Goal: Task Accomplishment & Management: Manage account settings

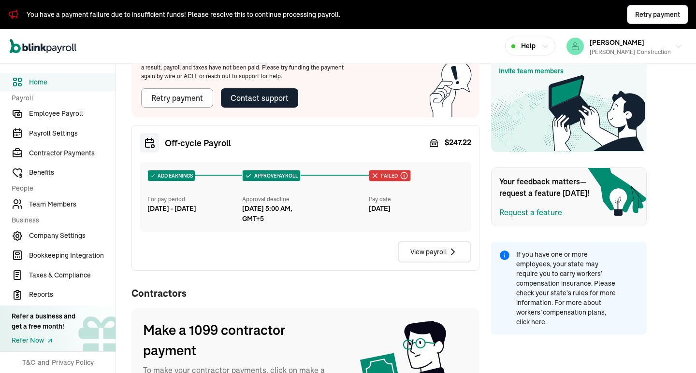
scroll to position [264, 0]
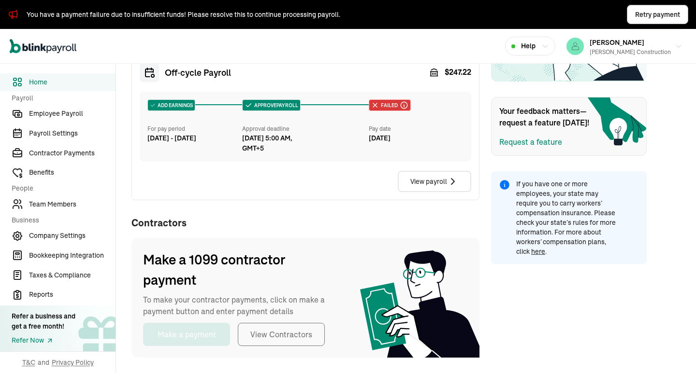
click at [302, 83] on div "Off‑cycle Payroll $ 247.22 ADD EARNINGS For pay period Aug 9 - Aug 15, 2025 APP…" at bounding box center [305, 128] width 348 height 146
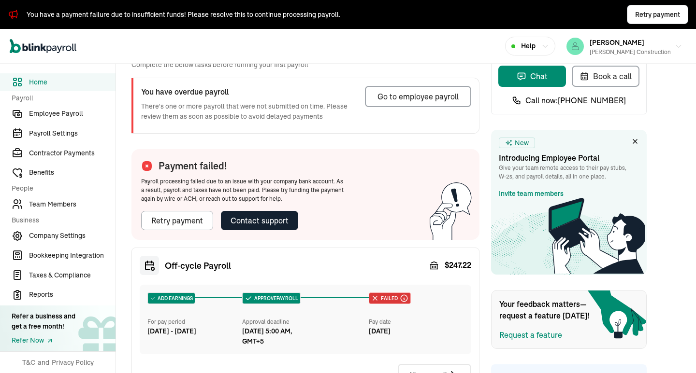
scroll to position [0, 0]
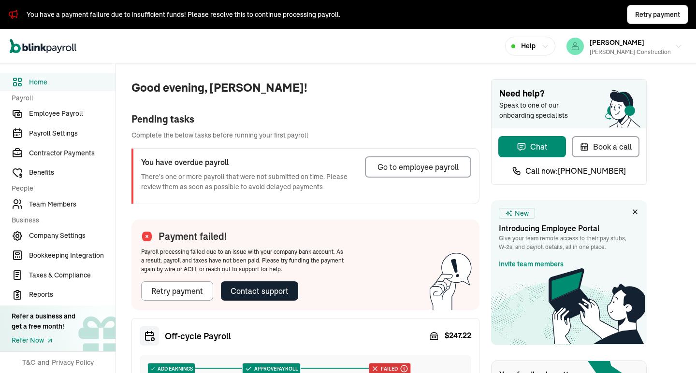
click at [285, 124] on div "Pending tasks" at bounding box center [305, 119] width 348 height 14
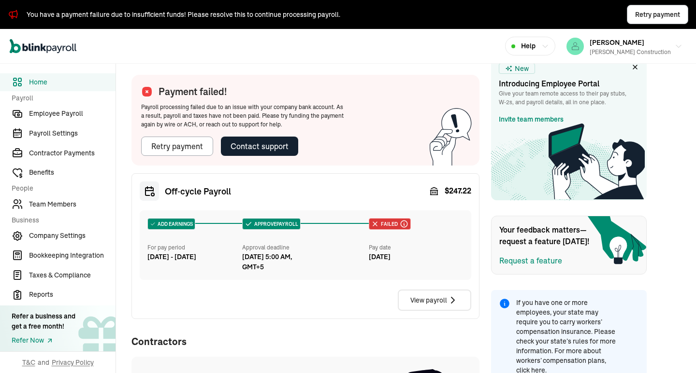
scroll to position [264, 0]
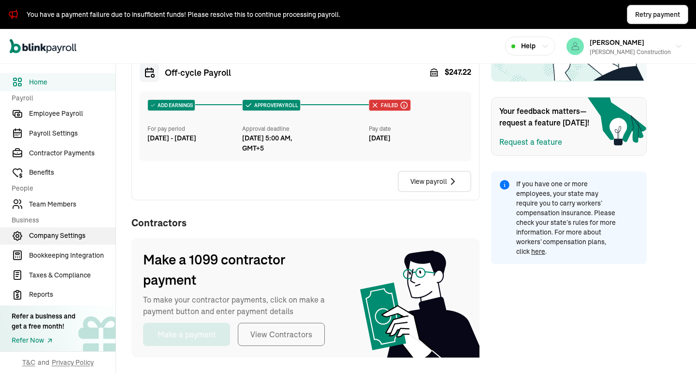
click at [71, 237] on span "Company Settings" at bounding box center [72, 236] width 86 height 10
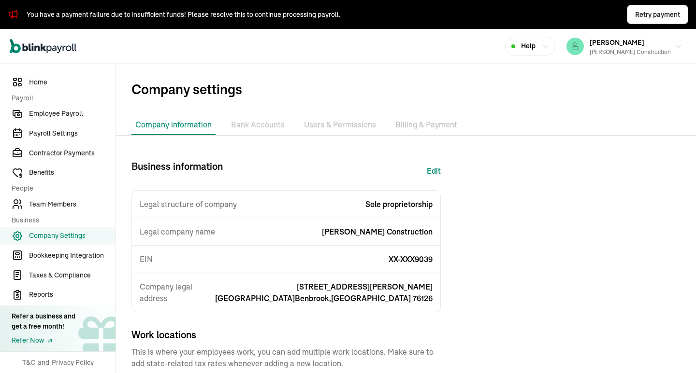
click at [241, 128] on li "Bank Accounts" at bounding box center [257, 125] width 61 height 20
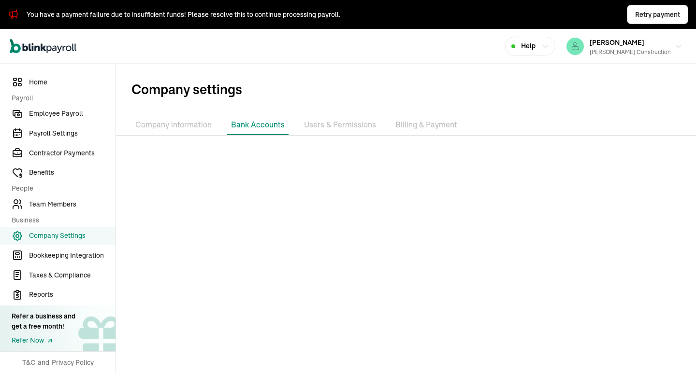
scroll to position [52, 0]
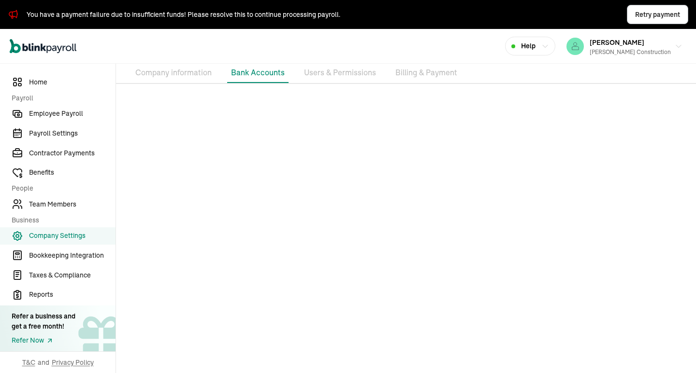
click at [420, 150] on div at bounding box center [406, 233] width 580 height 282
click at [421, 150] on div at bounding box center [406, 233] width 580 height 282
click at [90, 115] on span "Employee Payroll" at bounding box center [72, 114] width 86 height 10
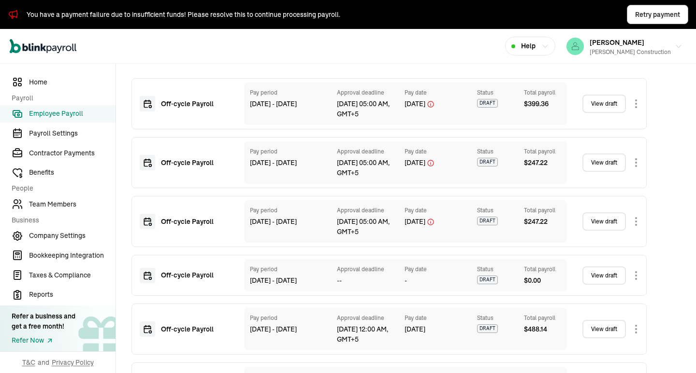
scroll to position [484, 0]
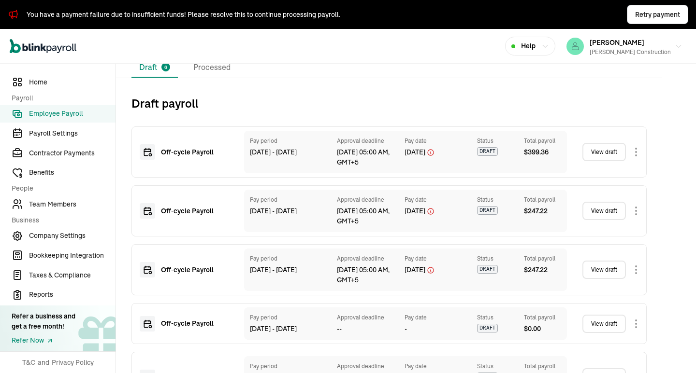
drag, startPoint x: 332, startPoint y: 166, endPoint x: 363, endPoint y: 165, distance: 31.4
click at [363, 165] on div "Pay period Aug 02 - Aug 08, 2025 Approval deadline Aug 15, 05:00 AM, GMT+5 Pay …" at bounding box center [405, 152] width 323 height 43
click at [364, 175] on div "Approval deadline has crossed for the pay date you added. Change the pay date w…" at bounding box center [388, 152] width 515 height 51
drag, startPoint x: 396, startPoint y: 155, endPoint x: 470, endPoint y: 149, distance: 74.7
click at [470, 149] on div "Pay period Aug 02 - Aug 08, 2025 Approval deadline Aug 15, 05:00 AM, GMT+5 Pay …" at bounding box center [405, 152] width 323 height 43
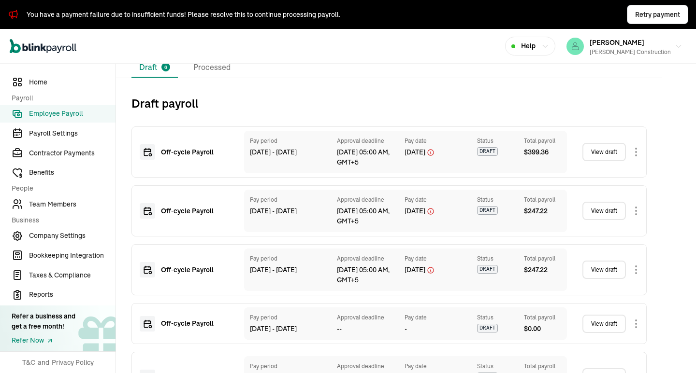
click at [451, 173] on div "Pay period Aug 02 - Aug 08, 2025 Approval deadline Aug 15, 05:00 AM, GMT+5 Pay …" at bounding box center [405, 152] width 323 height 43
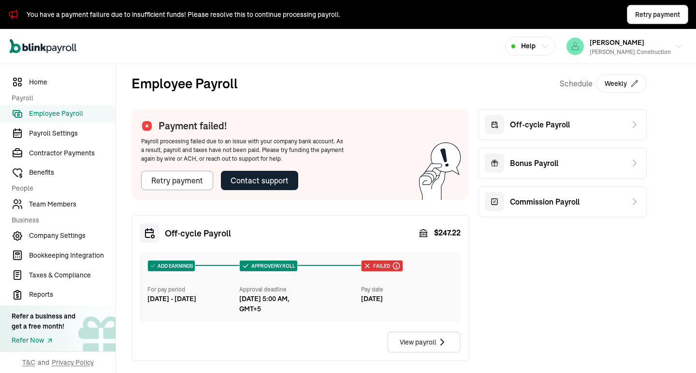
scroll to position [145, 0]
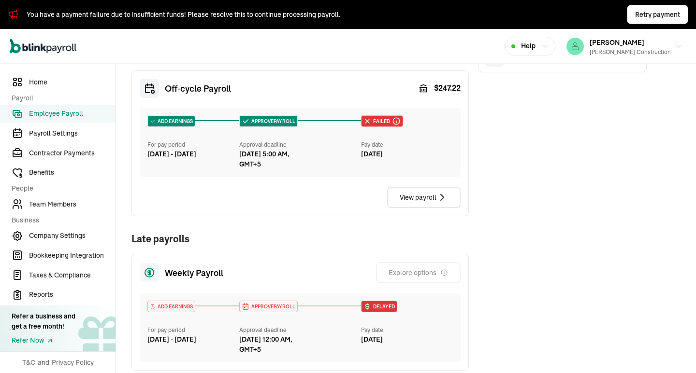
click at [312, 188] on div "View payroll" at bounding box center [300, 197] width 321 height 21
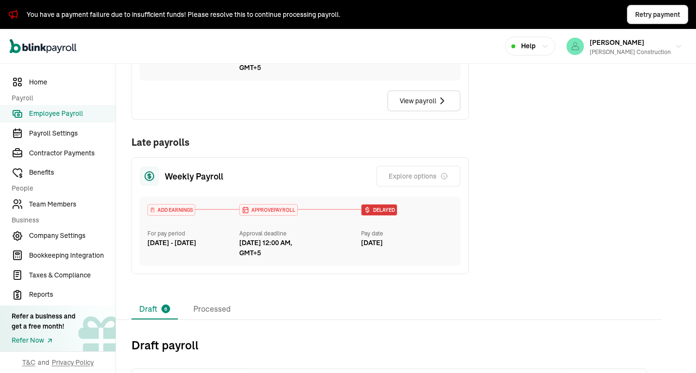
scroll to position [290, 0]
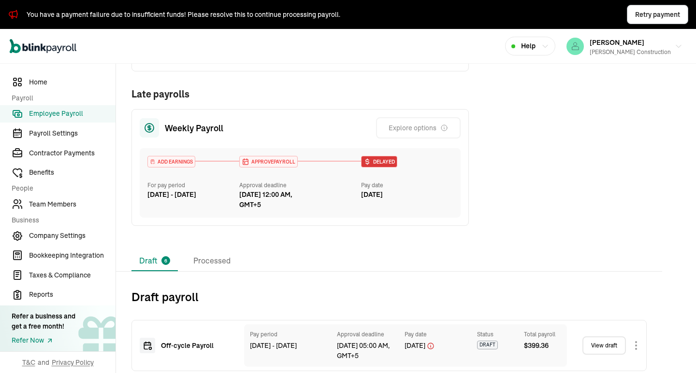
click at [377, 162] on span "Delayed" at bounding box center [383, 161] width 24 height 7
click at [346, 206] on div "Aug 27, 2025, 12:00 AM, GMT+5" at bounding box center [298, 200] width 118 height 20
drag, startPoint x: 421, startPoint y: 195, endPoint x: 150, endPoint y: 156, distance: 273.4
click at [150, 156] on div "ADD EARNINGS For pay period Aug 16 - Aug 22, 2025 APPROVE PAYROLL Approval dead…" at bounding box center [300, 183] width 321 height 70
click at [140, 156] on div "ADD EARNINGS For pay period Aug 16 - Aug 22, 2025 APPROVE PAYROLL Approval dead…" at bounding box center [300, 183] width 321 height 70
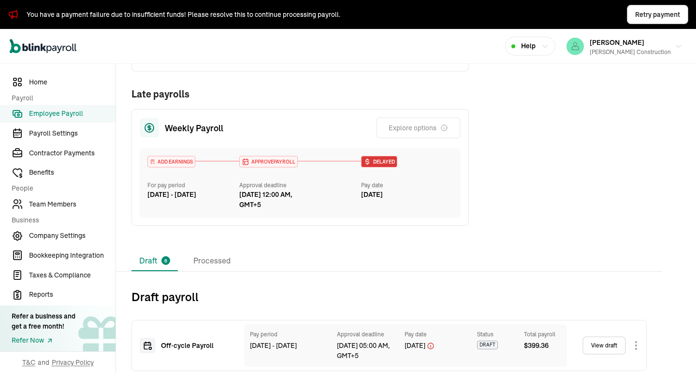
drag, startPoint x: 143, startPoint y: 120, endPoint x: 424, endPoint y: 199, distance: 292.3
click at [424, 199] on div "Weekly Payroll Explore options ADD EARNINGS For pay period Aug 16 - Aug 22, 202…" at bounding box center [299, 167] width 337 height 117
click at [422, 199] on div "Aug 29, 2025" at bounding box center [407, 195] width 92 height 10
drag, startPoint x: 421, startPoint y: 198, endPoint x: 153, endPoint y: 115, distance: 280.7
click at [153, 115] on div "Weekly Payroll Explore options ADD EARNINGS For pay period Aug 16 - Aug 22, 202…" at bounding box center [299, 167] width 337 height 117
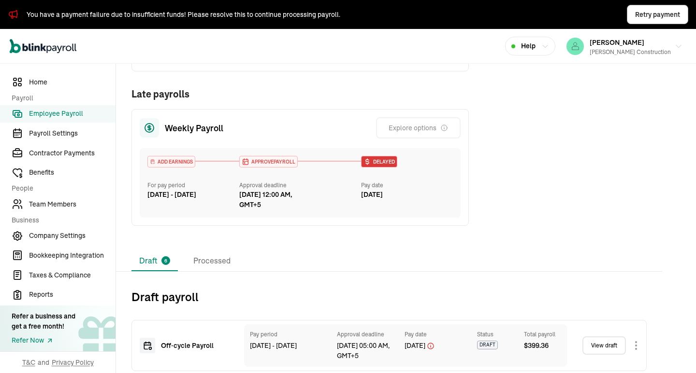
click at [153, 115] on div "Weekly Payroll Explore options ADD EARNINGS For pay period Aug 16 - Aug 22, 202…" at bounding box center [299, 167] width 337 height 117
click at [418, 201] on div "ADD EARNINGS For pay period Aug 16 - Aug 22, 2025 APPROVE PAYROLL Approval dead…" at bounding box center [300, 183] width 321 height 70
drag, startPoint x: 157, startPoint y: 120, endPoint x: 439, endPoint y: 193, distance: 290.8
click at [439, 193] on div "Weekly Payroll Explore options ADD EARNINGS For pay period Aug 16 - Aug 22, 202…" at bounding box center [299, 167] width 337 height 117
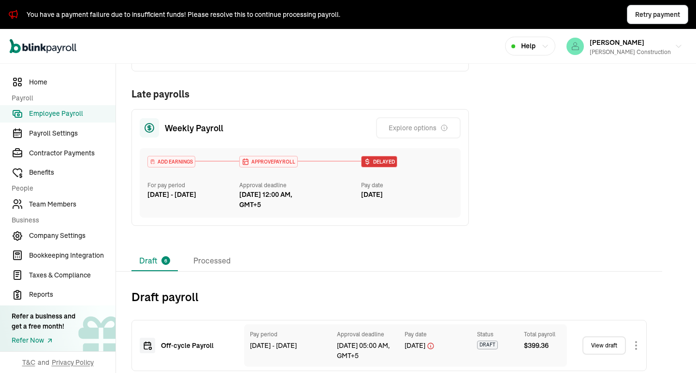
click at [429, 199] on div "Aug 29, 2025" at bounding box center [407, 195] width 92 height 10
drag, startPoint x: 416, startPoint y: 196, endPoint x: 159, endPoint y: 128, distance: 265.9
click at [159, 128] on div "Weekly Payroll Explore options ADD EARNINGS For pay period Aug 16 - Aug 22, 202…" at bounding box center [299, 167] width 337 height 117
click at [161, 145] on div "Weekly Payroll Explore options ADD EARNINGS For pay period Aug 16 - Aug 22, 202…" at bounding box center [299, 167] width 337 height 117
drag, startPoint x: 161, startPoint y: 125, endPoint x: 424, endPoint y: 194, distance: 272.2
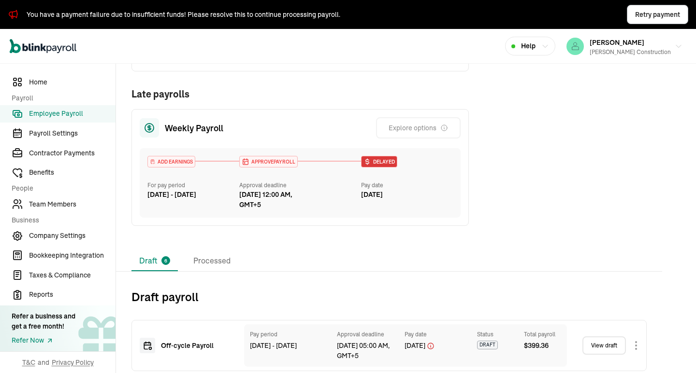
click at [424, 194] on div "Weekly Payroll Explore options ADD EARNINGS For pay period Aug 16 - Aug 22, 202…" at bounding box center [299, 167] width 337 height 117
click at [424, 198] on div "Aug 29, 2025" at bounding box center [407, 195] width 92 height 10
drag, startPoint x: 405, startPoint y: 196, endPoint x: 168, endPoint y: 129, distance: 245.8
click at [168, 129] on div "Weekly Payroll Explore options ADD EARNINGS For pay period Aug 16 - Aug 22, 202…" at bounding box center [299, 167] width 337 height 117
click at [167, 139] on div "Weekly Payroll Explore options ADD EARNINGS For pay period Aug 16 - Aug 22, 202…" at bounding box center [299, 167] width 337 height 117
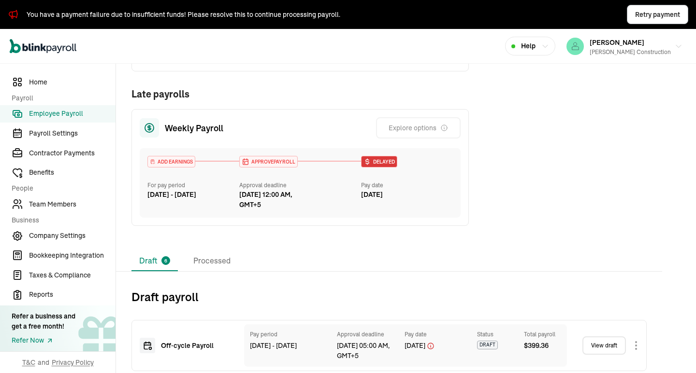
drag, startPoint x: 160, startPoint y: 125, endPoint x: 417, endPoint y: 202, distance: 267.8
click at [417, 202] on div "Weekly Payroll Explore options ADD EARNINGS For pay period Aug 16 - Aug 22, 202…" at bounding box center [299, 167] width 337 height 117
click at [411, 203] on div "ADD EARNINGS For pay period Aug 16 - Aug 22, 2025 APPROVE PAYROLL Approval dead…" at bounding box center [300, 183] width 321 height 70
drag, startPoint x: 407, startPoint y: 191, endPoint x: 167, endPoint y: 134, distance: 247.2
click at [167, 134] on div "Weekly Payroll Explore options ADD EARNINGS For pay period Aug 16 - Aug 22, 202…" at bounding box center [299, 167] width 337 height 117
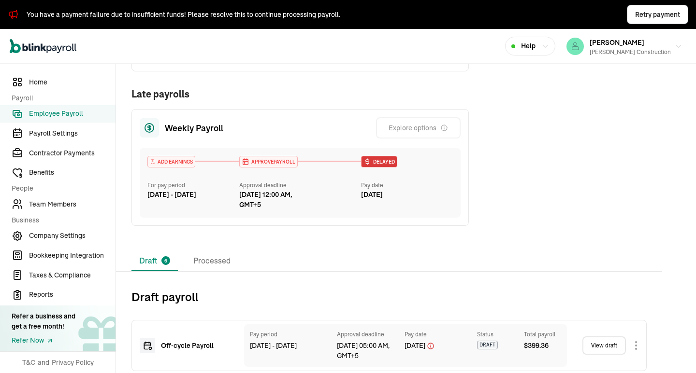
click at [172, 145] on div "Weekly Payroll Explore options ADD EARNINGS For pay period Aug 16 - Aug 22, 202…" at bounding box center [299, 167] width 337 height 117
drag, startPoint x: 163, startPoint y: 130, endPoint x: 415, endPoint y: 196, distance: 260.6
click at [415, 196] on div "Weekly Payroll Explore options ADD EARNINGS For pay period Aug 16 - Aug 22, 202…" at bounding box center [299, 167] width 337 height 117
click at [413, 201] on div "ADD EARNINGS For pay period Aug 16 - Aug 22, 2025 APPROVE PAYROLL Approval dead…" at bounding box center [300, 183] width 321 height 70
drag, startPoint x: 407, startPoint y: 195, endPoint x: 163, endPoint y: 128, distance: 252.4
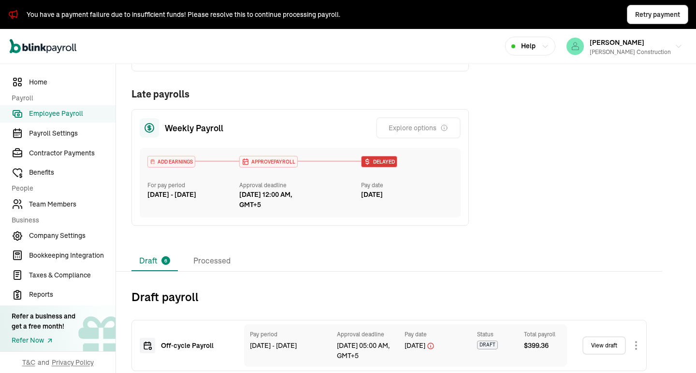
click at [163, 128] on div "Weekly Payroll Explore options ADD EARNINGS For pay period Aug 16 - Aug 22, 202…" at bounding box center [299, 167] width 337 height 117
click at [157, 134] on div at bounding box center [149, 127] width 19 height 19
drag, startPoint x: 165, startPoint y: 123, endPoint x: 413, endPoint y: 194, distance: 257.6
click at [413, 194] on div "Weekly Payroll Explore options ADD EARNINGS For pay period Aug 16 - Aug 22, 202…" at bounding box center [299, 167] width 337 height 117
click at [413, 200] on div "Aug 29, 2025" at bounding box center [407, 195] width 92 height 10
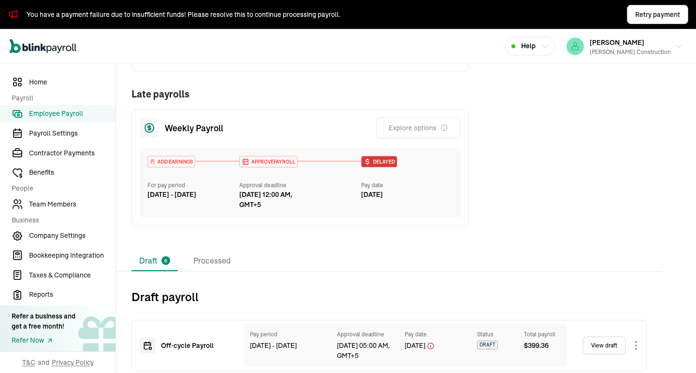
drag, startPoint x: 403, startPoint y: 191, endPoint x: 167, endPoint y: 131, distance: 243.8
click at [167, 131] on div "Weekly Payroll Explore options ADD EARNINGS For pay period Aug 16 - Aug 22, 202…" at bounding box center [299, 167] width 337 height 117
click at [166, 145] on div "Weekly Payroll Explore options ADD EARNINGS For pay period Aug 16 - Aug 22, 202…" at bounding box center [299, 167] width 337 height 117
drag, startPoint x: 165, startPoint y: 131, endPoint x: 417, endPoint y: 198, distance: 261.3
click at [417, 198] on div "Weekly Payroll Explore options ADD EARNINGS For pay period Aug 16 - Aug 22, 202…" at bounding box center [299, 167] width 337 height 117
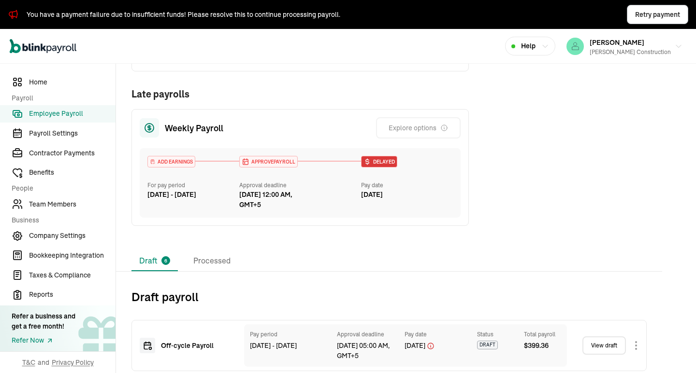
click at [411, 205] on div "ADD EARNINGS For pay period Aug 16 - Aug 22, 2025 APPROVE PAYROLL Approval dead…" at bounding box center [300, 183] width 321 height 70
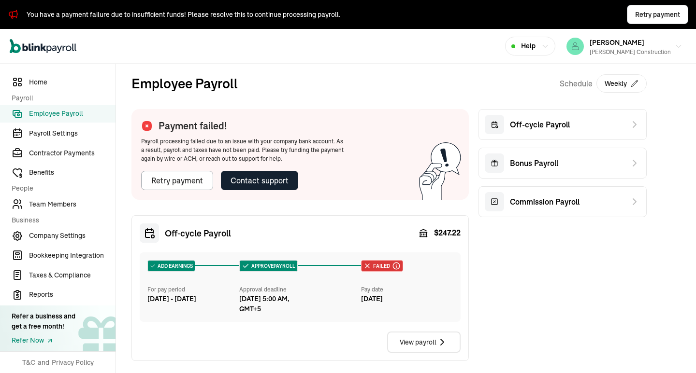
scroll to position [97, 0]
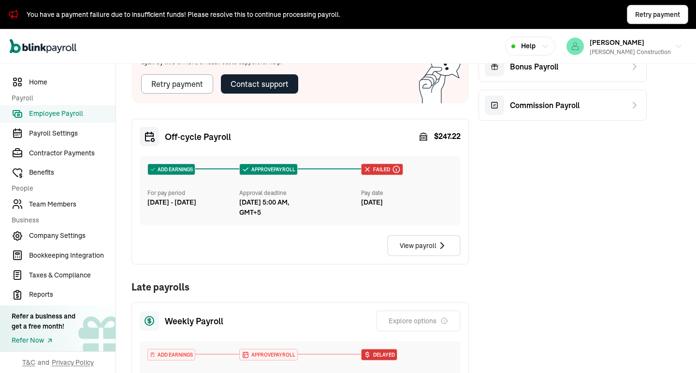
drag, startPoint x: 426, startPoint y: 201, endPoint x: 159, endPoint y: 135, distance: 274.9
click at [159, 135] on div "Off‑cycle Payroll $ 247.22 ADD EARNINGS For pay period Aug 9 - Aug 15, 2025 APP…" at bounding box center [299, 192] width 337 height 146
click at [164, 132] on div "Off‑cycle Payroll" at bounding box center [185, 136] width 91 height 19
drag, startPoint x: 164, startPoint y: 132, endPoint x: 414, endPoint y: 209, distance: 261.7
click at [414, 209] on div "Off‑cycle Payroll $ 247.22 ADD EARNINGS For pay period Aug 9 - Aug 15, 2025 APP…" at bounding box center [299, 192] width 337 height 146
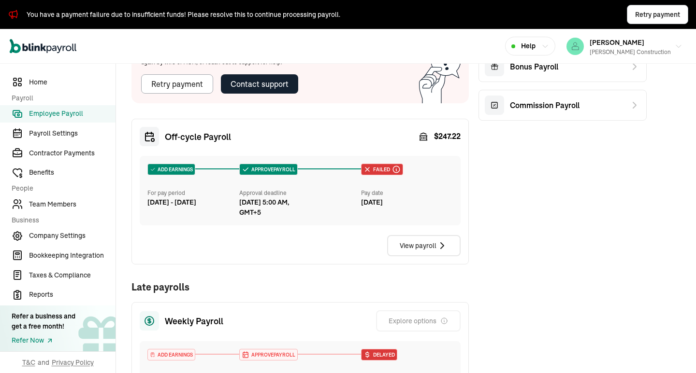
click at [335, 250] on div "View payroll" at bounding box center [300, 245] width 321 height 21
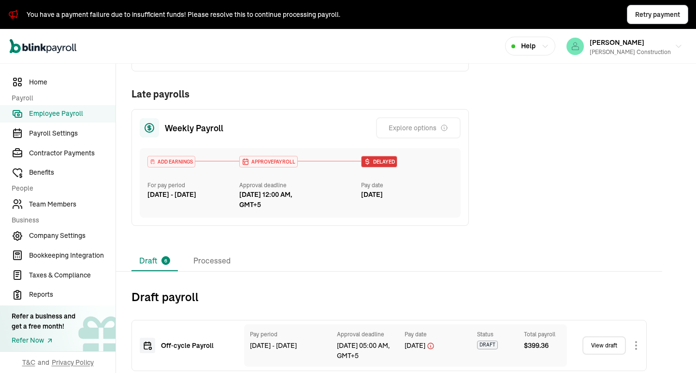
scroll to position [483, 0]
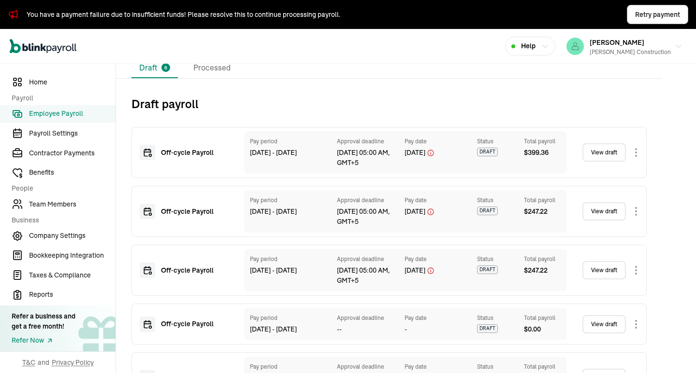
drag, startPoint x: 379, startPoint y: 165, endPoint x: 255, endPoint y: 158, distance: 123.9
click at [255, 158] on div "Pay period Aug 02 - Aug 08, 2025 Approval deadline Aug 15, 05:00 AM, GMT+5 Pay …" at bounding box center [405, 152] width 323 height 43
click at [283, 163] on div "Pay period Aug 02 - Aug 08, 2025" at bounding box center [288, 152] width 77 height 31
drag, startPoint x: 365, startPoint y: 163, endPoint x: 231, endPoint y: 142, distance: 135.1
click at [231, 142] on div "Approval deadline has crossed for the pay date you added. Change the pay date w…" at bounding box center [388, 152] width 515 height 51
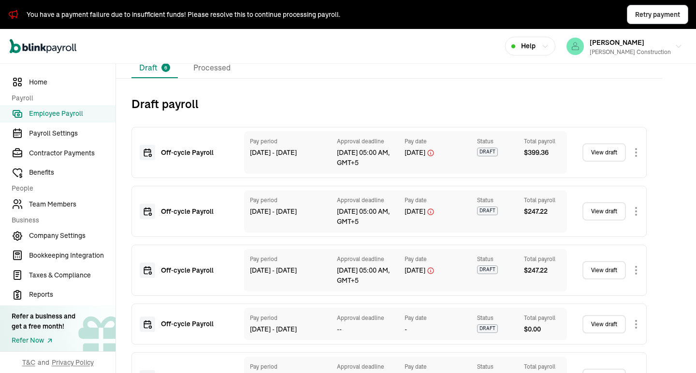
click at [246, 164] on div "Pay period Aug 02 - Aug 08, 2025 Approval deadline Aug 15, 05:00 AM, GMT+5 Pay …" at bounding box center [405, 152] width 323 height 43
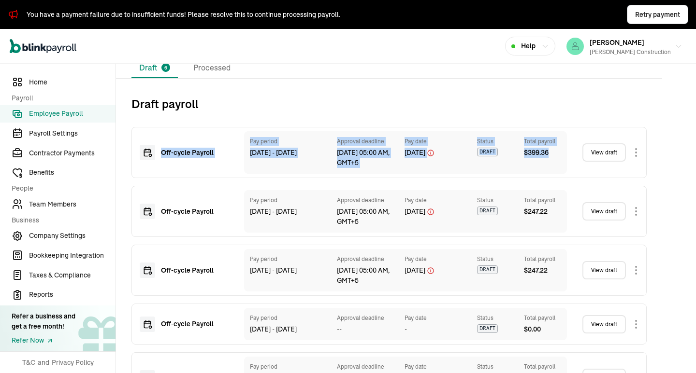
drag, startPoint x: 557, startPoint y: 152, endPoint x: 155, endPoint y: 146, distance: 401.9
click at [155, 146] on div "Approval deadline has crossed for the pay date you added. Change the pay date w…" at bounding box center [388, 152] width 515 height 51
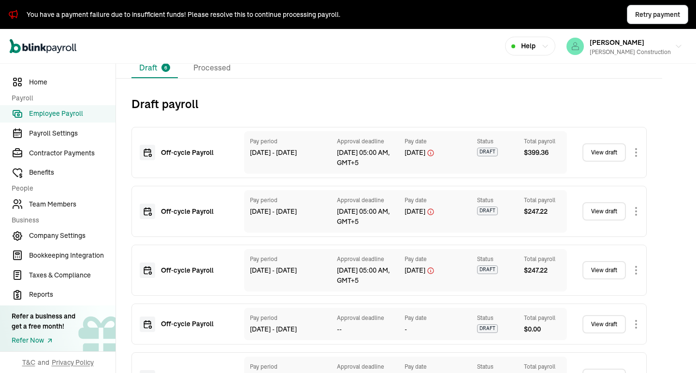
click at [155, 142] on div "Approval deadline has crossed for the pay date you added. Change the pay date w…" at bounding box center [388, 152] width 515 height 51
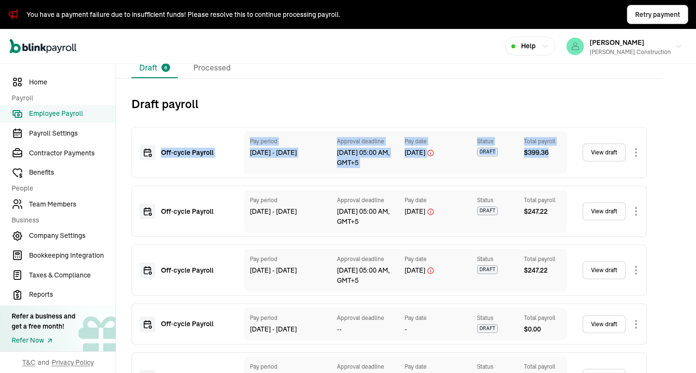
drag, startPoint x: 157, startPoint y: 139, endPoint x: 570, endPoint y: 164, distance: 413.8
click at [570, 164] on div "Off‑cycle Payroll Pay period Aug 02 - Aug 08, 2025 Approval deadline Aug 15, 05…" at bounding box center [388, 152] width 515 height 51
click at [551, 168] on div "Total payroll $ 399.36" at bounding box center [542, 152] width 37 height 31
drag, startPoint x: 557, startPoint y: 155, endPoint x: 159, endPoint y: 140, distance: 398.8
click at [159, 140] on div "Off‑cycle Payroll Pay period Aug 02 - Aug 08, 2025 Approval deadline Aug 15, 05…" at bounding box center [388, 152] width 515 height 51
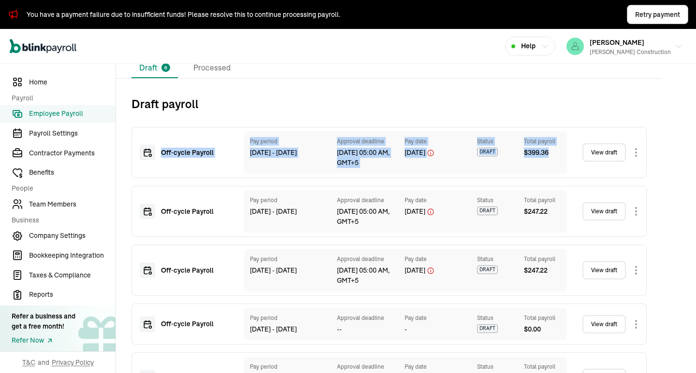
click at [162, 138] on div "Off‑cycle Payroll Pay period Aug 02 - Aug 08, 2025 Approval deadline Aug 15, 05…" at bounding box center [388, 152] width 515 height 51
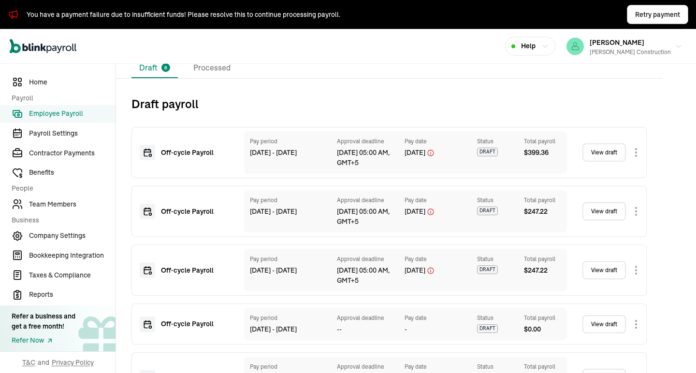
click at [628, 152] on div "View draft" at bounding box center [610, 152] width 56 height 23
click at [634, 152] on body "You have a payment failure due to insufficient funds! Please resolve this to co…" at bounding box center [348, 186] width 696 height 373
click at [414, 108] on h2 "Draft payroll" at bounding box center [388, 103] width 515 height 15
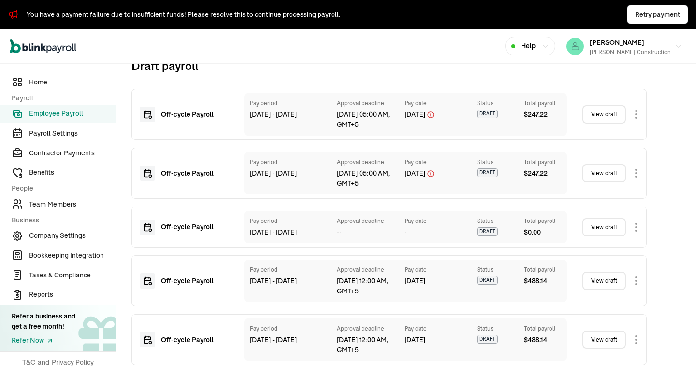
scroll to position [425, 0]
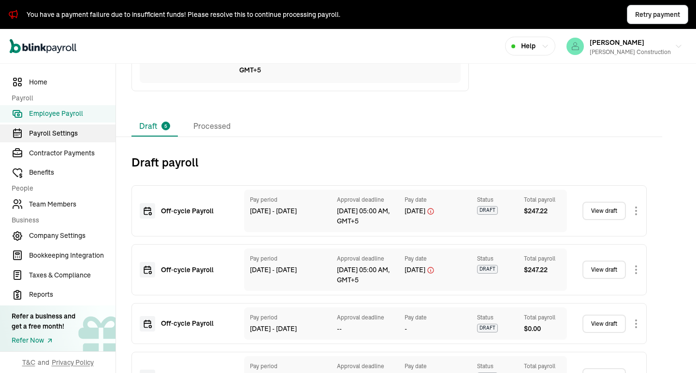
click at [62, 130] on span "Payroll Settings" at bounding box center [72, 133] width 86 height 10
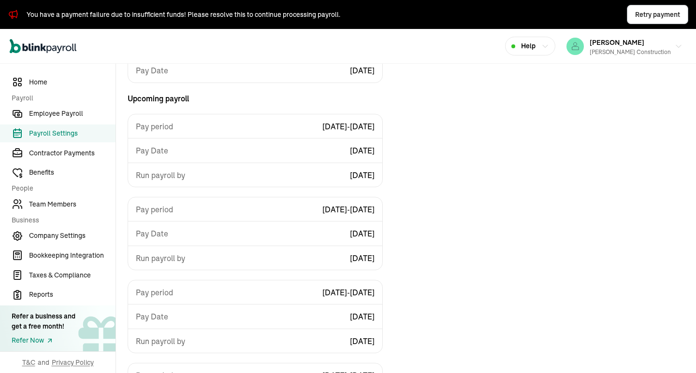
scroll to position [274, 0]
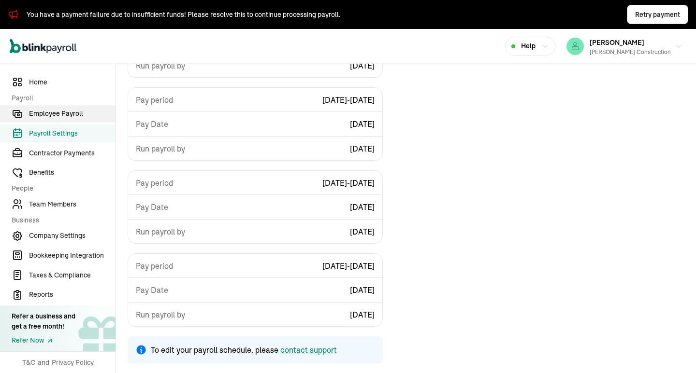
click at [68, 111] on span "Employee Payroll" at bounding box center [72, 114] width 86 height 10
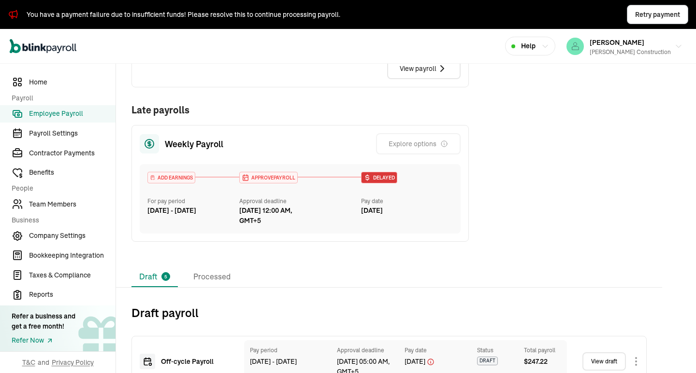
scroll to position [274, 0]
click at [221, 284] on li "Processed" at bounding box center [211, 277] width 53 height 20
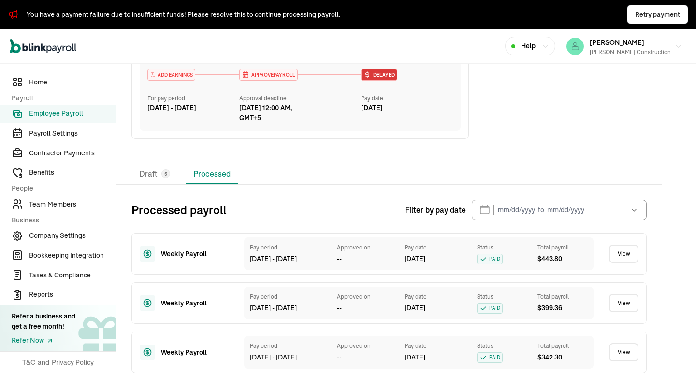
scroll to position [280, 0]
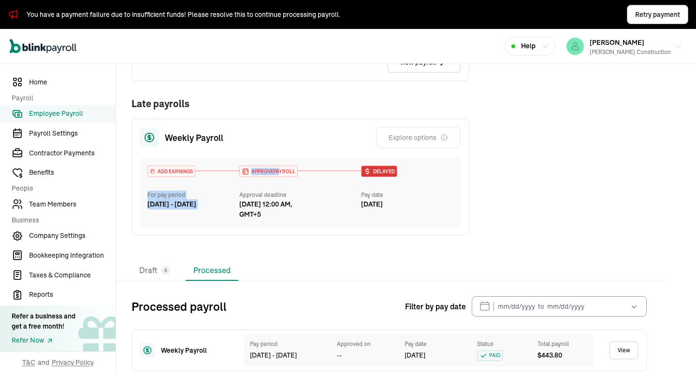
drag, startPoint x: 279, startPoint y: 172, endPoint x: 214, endPoint y: 167, distance: 64.9
click at [214, 167] on div "ADD EARNINGS For pay period Aug 16 - Aug 22, 2025 APPROVE PAYROLL Approval dead…" at bounding box center [300, 193] width 321 height 70
click at [218, 187] on div "ADD EARNINGS For pay period Aug 16 - Aug 22, 2025" at bounding box center [193, 188] width 92 height 44
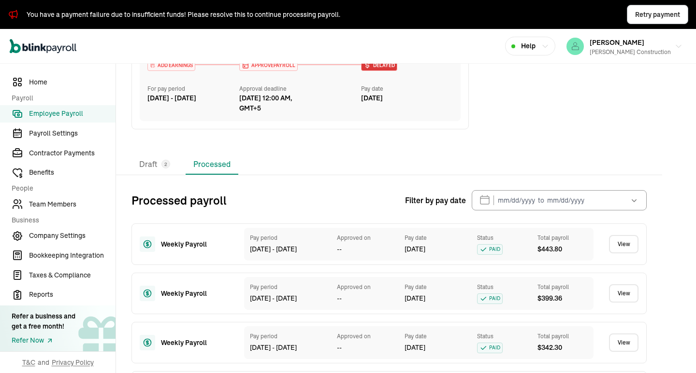
scroll to position [290, 0]
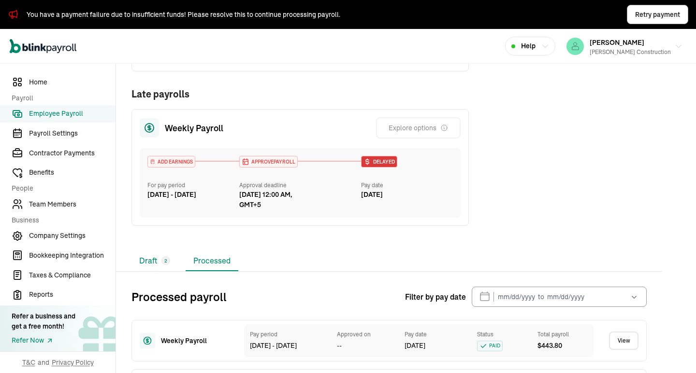
click at [142, 260] on li "Draft 2" at bounding box center [154, 261] width 46 height 20
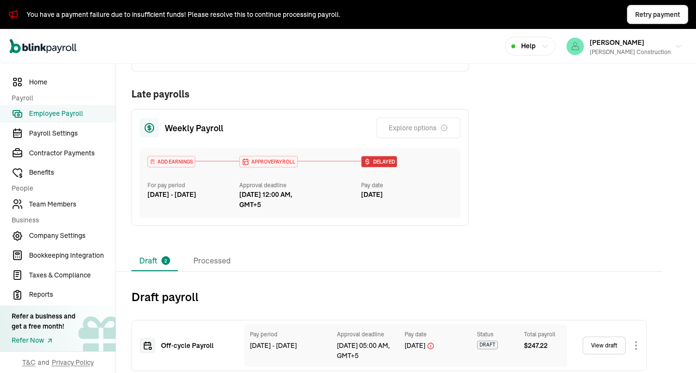
scroll to position [355, 0]
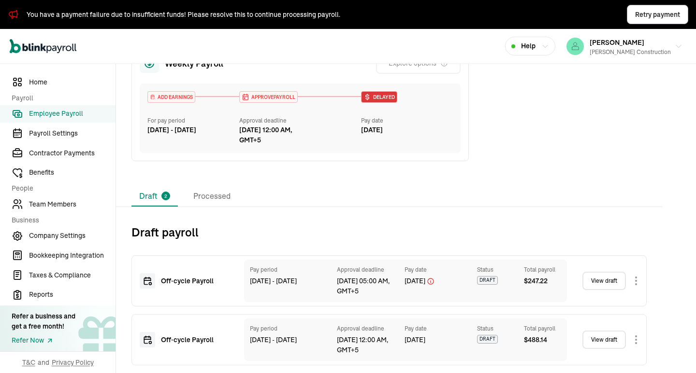
click at [602, 340] on link "View draft" at bounding box center [603, 340] width 43 height 18
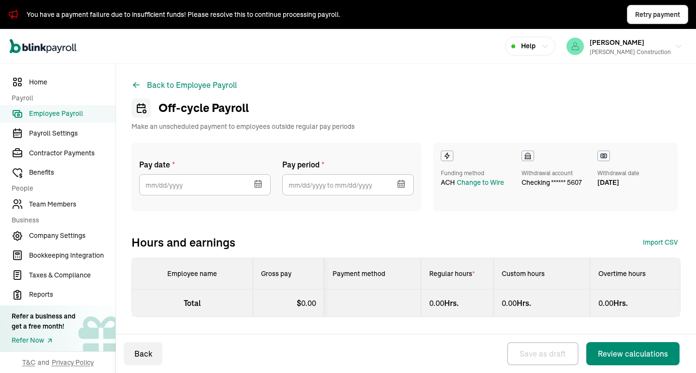
select select "direct_deposit"
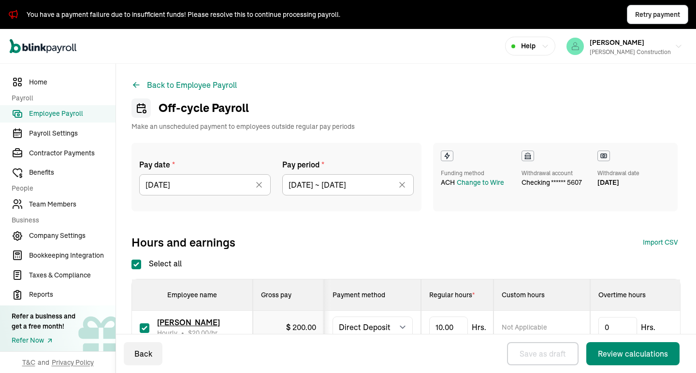
scroll to position [93, 0]
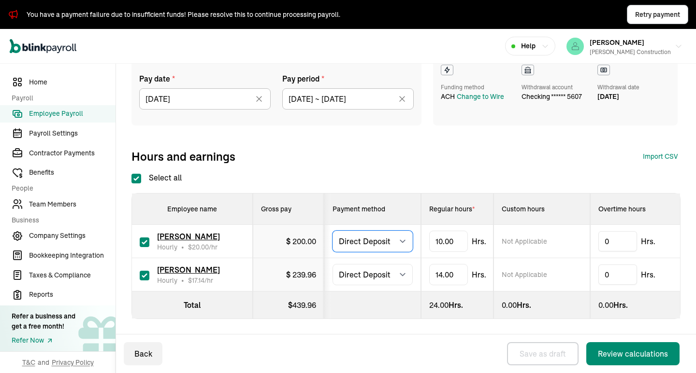
click at [400, 233] on select "Select method Direct Deposit Cash/Check" at bounding box center [372, 241] width 80 height 21
select select "manual"
click at [332, 231] on select "Select method Direct Deposit Cash/Check" at bounding box center [372, 241] width 80 height 21
click at [397, 266] on select "Select method Direct Deposit Cash/Check" at bounding box center [372, 274] width 80 height 21
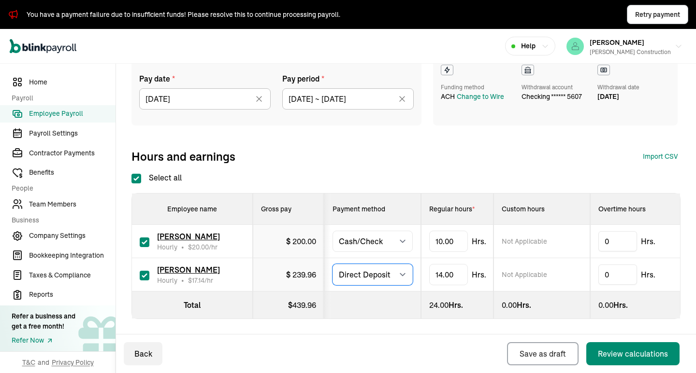
select select "manual"
click at [332, 264] on select "Select method Direct Deposit Cash/Check" at bounding box center [372, 274] width 80 height 21
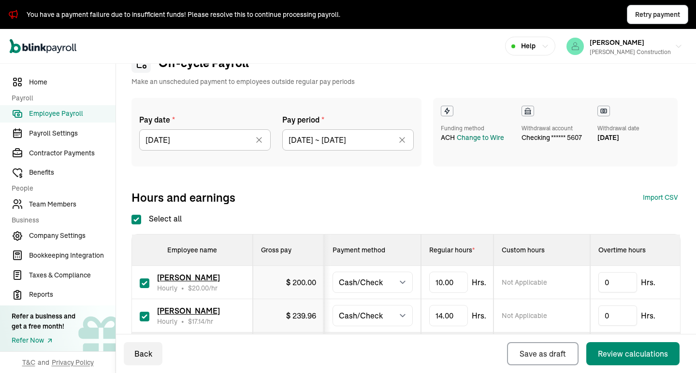
click at [468, 136] on div "Change to Wire" at bounding box center [479, 138] width 47 height 10
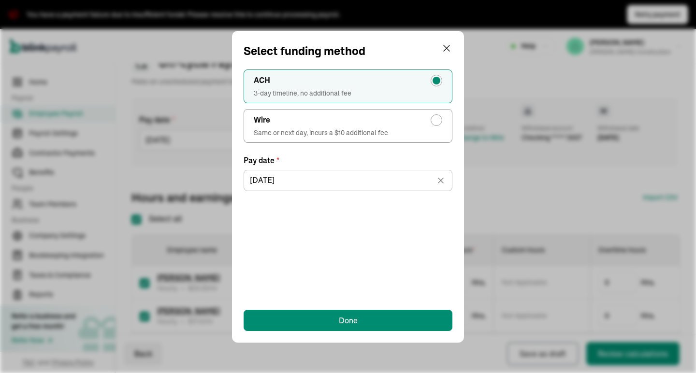
type input "09/04/2025"
click at [428, 124] on div "Wire" at bounding box center [348, 120] width 188 height 12
click at [435, 122] on input "Wire Same or next day, incurs a $10 additional fee" at bounding box center [439, 118] width 8 height 8
radio input "true"
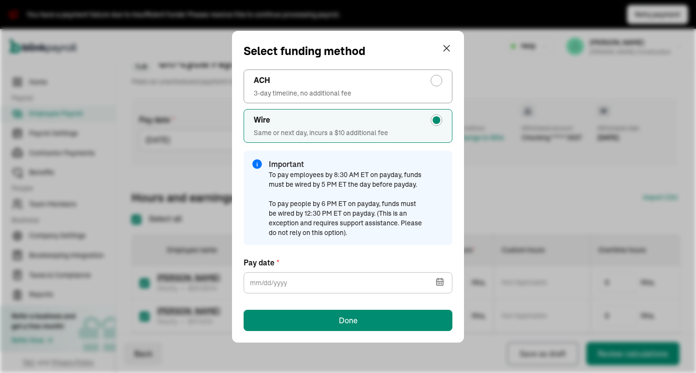
type input "08/29/2025"
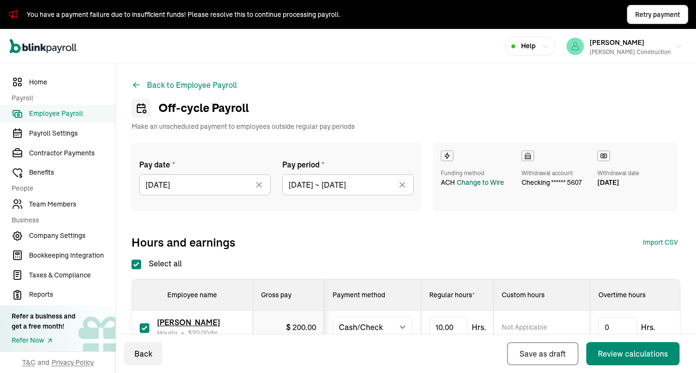
scroll to position [93, 0]
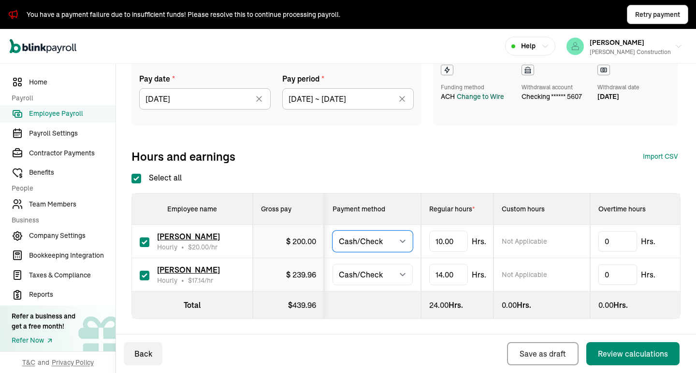
click at [395, 238] on select "Select method Direct Deposit Cash/Check" at bounding box center [372, 241] width 80 height 21
select select "direct_deposit"
click at [332, 231] on select "Select method Direct Deposit Cash/Check" at bounding box center [372, 241] width 80 height 21
click at [389, 272] on select "Select method Direct Deposit Cash/Check" at bounding box center [372, 274] width 80 height 21
select select "direct_deposit"
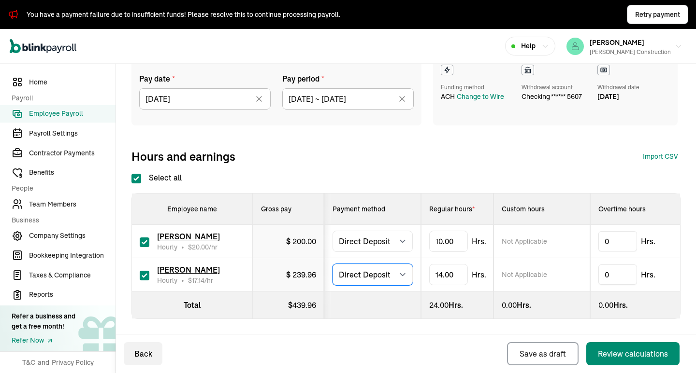
click at [332, 264] on select "Select method Direct Deposit Cash/Check" at bounding box center [372, 274] width 80 height 21
click at [410, 172] on div "Select all Employee name Gross pay Payment method Regular hours * Custom hours …" at bounding box center [405, 245] width 549 height 147
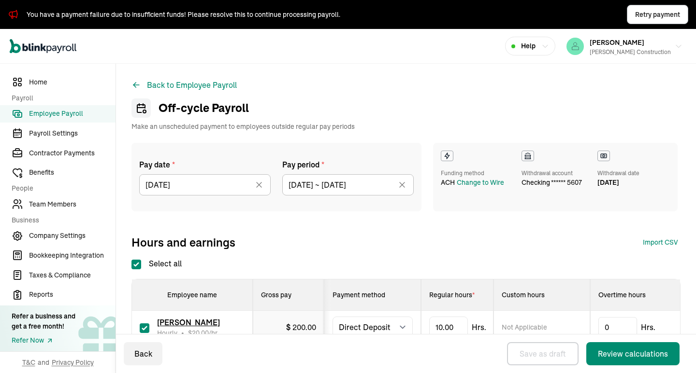
click at [390, 212] on div "Pay date * 09/04/2025 Sep 2025 Mon Tue Wed Thu Fri Sat Sun 25 26 27 28 29 30 31…" at bounding box center [404, 181] width 546 height 76
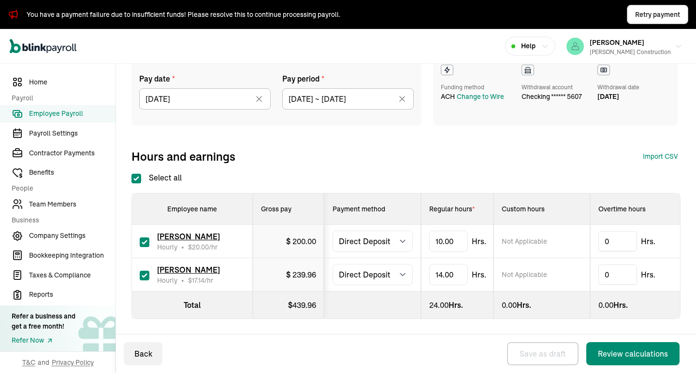
click at [70, 117] on span "Employee Payroll" at bounding box center [72, 114] width 86 height 10
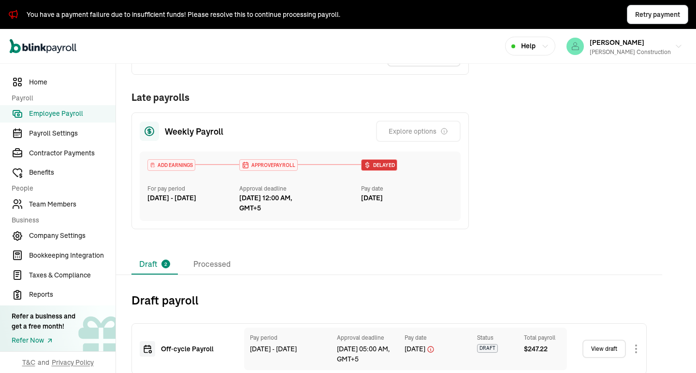
scroll to position [355, 0]
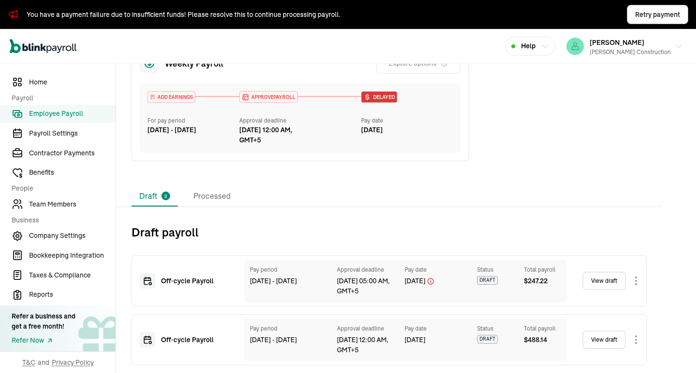
click at [607, 340] on link "View draft" at bounding box center [603, 340] width 43 height 18
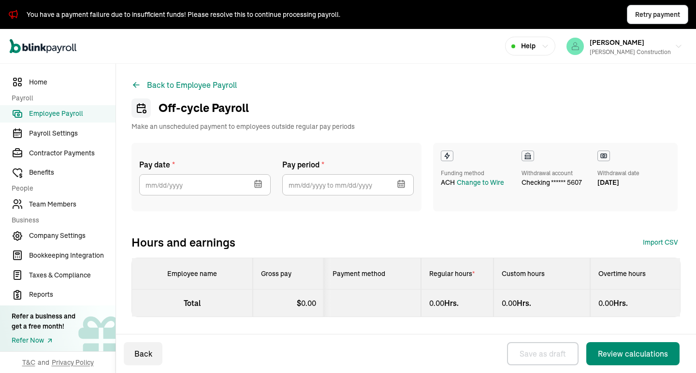
select select "direct_deposit"
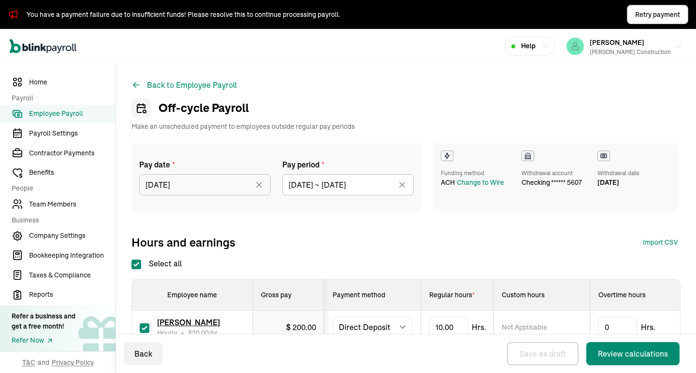
click at [216, 202] on div "Pay date * 09/04/2025 Sep 2025 Mon Tue Wed Thu Fri Sat Sun 25 26 27 28 29 30 31…" at bounding box center [276, 177] width 290 height 69
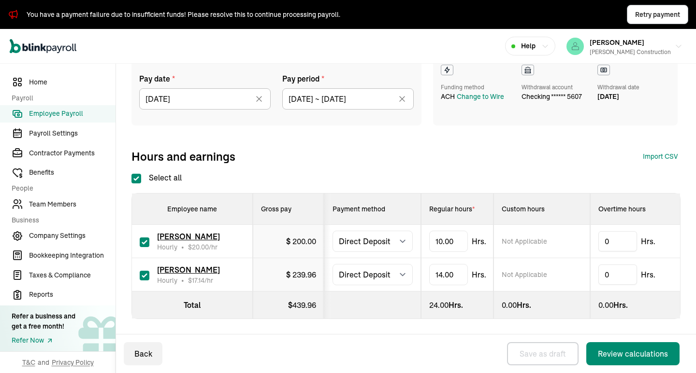
click at [319, 363] on div "Back Save as draft Review calculations" at bounding box center [403, 354] width 575 height 39
click at [209, 359] on div "Back Save as draft Review calculations" at bounding box center [403, 354] width 575 height 39
click at [284, 128] on div "Pay date * 09/04/2025 Sep 2025 Mon Tue Wed Thu Fri Sat Sun 25 26 27 28 29 30 31…" at bounding box center [405, 110] width 549 height 107
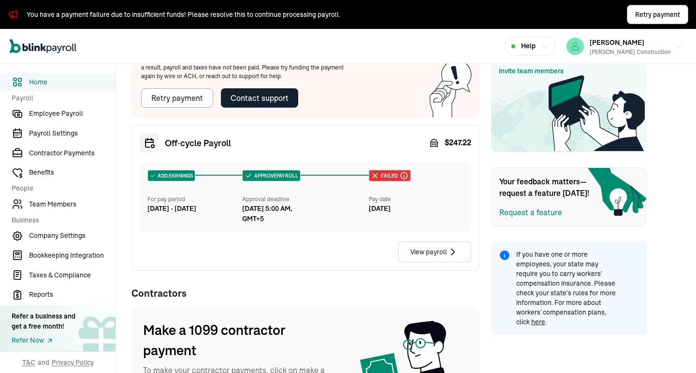
scroll to position [264, 0]
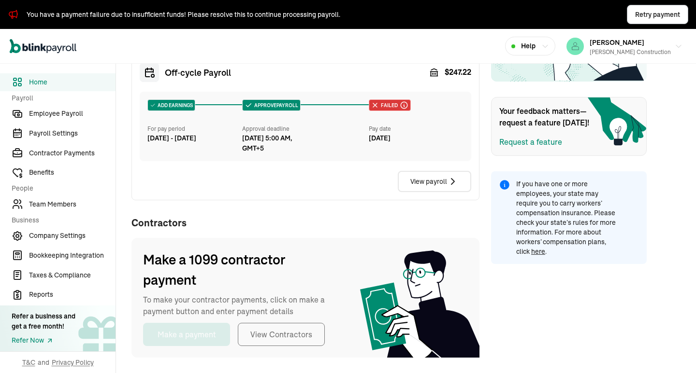
click at [302, 83] on div "Off‑cycle Payroll $ 247.22 ADD EARNINGS For pay period Aug 9 - Aug 15, 2025 APP…" at bounding box center [305, 128] width 348 height 146
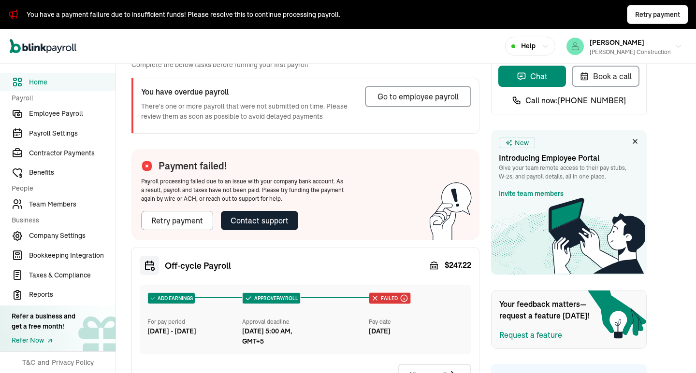
scroll to position [0, 0]
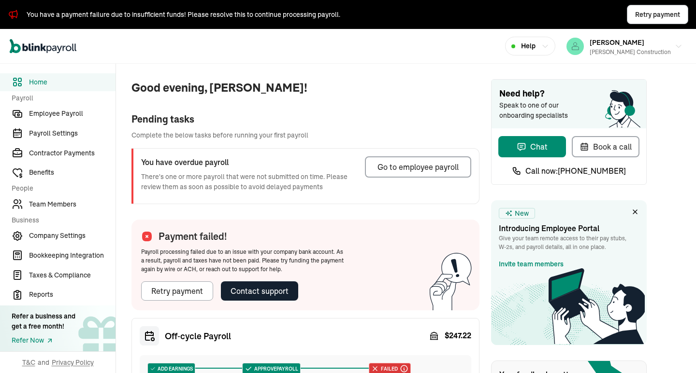
click at [285, 124] on div "Pending tasks" at bounding box center [305, 119] width 348 height 14
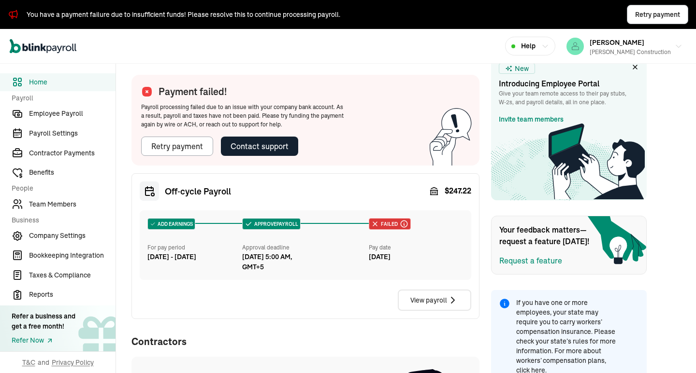
scroll to position [264, 0]
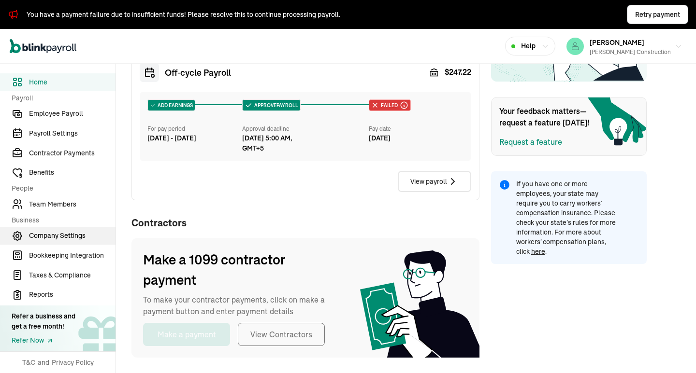
click at [71, 237] on span "Company Settings" at bounding box center [72, 236] width 86 height 10
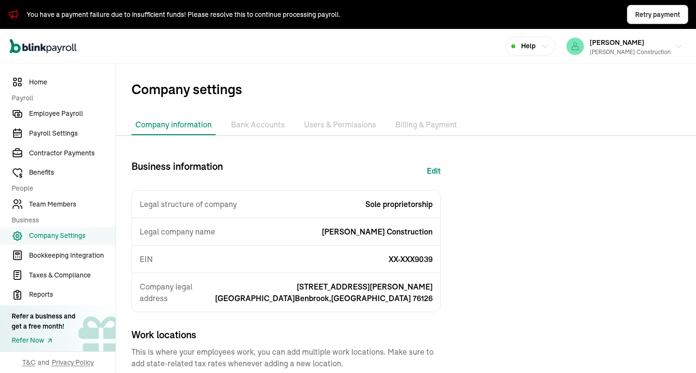
click at [241, 128] on li "Bank Accounts" at bounding box center [257, 125] width 61 height 20
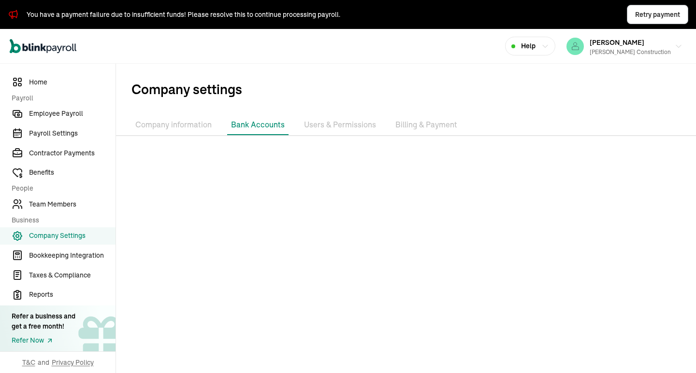
scroll to position [52, 0]
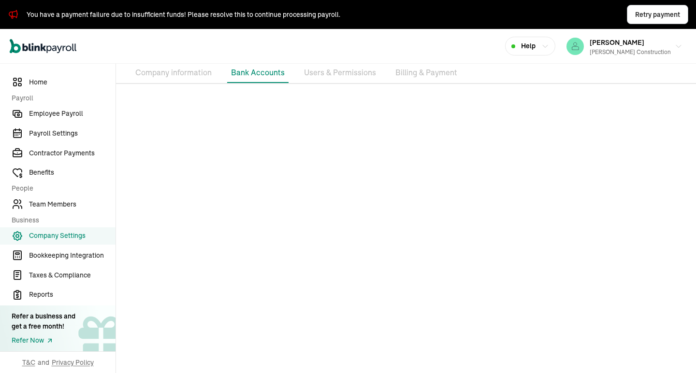
click at [420, 150] on div at bounding box center [406, 233] width 580 height 282
click at [421, 150] on div at bounding box center [406, 233] width 580 height 282
click at [90, 115] on span "Employee Payroll" at bounding box center [72, 114] width 86 height 10
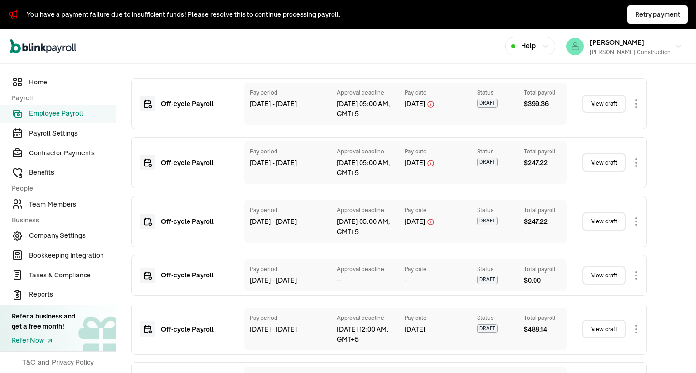
scroll to position [484, 0]
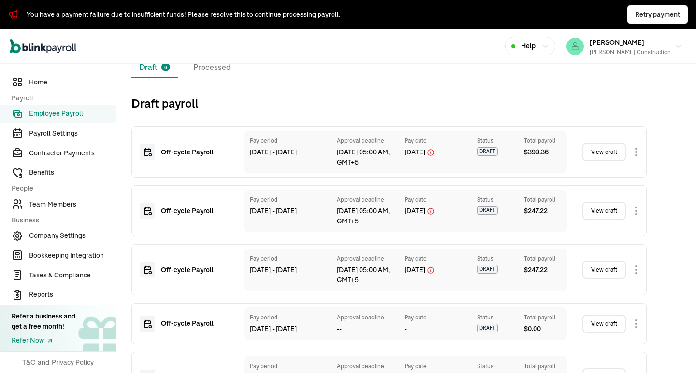
drag, startPoint x: 332, startPoint y: 166, endPoint x: 363, endPoint y: 165, distance: 31.4
click at [363, 165] on div "Pay period Aug 02 - Aug 08, 2025 Approval deadline Aug 15, 05:00 AM, GMT+5 Pay …" at bounding box center [405, 152] width 323 height 43
click at [364, 175] on div "Approval deadline has crossed for the pay date you added. Change the pay date w…" at bounding box center [388, 152] width 515 height 51
drag, startPoint x: 396, startPoint y: 155, endPoint x: 470, endPoint y: 149, distance: 74.7
click at [470, 149] on div "Pay period Aug 02 - Aug 08, 2025 Approval deadline Aug 15, 05:00 AM, GMT+5 Pay …" at bounding box center [405, 152] width 323 height 43
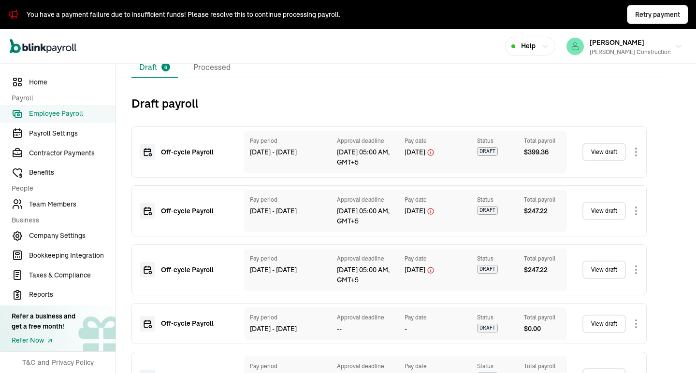
click at [451, 173] on div "Pay period Aug 02 - Aug 08, 2025 Approval deadline Aug 15, 05:00 AM, GMT+5 Pay …" at bounding box center [405, 152] width 323 height 43
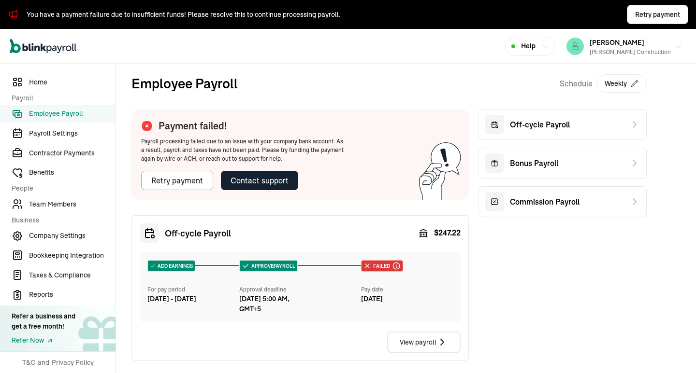
scroll to position [145, 0]
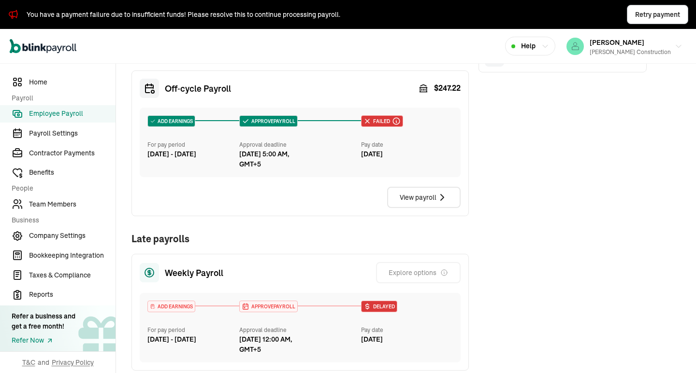
click at [312, 188] on div "View payroll" at bounding box center [300, 197] width 321 height 21
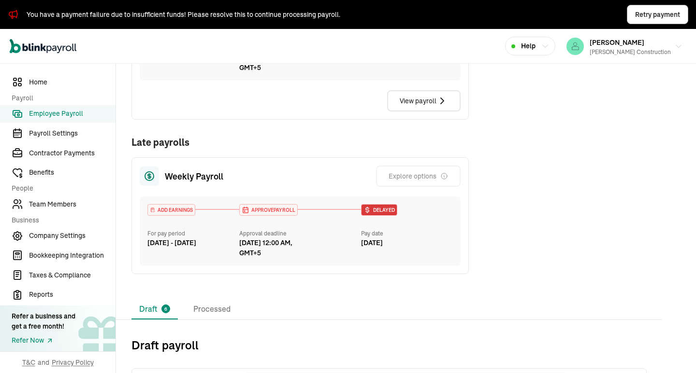
scroll to position [290, 0]
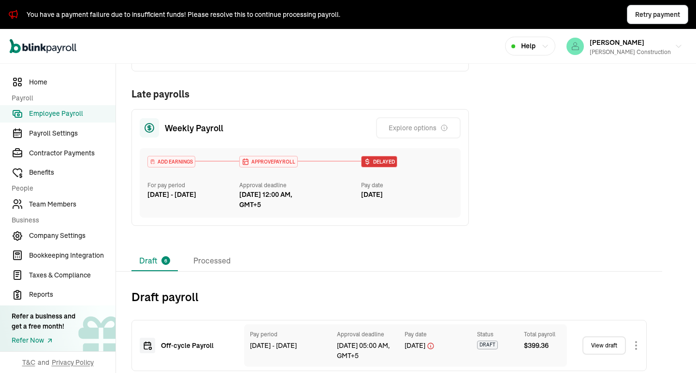
click at [377, 162] on span "Delayed" at bounding box center [383, 161] width 24 height 7
click at [346, 206] on div "Aug 27, 2025, 12:00 AM, GMT+5" at bounding box center [298, 200] width 118 height 20
drag, startPoint x: 421, startPoint y: 195, endPoint x: 150, endPoint y: 156, distance: 273.4
click at [150, 156] on div "ADD EARNINGS For pay period Aug 16 - Aug 22, 2025 APPROVE PAYROLL Approval dead…" at bounding box center [300, 183] width 321 height 70
click at [140, 156] on div "ADD EARNINGS For pay period Aug 16 - Aug 22, 2025 APPROVE PAYROLL Approval dead…" at bounding box center [300, 183] width 321 height 70
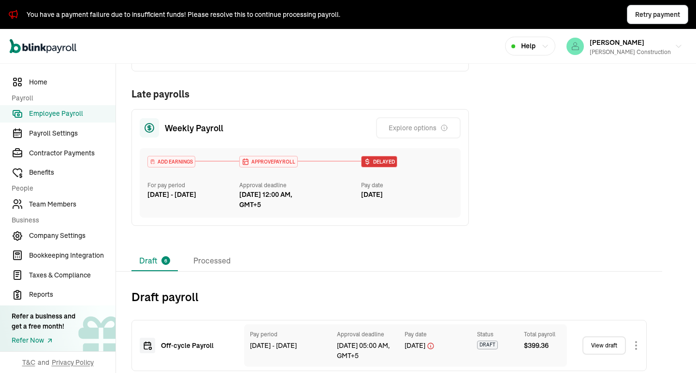
drag, startPoint x: 147, startPoint y: 122, endPoint x: 424, endPoint y: 199, distance: 287.6
click at [424, 199] on div "Weekly Payroll Explore options ADD EARNINGS For pay period Aug 16 - Aug 22, 202…" at bounding box center [299, 167] width 337 height 117
click at [422, 199] on div "Aug 29, 2025" at bounding box center [407, 195] width 92 height 10
drag, startPoint x: 421, startPoint y: 198, endPoint x: 153, endPoint y: 115, distance: 280.7
click at [153, 115] on div "Weekly Payroll Explore options ADD EARNINGS For pay period Aug 16 - Aug 22, 202…" at bounding box center [299, 167] width 337 height 117
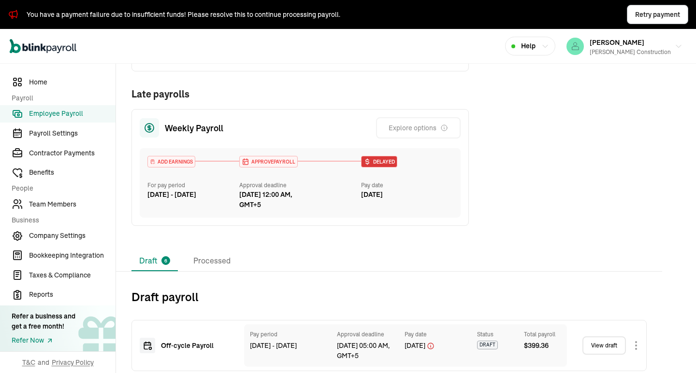
click at [153, 115] on div "Weekly Payroll Explore options ADD EARNINGS For pay period Aug 16 - Aug 22, 202…" at bounding box center [299, 167] width 337 height 117
click at [418, 201] on div "ADD EARNINGS For pay period Aug 16 - Aug 22, 2025 APPROVE PAYROLL Approval dead…" at bounding box center [300, 183] width 321 height 70
drag, startPoint x: 157, startPoint y: 120, endPoint x: 439, endPoint y: 193, distance: 290.8
click at [439, 193] on div "Weekly Payroll Explore options ADD EARNINGS For pay period Aug 16 - Aug 22, 202…" at bounding box center [299, 167] width 337 height 117
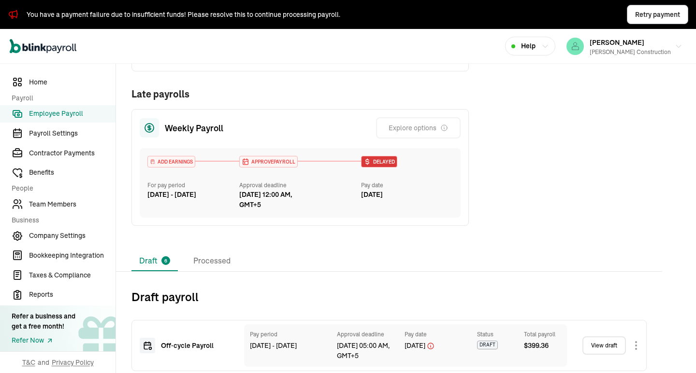
click at [429, 199] on div "Aug 29, 2025" at bounding box center [407, 195] width 92 height 10
drag, startPoint x: 416, startPoint y: 196, endPoint x: 159, endPoint y: 128, distance: 265.9
click at [159, 128] on div "Weekly Payroll Explore options ADD EARNINGS For pay period Aug 16 - Aug 22, 202…" at bounding box center [299, 167] width 337 height 117
click at [161, 145] on div "Weekly Payroll Explore options ADD EARNINGS For pay period Aug 16 - Aug 22, 202…" at bounding box center [299, 167] width 337 height 117
drag, startPoint x: 161, startPoint y: 125, endPoint x: 424, endPoint y: 194, distance: 272.2
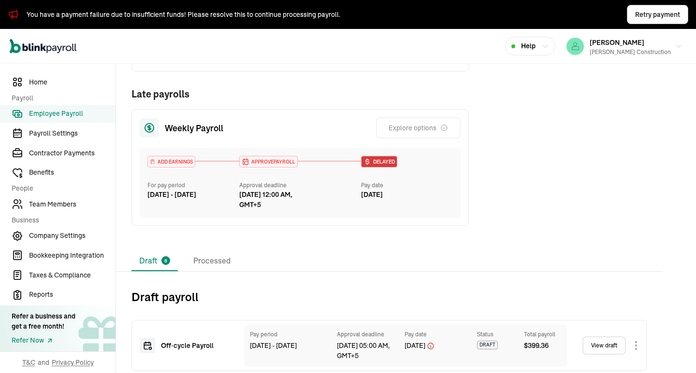
click at [424, 194] on div "Weekly Payroll Explore options ADD EARNINGS For pay period Aug 16 - Aug 22, 202…" at bounding box center [299, 167] width 337 height 117
click at [424, 198] on div "Aug 29, 2025" at bounding box center [407, 195] width 92 height 10
drag, startPoint x: 405, startPoint y: 196, endPoint x: 168, endPoint y: 129, distance: 245.8
click at [168, 129] on div "Weekly Payroll Explore options ADD EARNINGS For pay period Aug 16 - Aug 22, 202…" at bounding box center [299, 167] width 337 height 117
click at [167, 139] on div "Weekly Payroll Explore options ADD EARNINGS For pay period Aug 16 - Aug 22, 202…" at bounding box center [299, 167] width 337 height 117
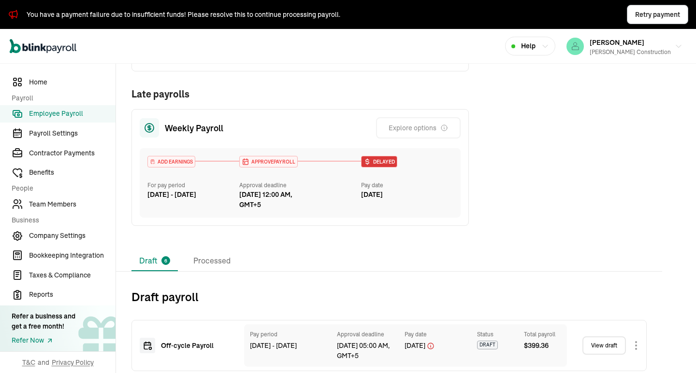
drag, startPoint x: 160, startPoint y: 125, endPoint x: 417, endPoint y: 202, distance: 267.8
click at [417, 202] on div "Weekly Payroll Explore options ADD EARNINGS For pay period Aug 16 - Aug 22, 202…" at bounding box center [299, 167] width 337 height 117
click at [411, 203] on div "ADD EARNINGS For pay period Aug 16 - Aug 22, 2025 APPROVE PAYROLL Approval dead…" at bounding box center [300, 183] width 321 height 70
drag, startPoint x: 407, startPoint y: 191, endPoint x: 167, endPoint y: 134, distance: 247.2
click at [167, 134] on div "Weekly Payroll Explore options ADD EARNINGS For pay period Aug 16 - Aug 22, 202…" at bounding box center [299, 167] width 337 height 117
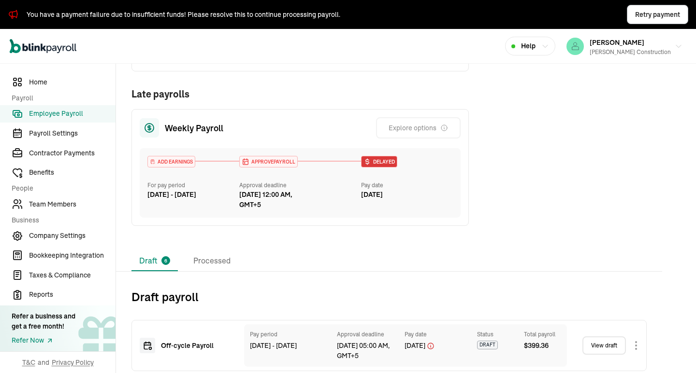
click at [172, 145] on div "Weekly Payroll Explore options ADD EARNINGS For pay period Aug 16 - Aug 22, 202…" at bounding box center [299, 167] width 337 height 117
drag, startPoint x: 163, startPoint y: 130, endPoint x: 415, endPoint y: 196, distance: 260.6
click at [415, 196] on div "Weekly Payroll Explore options ADD EARNINGS For pay period Aug 16 - Aug 22, 202…" at bounding box center [299, 167] width 337 height 117
click at [413, 201] on div "ADD EARNINGS For pay period Aug 16 - Aug 22, 2025 APPROVE PAYROLL Approval dead…" at bounding box center [300, 183] width 321 height 70
drag, startPoint x: 407, startPoint y: 195, endPoint x: 163, endPoint y: 128, distance: 252.4
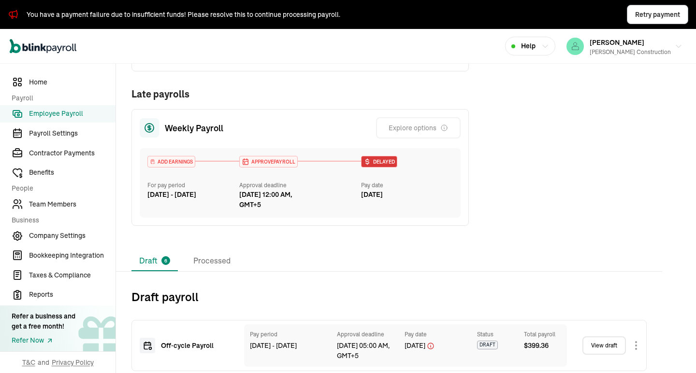
click at [163, 128] on div "Weekly Payroll Explore options ADD EARNINGS For pay period Aug 16 - Aug 22, 202…" at bounding box center [299, 167] width 337 height 117
click at [157, 134] on div at bounding box center [149, 127] width 19 height 19
drag, startPoint x: 165, startPoint y: 123, endPoint x: 413, endPoint y: 194, distance: 257.6
click at [413, 194] on div "Weekly Payroll Explore options ADD EARNINGS For pay period Aug 16 - Aug 22, 202…" at bounding box center [299, 167] width 337 height 117
click at [413, 200] on div "Aug 29, 2025" at bounding box center [407, 195] width 92 height 10
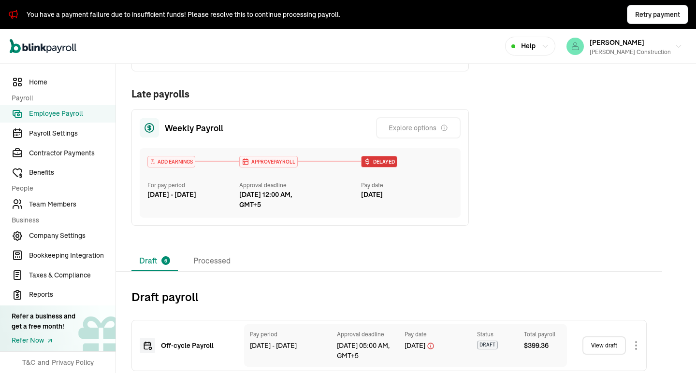
drag, startPoint x: 403, startPoint y: 191, endPoint x: 167, endPoint y: 131, distance: 243.8
click at [167, 131] on div "Weekly Payroll Explore options ADD EARNINGS For pay period Aug 16 - Aug 22, 202…" at bounding box center [299, 167] width 337 height 117
click at [166, 145] on div "Weekly Payroll Explore options ADD EARNINGS For pay period Aug 16 - Aug 22, 202…" at bounding box center [299, 167] width 337 height 117
drag, startPoint x: 165, startPoint y: 131, endPoint x: 417, endPoint y: 198, distance: 261.3
click at [417, 198] on div "Weekly Payroll Explore options ADD EARNINGS For pay period Aug 16 - Aug 22, 202…" at bounding box center [299, 167] width 337 height 117
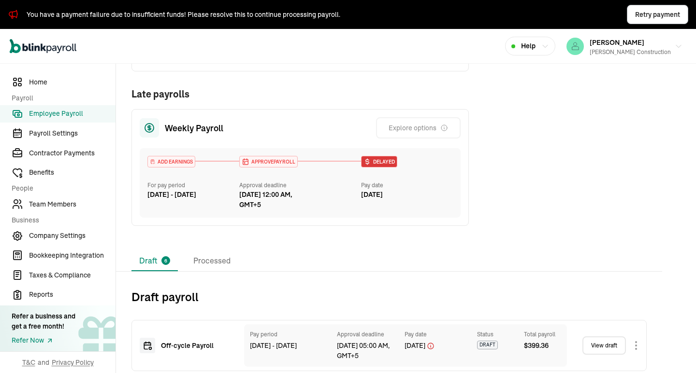
click at [411, 205] on div "ADD EARNINGS For pay period Aug 16 - Aug 22, 2025 APPROVE PAYROLL Approval dead…" at bounding box center [300, 183] width 321 height 70
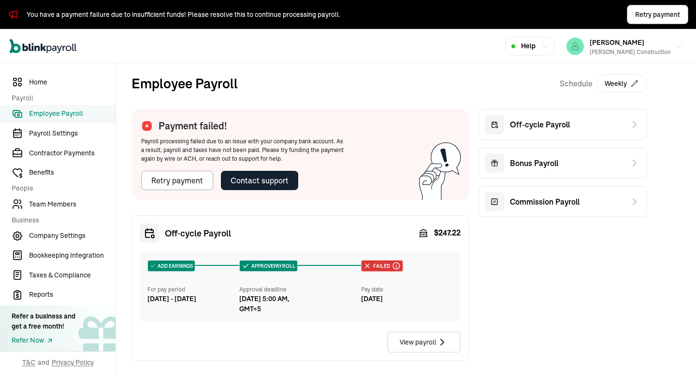
scroll to position [97, 0]
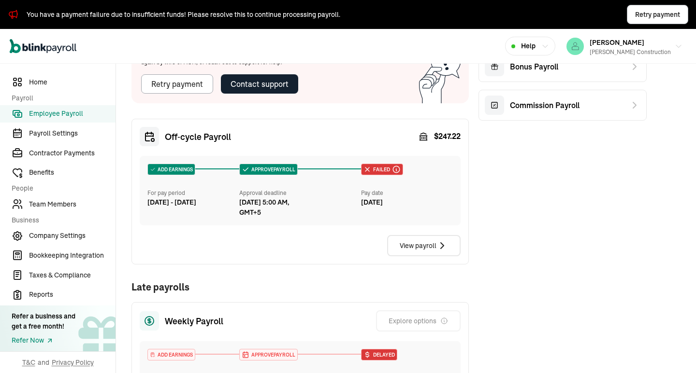
drag, startPoint x: 426, startPoint y: 201, endPoint x: 159, endPoint y: 135, distance: 274.9
click at [159, 135] on div "Off‑cycle Payroll $ 247.22 ADD EARNINGS For pay period Aug 9 - Aug 15, 2025 APP…" at bounding box center [299, 192] width 337 height 146
click at [164, 132] on div "Off‑cycle Payroll" at bounding box center [185, 136] width 91 height 19
drag, startPoint x: 164, startPoint y: 132, endPoint x: 414, endPoint y: 209, distance: 261.7
click at [414, 209] on div "Off‑cycle Payroll $ 247.22 ADD EARNINGS For pay period Aug 9 - Aug 15, 2025 APP…" at bounding box center [299, 192] width 337 height 146
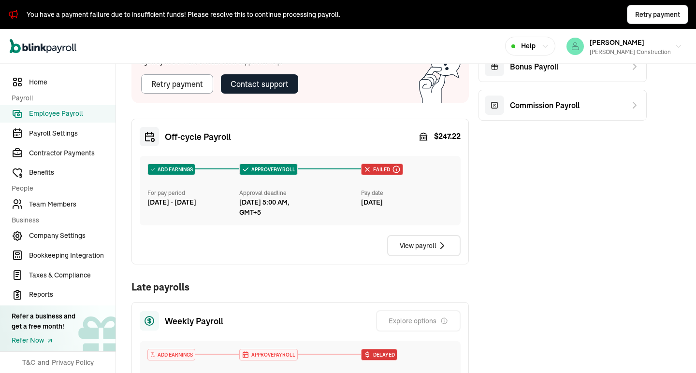
click at [335, 250] on div "View payroll" at bounding box center [300, 245] width 321 height 21
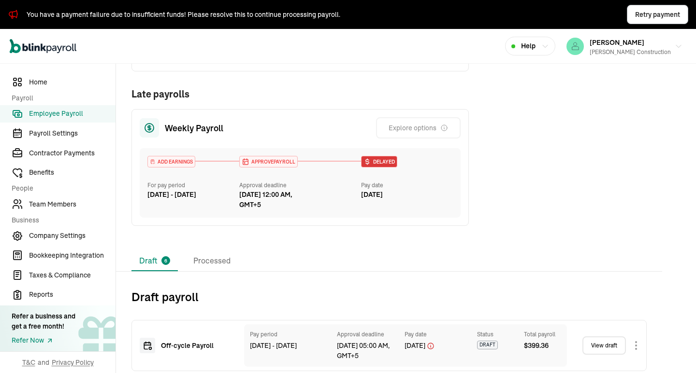
scroll to position [483, 0]
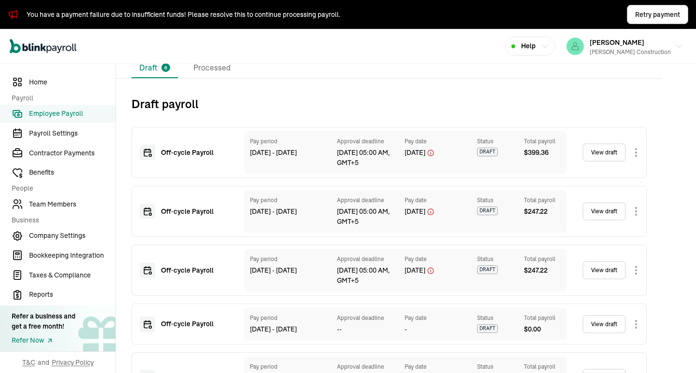
drag, startPoint x: 370, startPoint y: 165, endPoint x: 255, endPoint y: 158, distance: 115.2
click at [255, 158] on div "Pay period Aug 02 - Aug 08, 2025 Approval deadline Aug 15, 05:00 AM, GMT+5 Pay …" at bounding box center [405, 152] width 323 height 43
click at [283, 163] on div "Pay period Aug 02 - Aug 08, 2025" at bounding box center [288, 152] width 77 height 31
drag, startPoint x: 365, startPoint y: 163, endPoint x: 231, endPoint y: 142, distance: 135.1
click at [231, 142] on div "Approval deadline has crossed for the pay date you added. Change the pay date w…" at bounding box center [388, 152] width 515 height 51
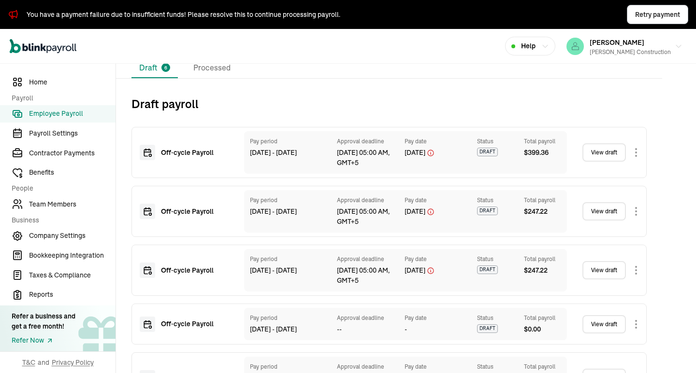
click at [246, 164] on div "Pay period Aug 02 - Aug 08, 2025 Approval deadline Aug 15, 05:00 AM, GMT+5 Pay …" at bounding box center [405, 152] width 323 height 43
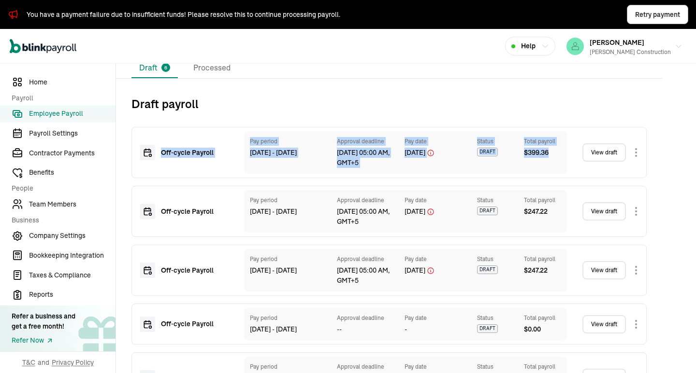
drag, startPoint x: 557, startPoint y: 152, endPoint x: 155, endPoint y: 146, distance: 401.9
click at [155, 146] on div "Approval deadline has crossed for the pay date you added. Change the pay date w…" at bounding box center [388, 152] width 515 height 51
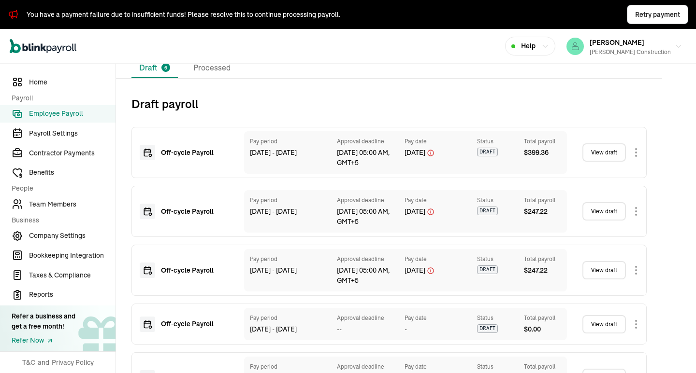
click at [155, 142] on div "Approval deadline has crossed for the pay date you added. Change the pay date w…" at bounding box center [388, 152] width 515 height 51
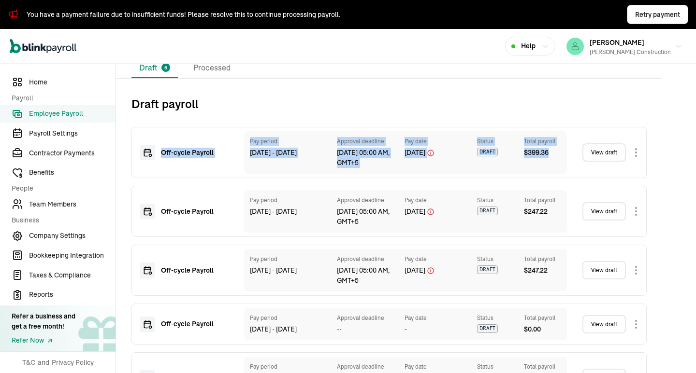
drag, startPoint x: 157, startPoint y: 139, endPoint x: 570, endPoint y: 164, distance: 413.8
click at [570, 164] on div "Off‑cycle Payroll Pay period Aug 02 - Aug 08, 2025 Approval deadline Aug 15, 05…" at bounding box center [388, 152] width 515 height 51
click at [551, 168] on div "Total payroll $ 399.36" at bounding box center [542, 152] width 37 height 31
drag, startPoint x: 557, startPoint y: 155, endPoint x: 159, endPoint y: 140, distance: 398.8
click at [159, 140] on div "Off‑cycle Payroll Pay period Aug 02 - Aug 08, 2025 Approval deadline Aug 15, 05…" at bounding box center [388, 152] width 515 height 51
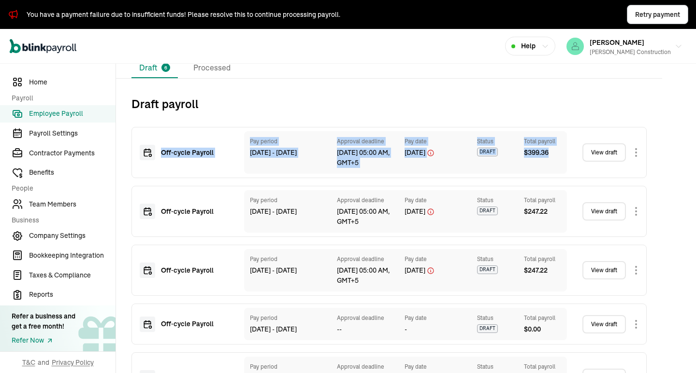
click at [162, 138] on div "Off‑cycle Payroll Pay period Aug 02 - Aug 08, 2025 Approval deadline Aug 15, 05…" at bounding box center [388, 152] width 515 height 51
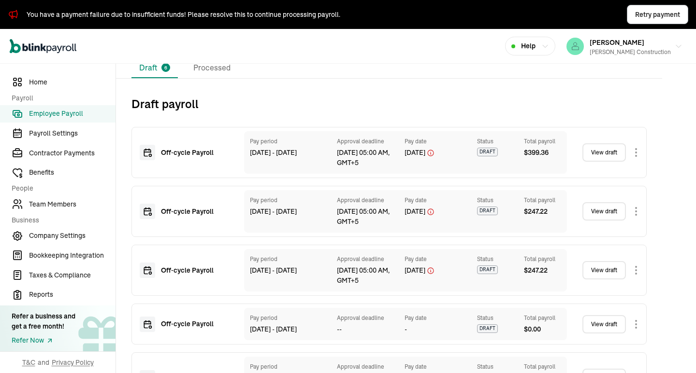
click at [628, 152] on div "View draft" at bounding box center [610, 152] width 56 height 23
click at [634, 152] on body "You have a payment failure due to insufficient funds! Please resolve this to co…" at bounding box center [348, 186] width 696 height 373
click at [414, 108] on h2 "Draft payroll" at bounding box center [388, 103] width 515 height 15
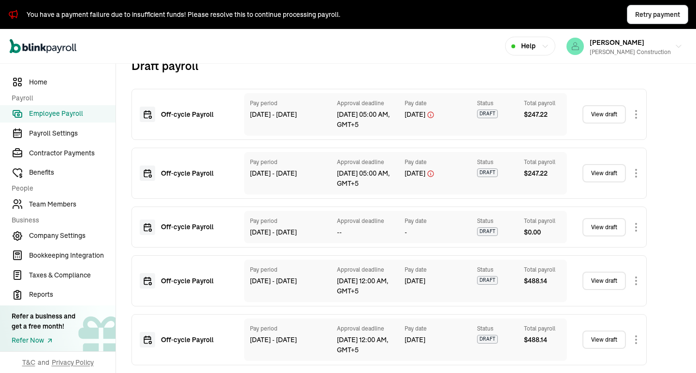
scroll to position [425, 0]
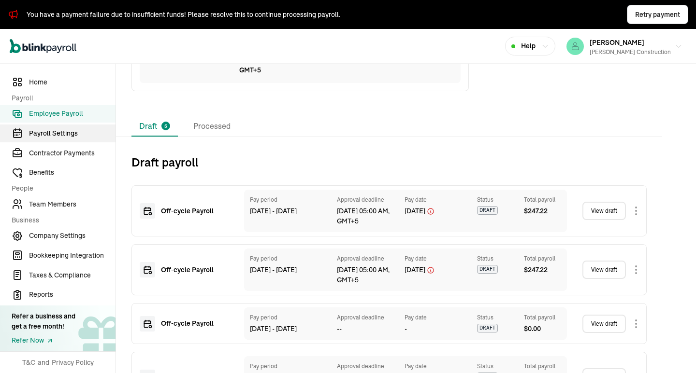
click at [62, 130] on span "Payroll Settings" at bounding box center [72, 133] width 86 height 10
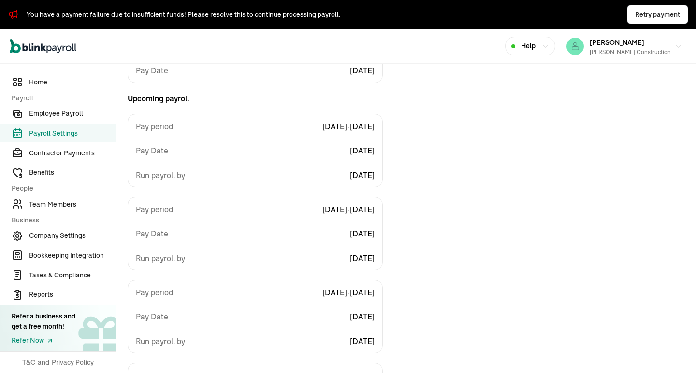
scroll to position [274, 0]
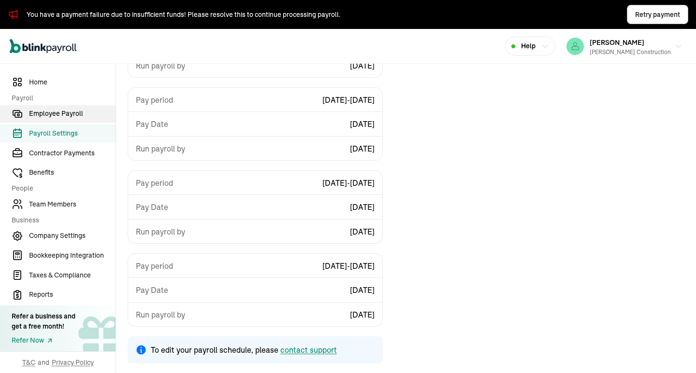
click at [68, 111] on span "Employee Payroll" at bounding box center [72, 114] width 86 height 10
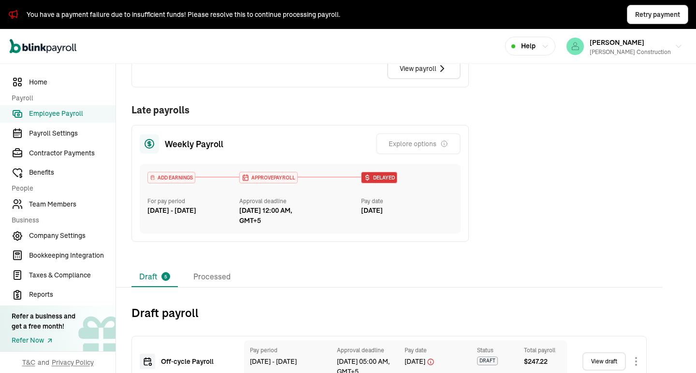
scroll to position [274, 0]
click at [221, 284] on li "Processed" at bounding box center [211, 277] width 53 height 20
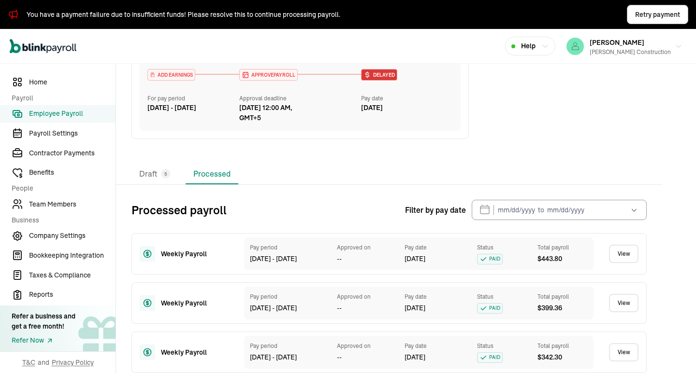
scroll to position [280, 0]
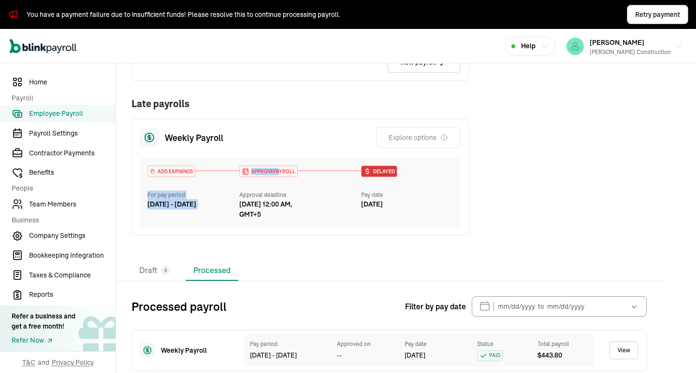
drag, startPoint x: 279, startPoint y: 172, endPoint x: 214, endPoint y: 167, distance: 64.9
click at [214, 167] on div "ADD EARNINGS For pay period Aug 16 - Aug 22, 2025 APPROVE PAYROLL Approval dead…" at bounding box center [300, 193] width 321 height 70
click at [218, 187] on div "ADD EARNINGS For pay period Aug 16 - Aug 22, 2025" at bounding box center [193, 188] width 92 height 44
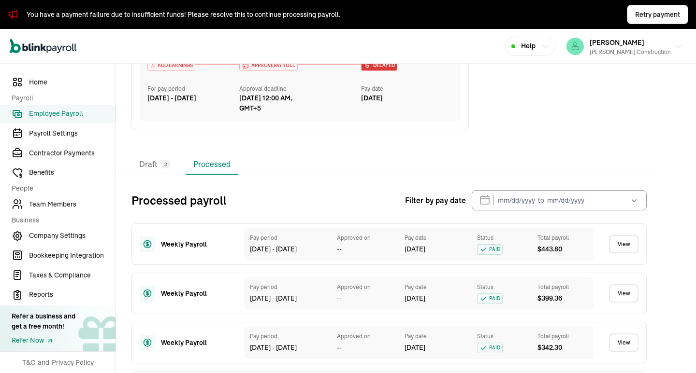
scroll to position [290, 0]
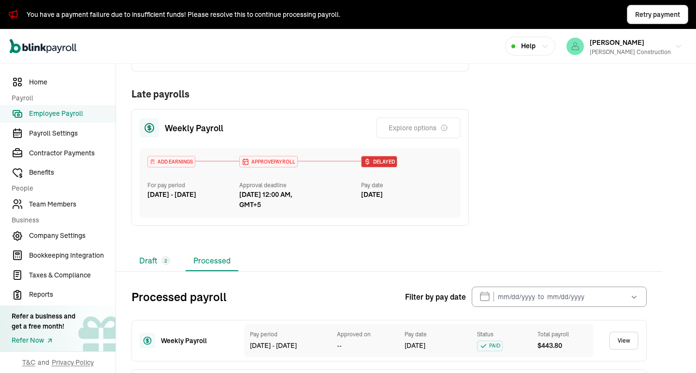
click at [142, 260] on li "Draft 2" at bounding box center [154, 261] width 46 height 20
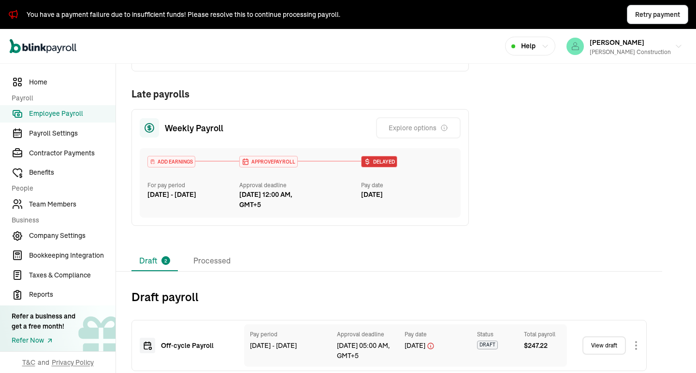
scroll to position [355, 0]
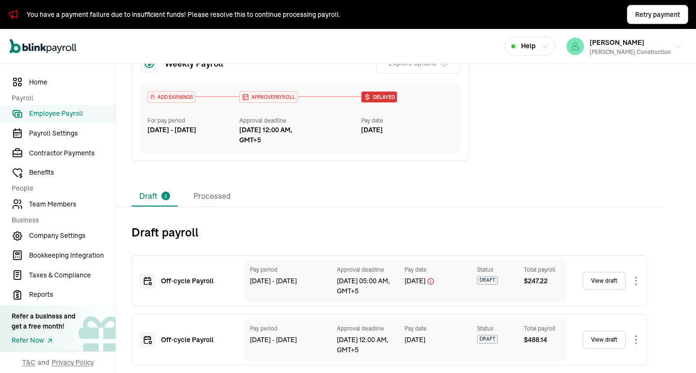
click at [602, 340] on link "View draft" at bounding box center [603, 340] width 43 height 18
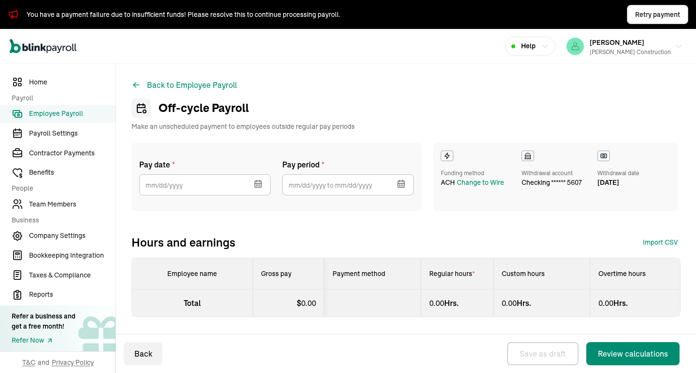
select select "direct_deposit"
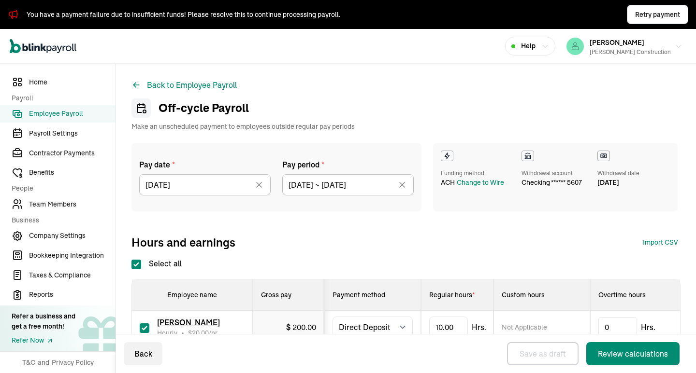
scroll to position [93, 0]
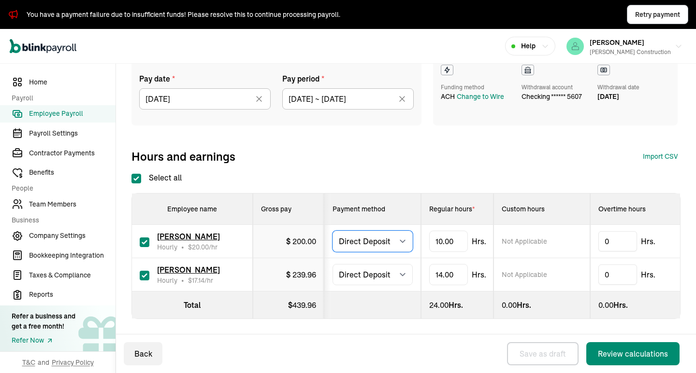
click at [400, 233] on select "Select method Direct Deposit Cash/Check" at bounding box center [372, 241] width 80 height 21
select select "manual"
click at [332, 231] on select "Select method Direct Deposit Cash/Check" at bounding box center [372, 241] width 80 height 21
click at [397, 266] on select "Select method Direct Deposit Cash/Check" at bounding box center [372, 274] width 80 height 21
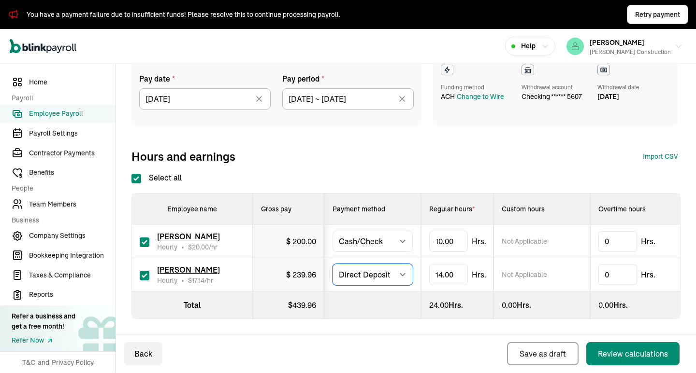
select select "manual"
click at [332, 264] on select "Select method Direct Deposit Cash/Check" at bounding box center [372, 274] width 80 height 21
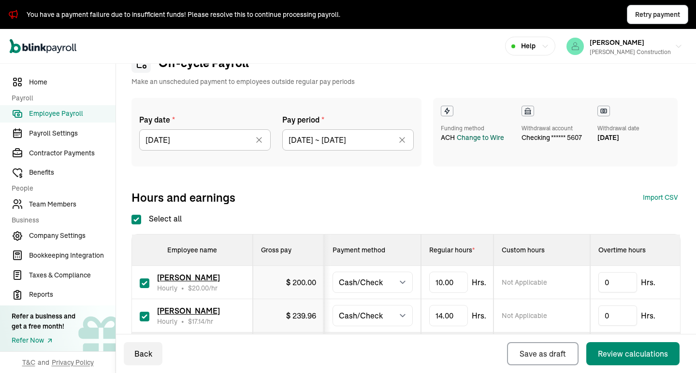
click at [468, 136] on div "Change to Wire" at bounding box center [479, 138] width 47 height 10
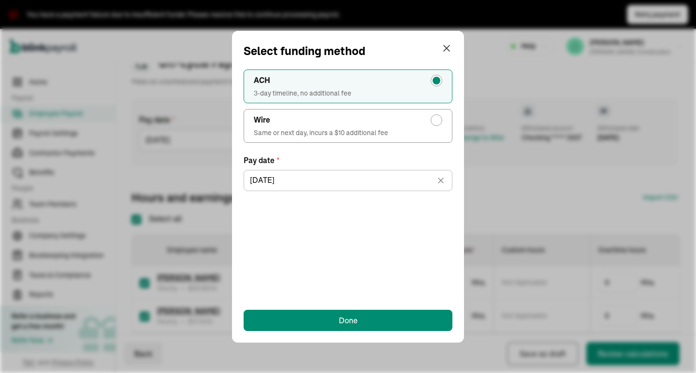
type input "09/04/2025"
click at [428, 124] on div "Wire" at bounding box center [348, 120] width 188 height 12
click at [435, 122] on input "Wire Same or next day, incurs a $10 additional fee" at bounding box center [439, 118] width 8 height 8
radio input "true"
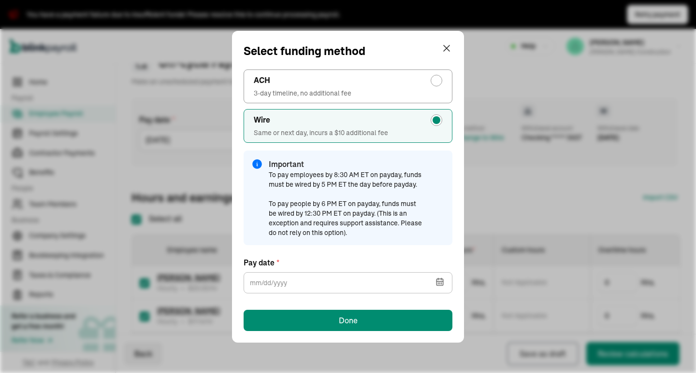
type input "08/29/2025"
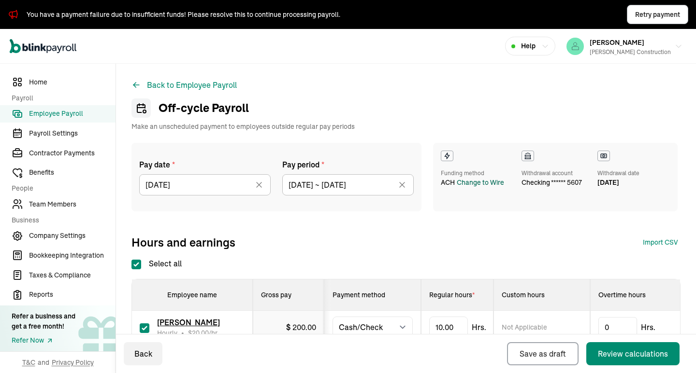
scroll to position [93, 0]
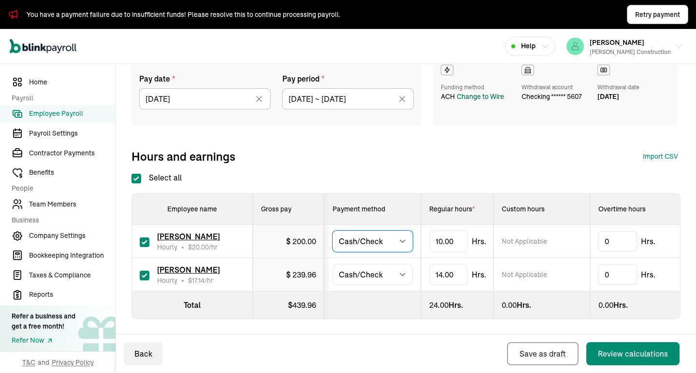
click at [395, 238] on select "Select method Direct Deposit Cash/Check" at bounding box center [372, 241] width 80 height 21
select select "direct_deposit"
click at [332, 231] on select "Select method Direct Deposit Cash/Check" at bounding box center [372, 241] width 80 height 21
click at [389, 272] on select "Select method Direct Deposit Cash/Check" at bounding box center [372, 274] width 80 height 21
select select "direct_deposit"
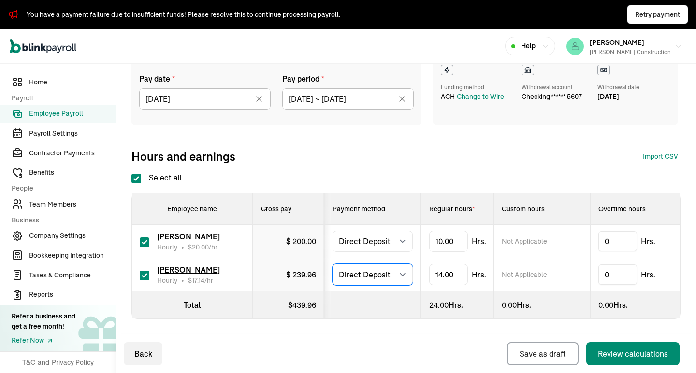
click at [332, 264] on select "Select method Direct Deposit Cash/Check" at bounding box center [372, 274] width 80 height 21
click at [410, 172] on div "Select all Employee name Gross pay Payment method Regular hours * Custom hours …" at bounding box center [405, 245] width 549 height 147
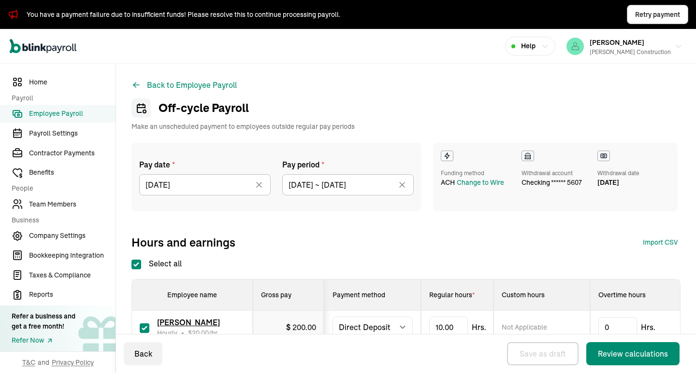
click at [390, 212] on div "Pay date * 09/04/2025 Sep 2025 Mon Tue Wed Thu Fri Sat Sun 25 26 27 28 29 30 31…" at bounding box center [404, 181] width 546 height 76
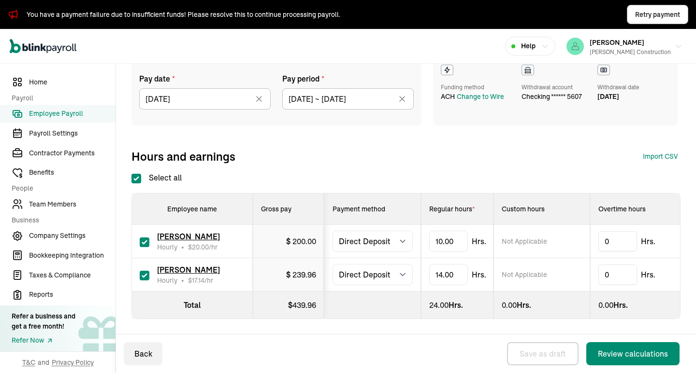
click at [70, 117] on span "Employee Payroll" at bounding box center [72, 114] width 86 height 10
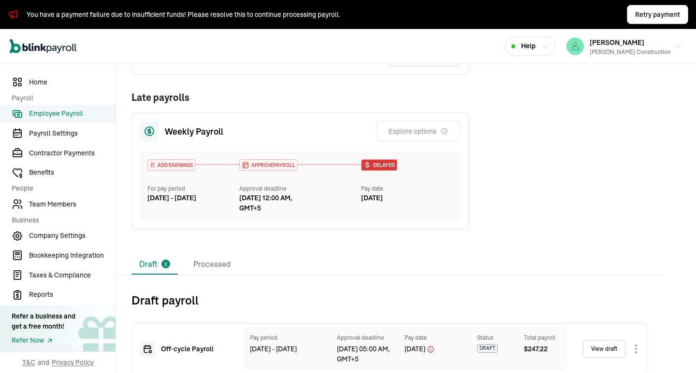
scroll to position [355, 0]
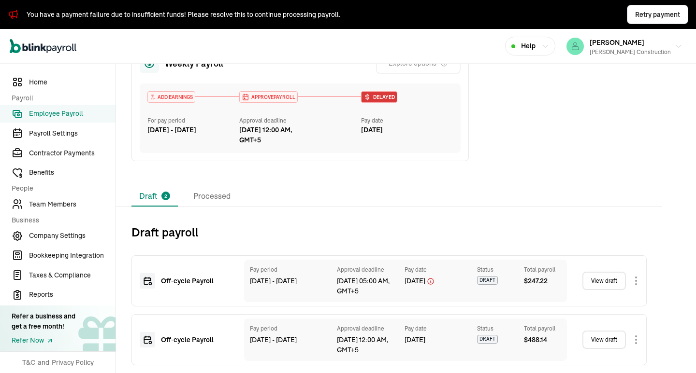
click at [607, 340] on link "View draft" at bounding box center [603, 340] width 43 height 18
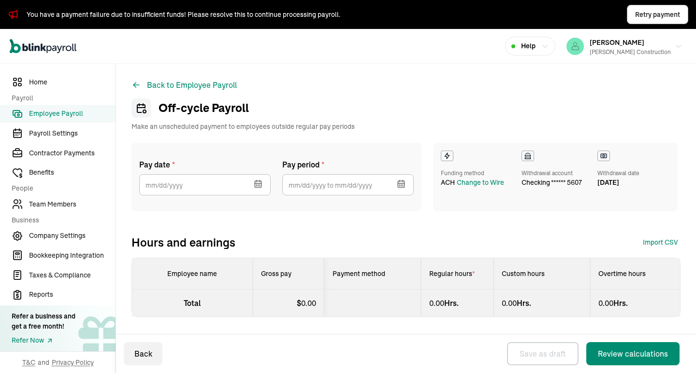
select select "direct_deposit"
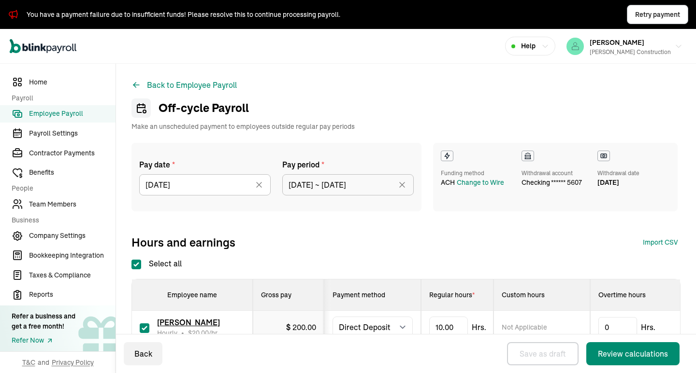
click at [216, 202] on div "Pay date * 09/04/2025 Sep 2025 Mon Tue Wed Thu Fri Sat Sun 25 26 27 28 29 30 31…" at bounding box center [276, 177] width 290 height 69
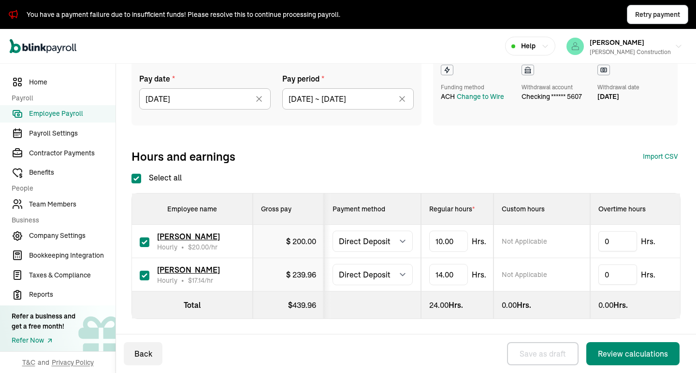
click at [319, 363] on div "Back Save as draft Review calculations" at bounding box center [403, 354] width 575 height 39
click at [209, 359] on div "Back Save as draft Review calculations" at bounding box center [403, 354] width 575 height 39
click at [284, 128] on div "Pay date * 09/04/2025 Sep 2025 Mon Tue Wed Thu Fri Sat Sun 25 26 27 28 29 30 31…" at bounding box center [405, 110] width 549 height 107
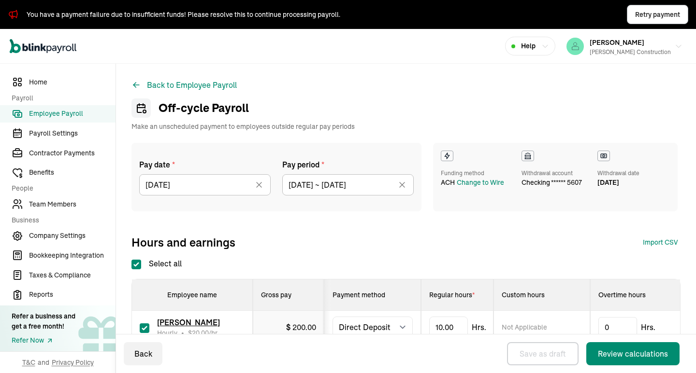
select select "direct_deposit"
click at [387, 101] on div "Off-cycle Payroll Make an unscheduled payment to employees outside regular pay …" at bounding box center [404, 115] width 546 height 33
select select "direct_deposit"
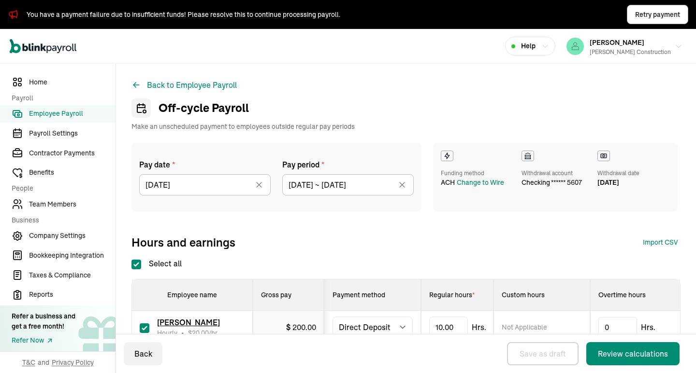
click at [387, 101] on div "Off-cycle Payroll Make an unscheduled payment to employees outside regular pay …" at bounding box center [404, 115] width 546 height 33
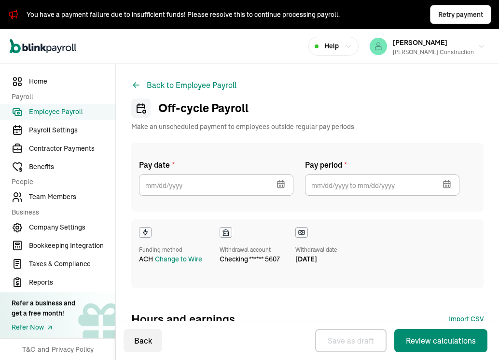
select select "direct_deposit"
type input "[DATE]"
type input "[DATE] ~ [DATE]"
checkbox input "true"
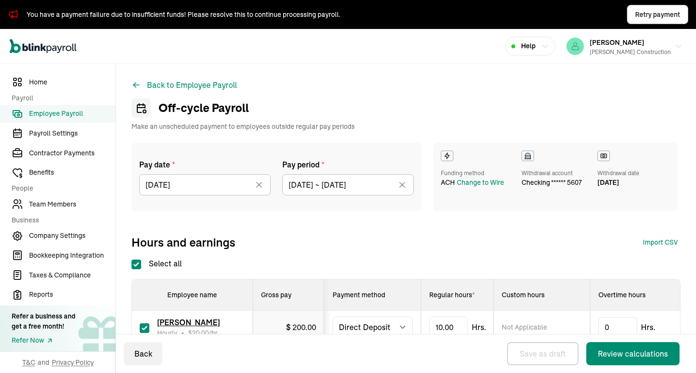
click at [298, 78] on div "Back to Employee Payroll Off-cycle Payroll Make an unscheduled payment to emplo…" at bounding box center [406, 262] width 580 height 396
click at [72, 261] on link "Bookkeeping Integration" at bounding box center [57, 256] width 115 height 18
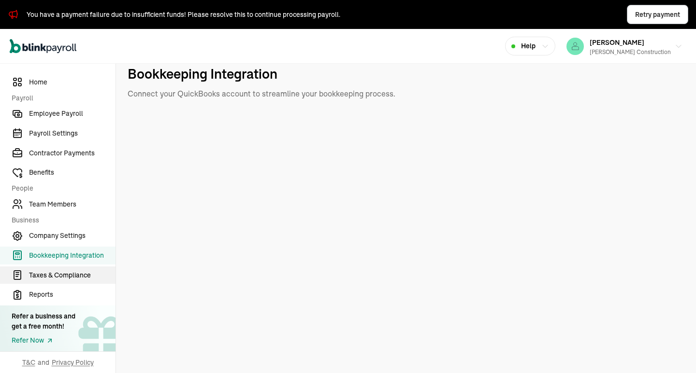
click at [82, 277] on span "Taxes & Compliance" at bounding box center [72, 276] width 86 height 10
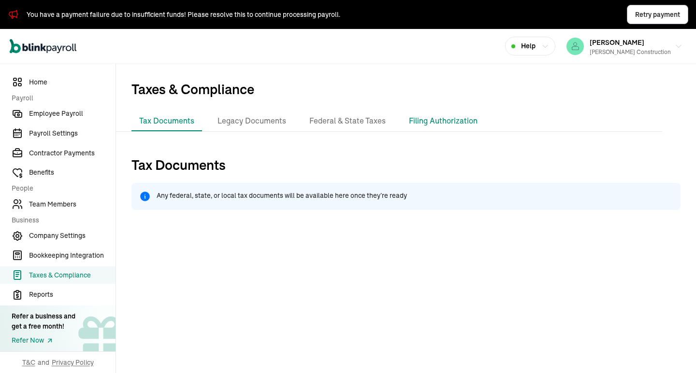
click at [425, 117] on li "Filing Authorization" at bounding box center [443, 121] width 84 height 20
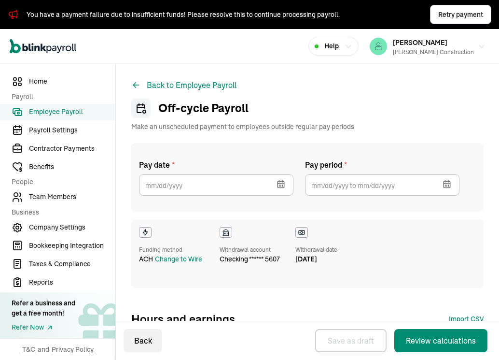
select select "direct_deposit"
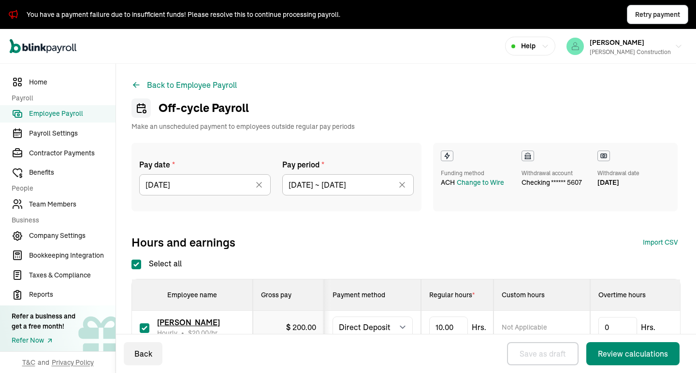
click at [298, 78] on div "Back to Employee Payroll Off-cycle Payroll Make an unscheduled payment to emplo…" at bounding box center [406, 262] width 580 height 396
click at [72, 261] on link "Bookkeeping Integration" at bounding box center [57, 256] width 115 height 18
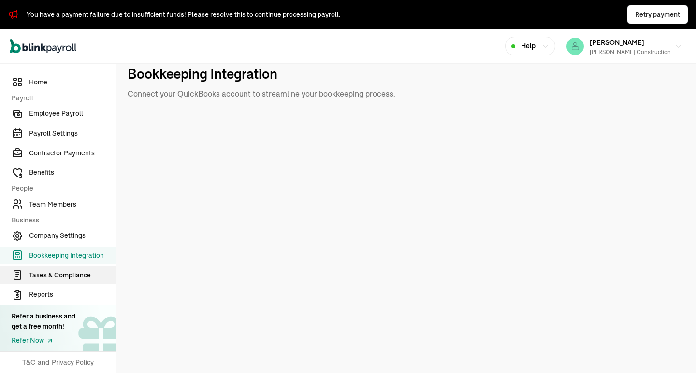
click at [82, 277] on span "Taxes & Compliance" at bounding box center [72, 276] width 86 height 10
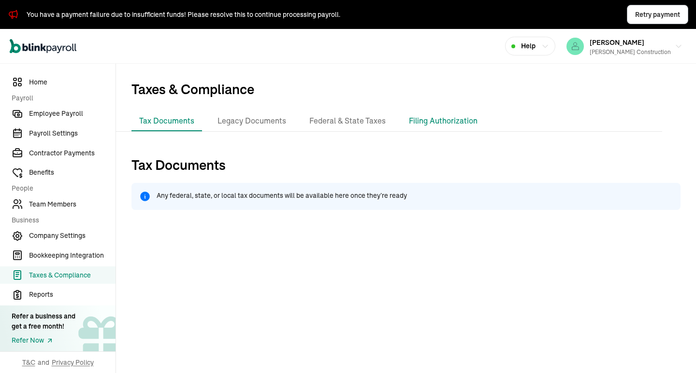
click at [425, 117] on li "Filing Authorization" at bounding box center [443, 121] width 84 height 20
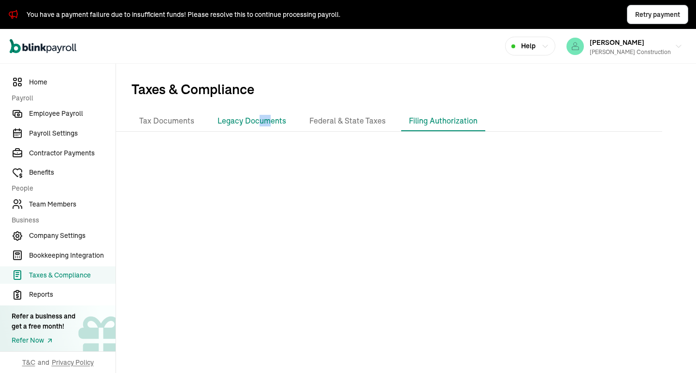
drag, startPoint x: 259, startPoint y: 119, endPoint x: 268, endPoint y: 119, distance: 8.2
click at [268, 119] on li "Legacy Documents" at bounding box center [252, 121] width 84 height 20
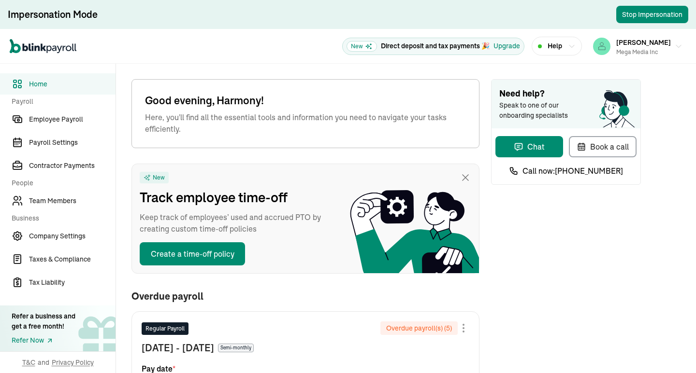
scroll to position [145, 0]
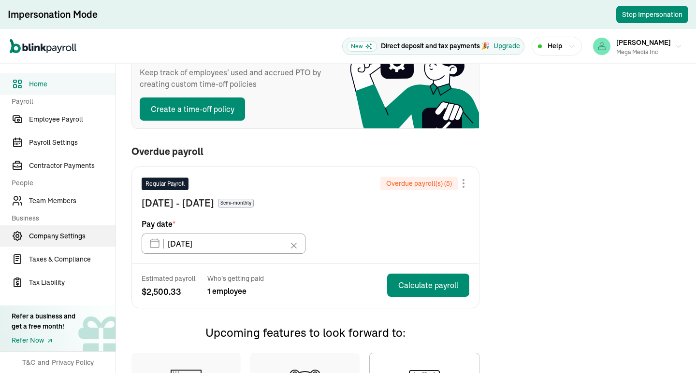
click at [71, 236] on span "Company Settings" at bounding box center [72, 236] width 86 height 10
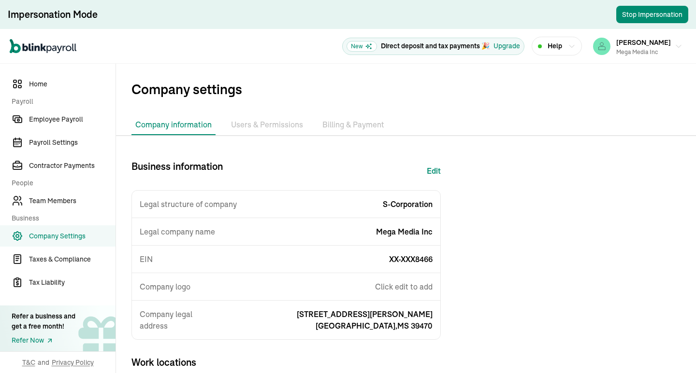
click at [344, 119] on li "Billing & Payment" at bounding box center [353, 125] width 70 height 20
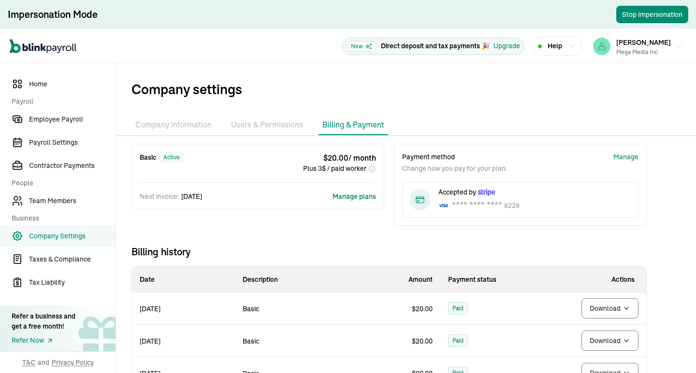
click at [360, 125] on li "Billing & Payment" at bounding box center [353, 125] width 70 height 20
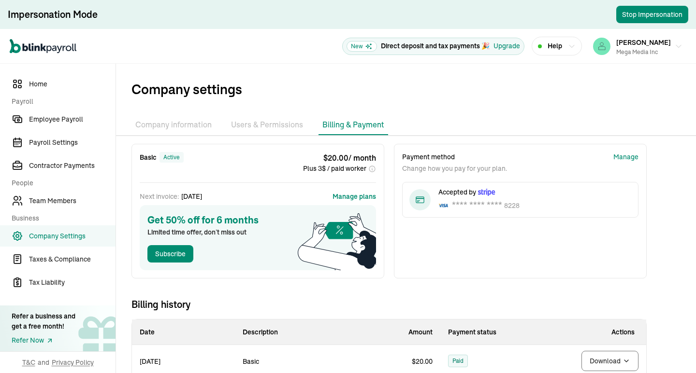
click at [324, 154] on div "$ 20.00 / month Plus 3$ / paid worker" at bounding box center [339, 163] width 73 height 22
click at [310, 153] on div "$ 20.00 / month Plus 3$ / paid worker" at bounding box center [339, 163] width 73 height 22
click at [362, 167] on span "Plus 3$ / paid worker" at bounding box center [334, 169] width 63 height 10
drag, startPoint x: 365, startPoint y: 169, endPoint x: 321, endPoint y: 161, distance: 44.7
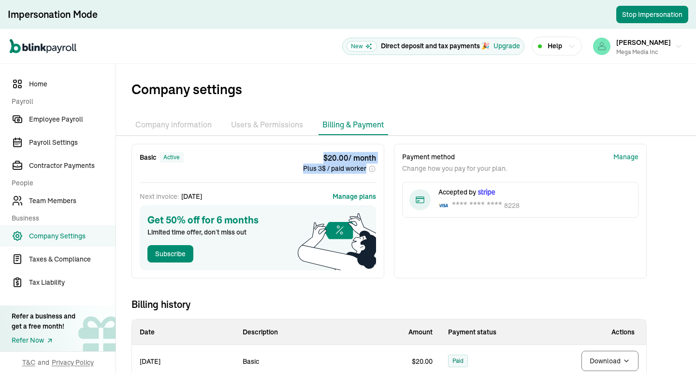
click at [321, 161] on div "$ 20.00 / month Plus 3$ / paid worker" at bounding box center [339, 163] width 73 height 22
copy div "$ 20.00 / month Plus 3$ / paid worker"
click at [267, 163] on div "Basic active $ 20.00 / month Plus 3$ / paid worker" at bounding box center [258, 163] width 236 height 22
click at [185, 255] on button "Subscribe" at bounding box center [170, 253] width 46 height 17
click at [276, 128] on li "Users & Permissions" at bounding box center [267, 125] width 80 height 20
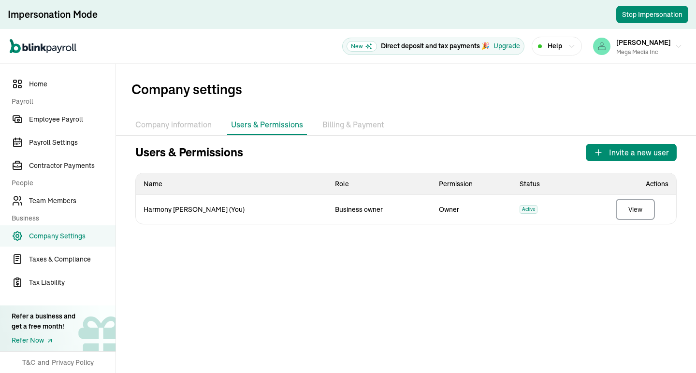
click at [342, 122] on li "Billing & Payment" at bounding box center [353, 125] width 70 height 20
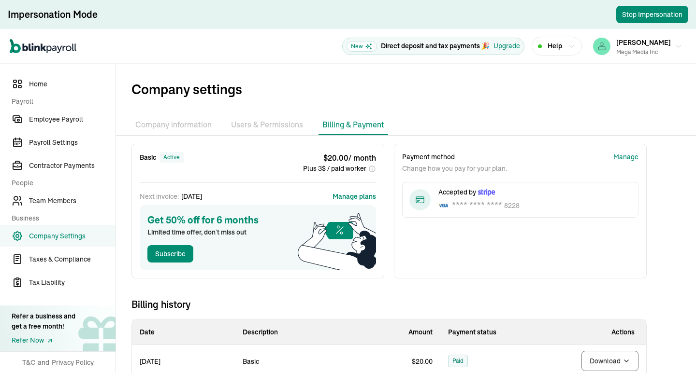
click at [196, 121] on li "Company information" at bounding box center [173, 125] width 84 height 20
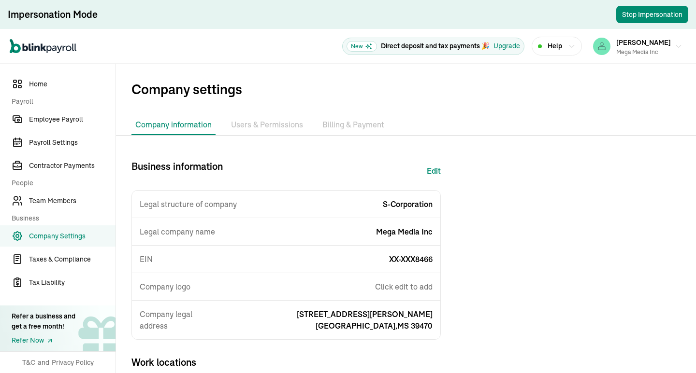
click at [342, 125] on li "Billing & Payment" at bounding box center [353, 125] width 70 height 20
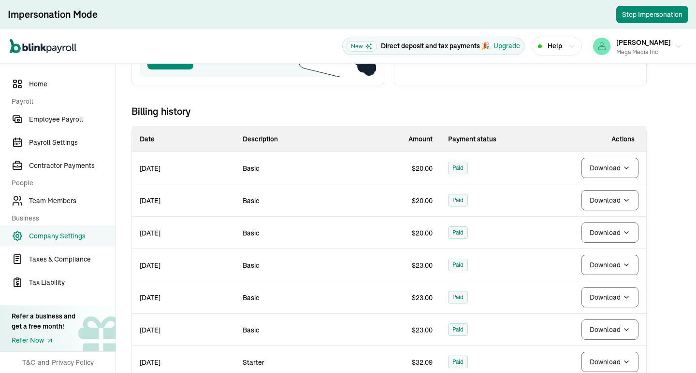
scroll to position [145, 0]
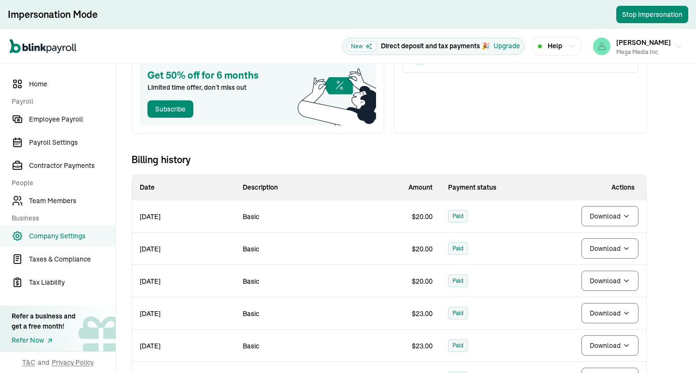
click at [87, 299] on nav "Home Payroll Employee Payroll Payroll Settings Contractor Payments People Team …" at bounding box center [57, 219] width 115 height 310
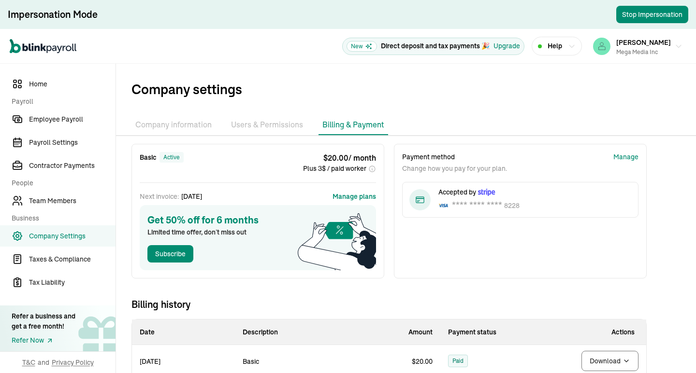
click at [171, 126] on li "Company information" at bounding box center [173, 125] width 84 height 20
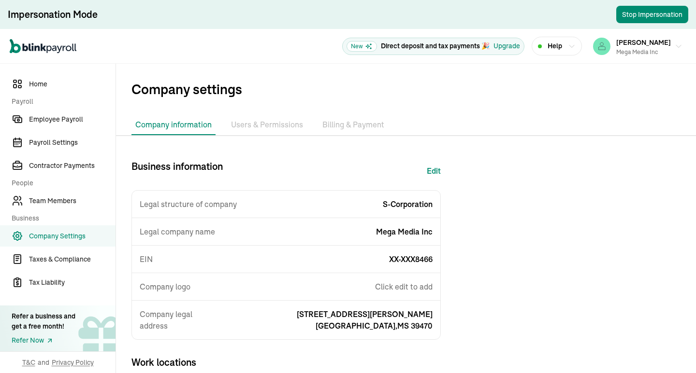
click at [271, 121] on li "Users & Permissions" at bounding box center [267, 125] width 80 height 20
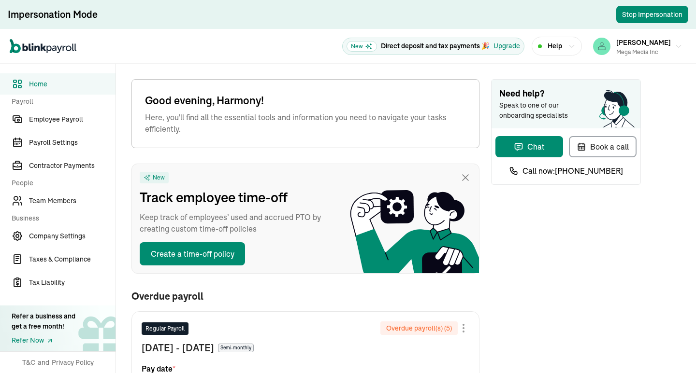
scroll to position [145, 0]
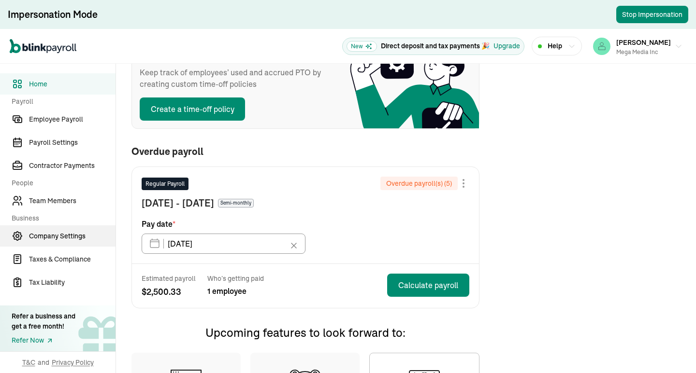
click at [71, 236] on span "Company Settings" at bounding box center [72, 236] width 86 height 10
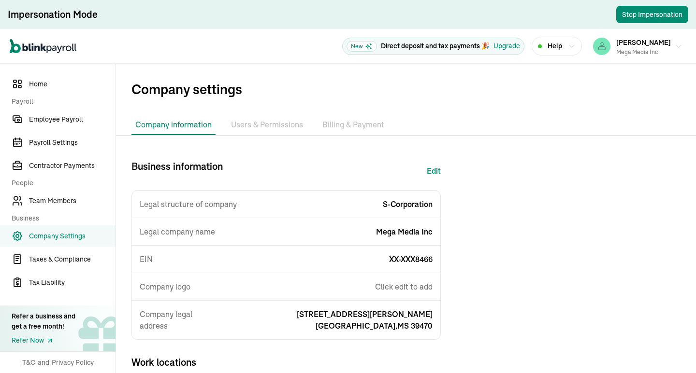
click at [344, 119] on li "Billing & Payment" at bounding box center [353, 125] width 70 height 20
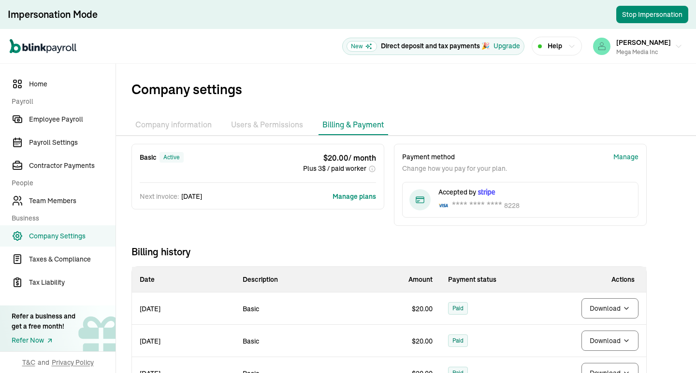
click at [360, 125] on li "Billing & Payment" at bounding box center [353, 125] width 70 height 20
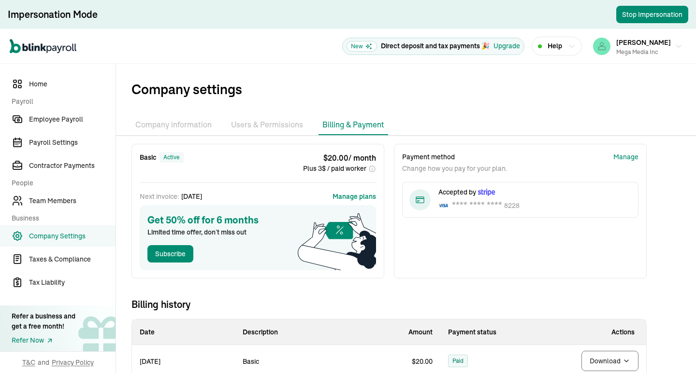
click at [324, 154] on div "$ 20.00 / month Plus 3$ / paid worker" at bounding box center [339, 163] width 73 height 22
click at [310, 153] on div "$ 20.00 / month Plus 3$ / paid worker" at bounding box center [339, 163] width 73 height 22
click at [362, 167] on span "Plus 3$ / paid worker" at bounding box center [334, 169] width 63 height 10
drag, startPoint x: 365, startPoint y: 169, endPoint x: 321, endPoint y: 161, distance: 44.7
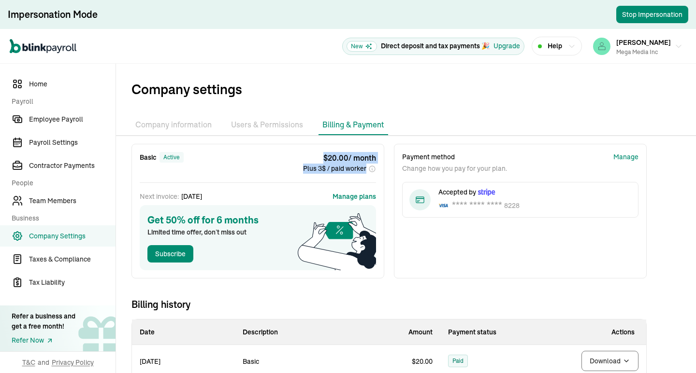
click at [321, 161] on div "$ 20.00 / month Plus 3$ / paid worker" at bounding box center [339, 163] width 73 height 22
copy div "$ 20.00 / month Plus 3$ / paid worker"
click at [267, 163] on div "Basic active $ 20.00 / month Plus 3$ / paid worker" at bounding box center [258, 163] width 236 height 22
click at [185, 255] on button "Subscribe" at bounding box center [170, 253] width 46 height 17
click at [276, 128] on li "Users & Permissions" at bounding box center [267, 125] width 80 height 20
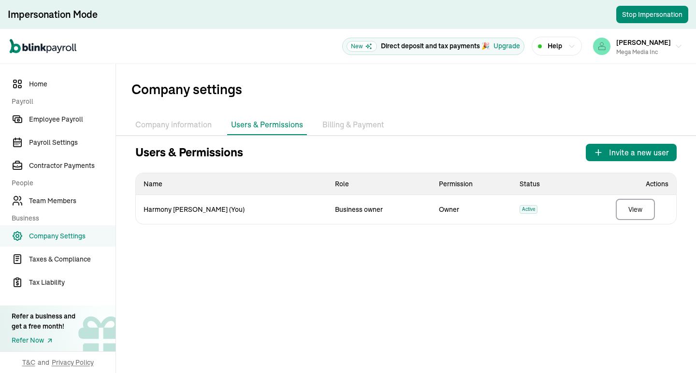
click at [342, 122] on li "Billing & Payment" at bounding box center [353, 125] width 70 height 20
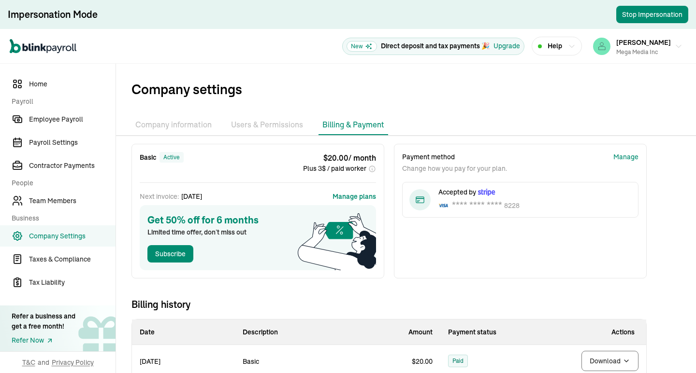
click at [196, 121] on li "Company information" at bounding box center [173, 125] width 84 height 20
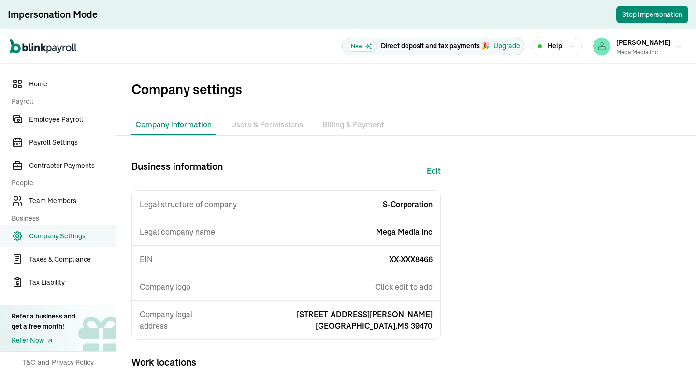
click at [342, 125] on li "Billing & Payment" at bounding box center [353, 125] width 70 height 20
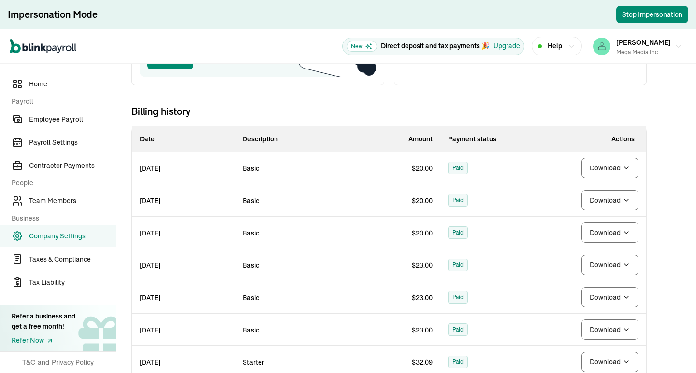
scroll to position [145, 0]
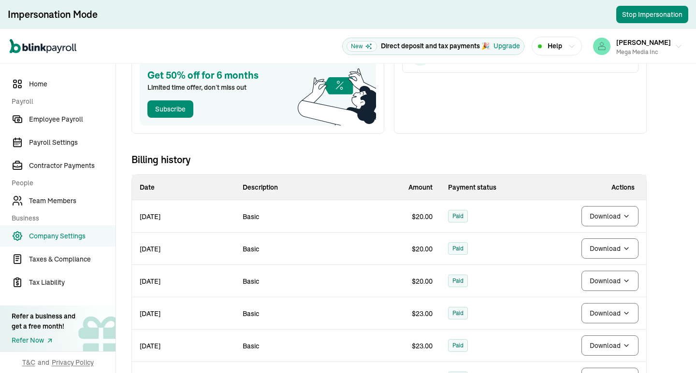
click at [87, 299] on nav "Home Payroll Employee Payroll Payroll Settings Contractor Payments People Team …" at bounding box center [57, 219] width 115 height 310
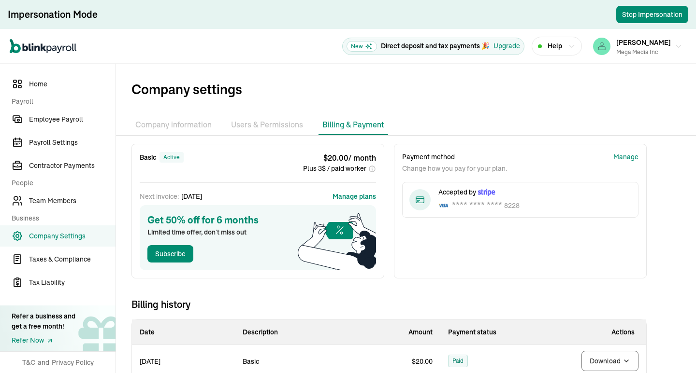
click at [171, 126] on li "Company information" at bounding box center [173, 125] width 84 height 20
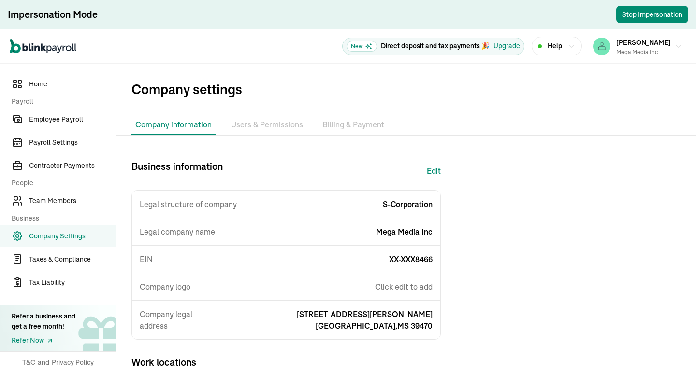
click at [271, 121] on li "Users & Permissions" at bounding box center [267, 125] width 80 height 20
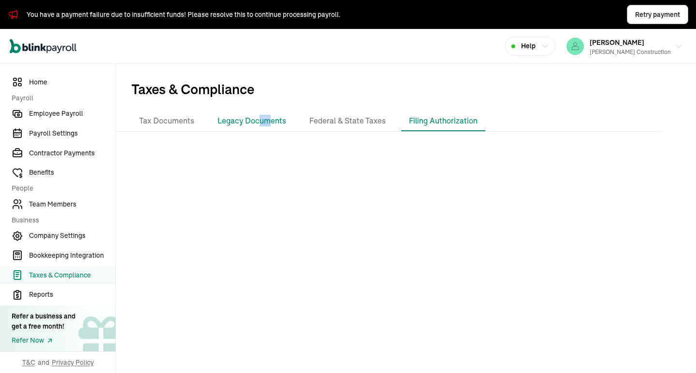
click at [268, 119] on li "Legacy Documents" at bounding box center [252, 121] width 84 height 20
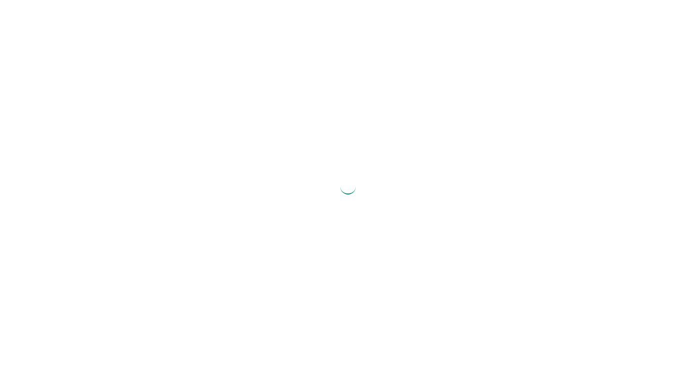
click at [185, 114] on div at bounding box center [348, 186] width 696 height 373
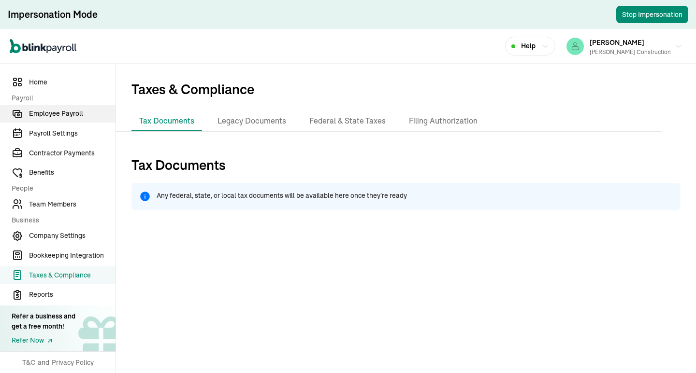
click at [49, 108] on link "Employee Payroll" at bounding box center [57, 114] width 115 height 18
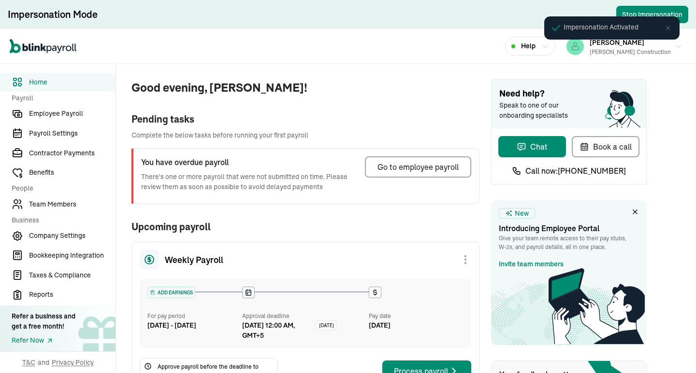
click at [287, 86] on span "Good evening, [PERSON_NAME]!" at bounding box center [305, 87] width 348 height 17
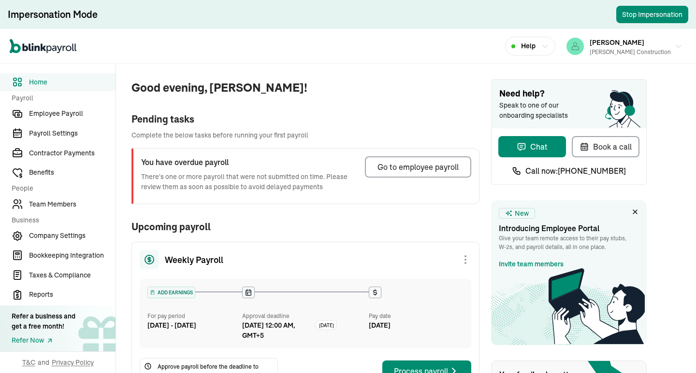
scroll to position [97, 0]
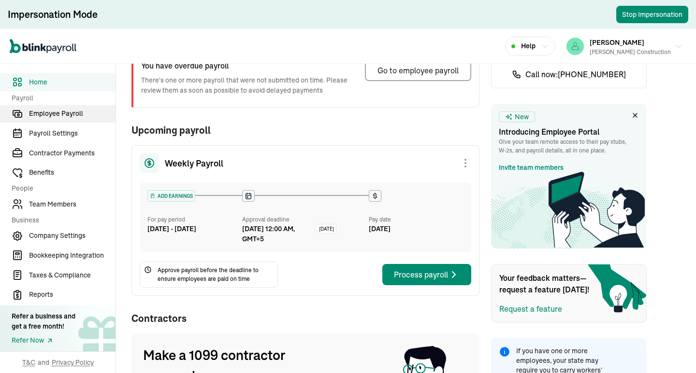
click at [68, 110] on span "Employee Payroll" at bounding box center [72, 114] width 86 height 10
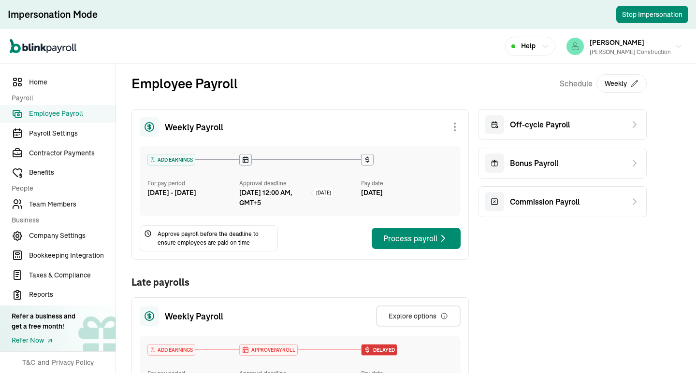
click at [512, 323] on div "Weekly Payroll ADD EARNINGS For pay period [DATE] - [DATE] Approval deadline [D…" at bounding box center [388, 360] width 515 height 502
click at [337, 100] on div "Employee Payroll Schedule Weekly" at bounding box center [388, 91] width 515 height 36
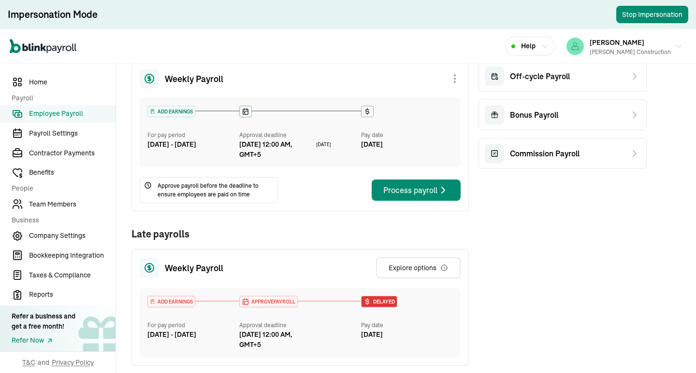
click at [518, 314] on div "Weekly Payroll ADD EARNINGS For pay period [DATE] - [DATE] Approval deadline [D…" at bounding box center [388, 312] width 515 height 502
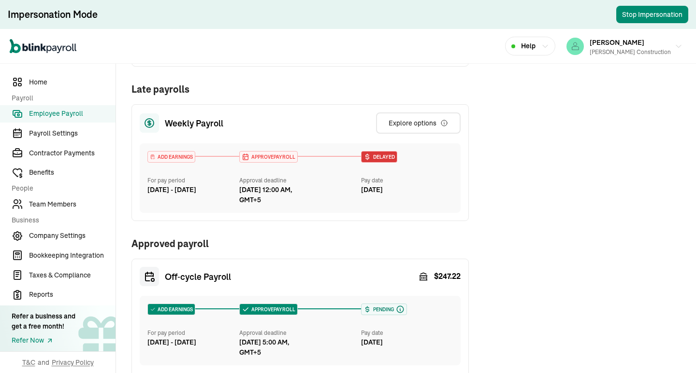
click at [518, 314] on div "Weekly Payroll ADD EARNINGS For pay period [DATE] - [DATE] Approval deadline [D…" at bounding box center [388, 167] width 515 height 502
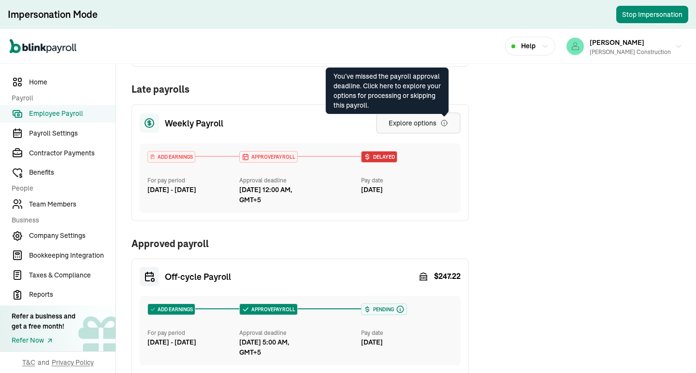
click at [446, 125] on icon "button" at bounding box center [444, 123] width 8 height 8
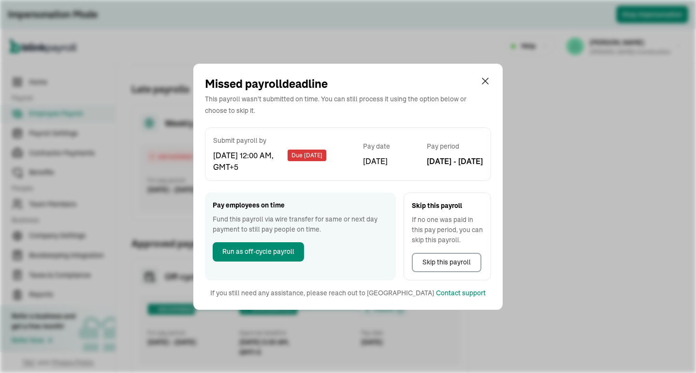
click at [536, 141] on div "Missed payroll deadline This payroll wasn't submitted on time. You can still pr…" at bounding box center [348, 186] width 696 height 373
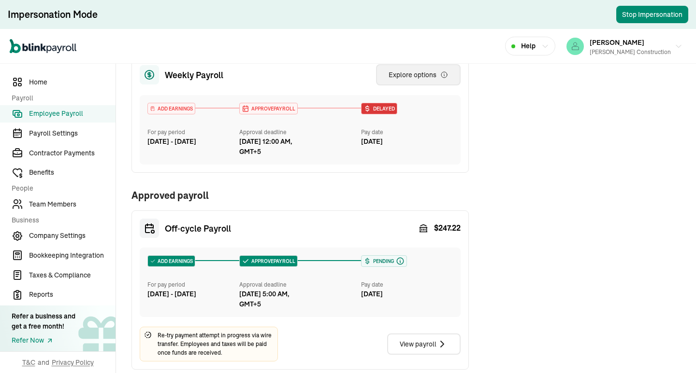
scroll to position [0, 0]
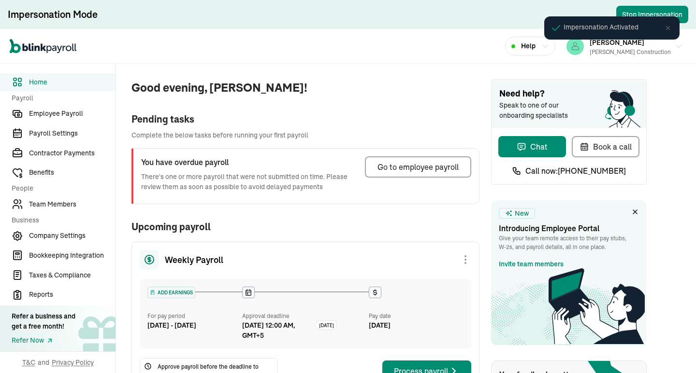
click at [287, 86] on span "Good evening, [PERSON_NAME]!" at bounding box center [305, 87] width 348 height 17
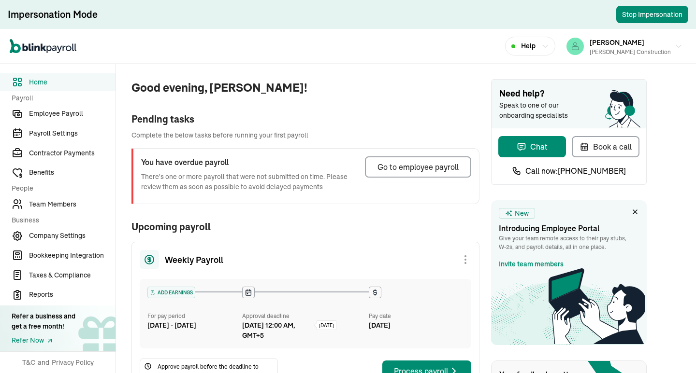
scroll to position [97, 0]
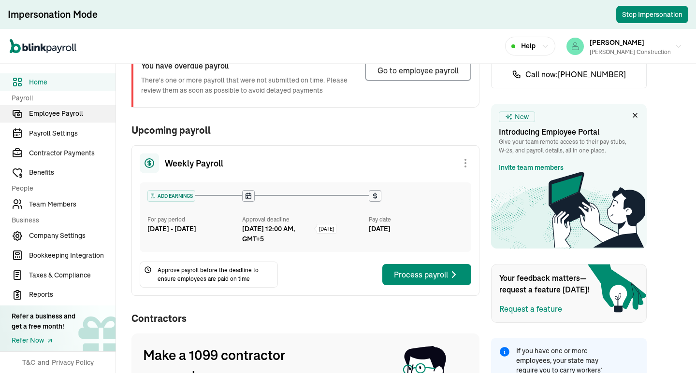
click at [68, 110] on span "Employee Payroll" at bounding box center [72, 114] width 86 height 10
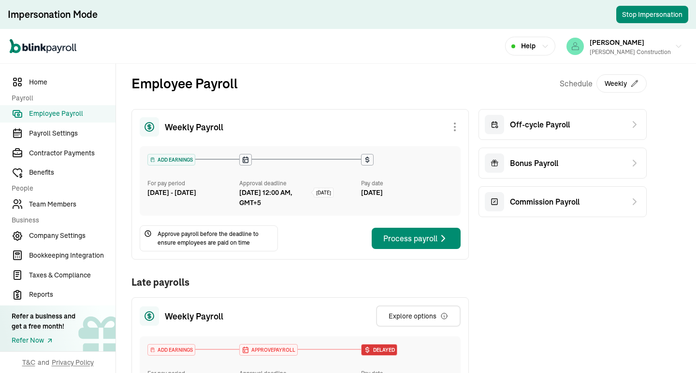
click at [512, 323] on div "Weekly Payroll ADD EARNINGS For pay period [DATE] - [DATE] Approval deadline [D…" at bounding box center [388, 360] width 515 height 502
click at [337, 100] on div "Employee Payroll Schedule Weekly" at bounding box center [388, 91] width 515 height 36
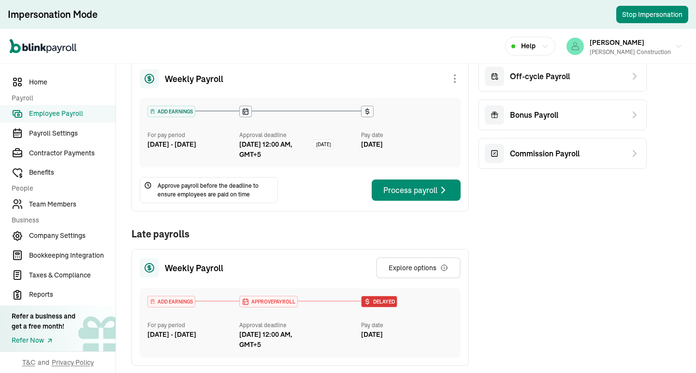
click at [518, 314] on div "Weekly Payroll ADD EARNINGS For pay period [DATE] - [DATE] Approval deadline [D…" at bounding box center [388, 312] width 515 height 502
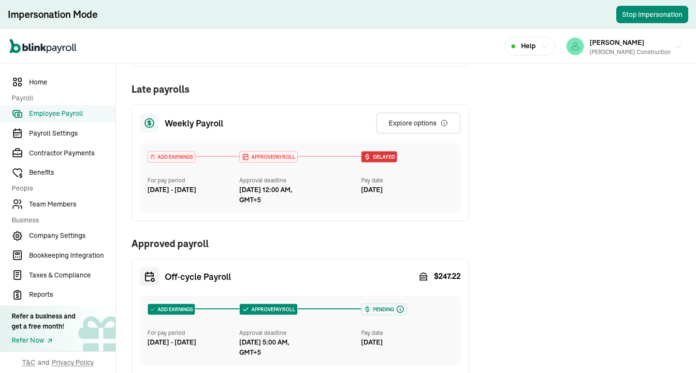
click at [518, 314] on div "Weekly Payroll ADD EARNINGS For pay period [DATE] - [DATE] Approval deadline [D…" at bounding box center [388, 167] width 515 height 502
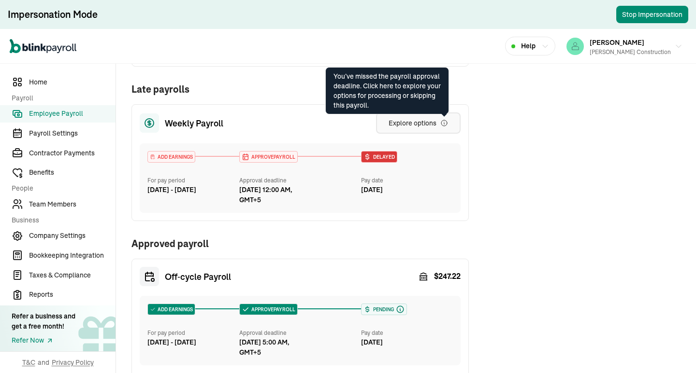
click at [446, 125] on icon "button" at bounding box center [444, 123] width 8 height 8
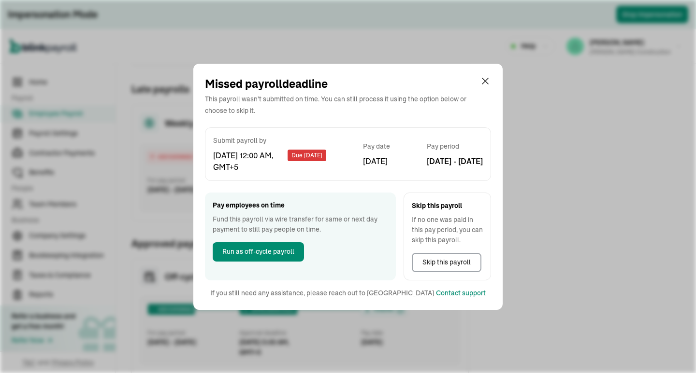
click at [536, 141] on div "Missed payroll deadline This payroll wasn't submitted on time. You can still pr…" at bounding box center [348, 186] width 696 height 373
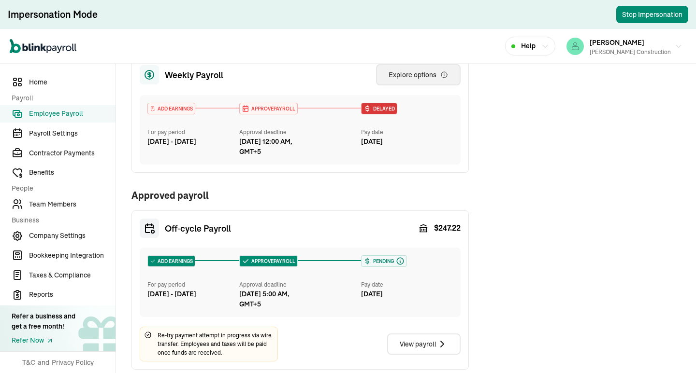
scroll to position [0, 0]
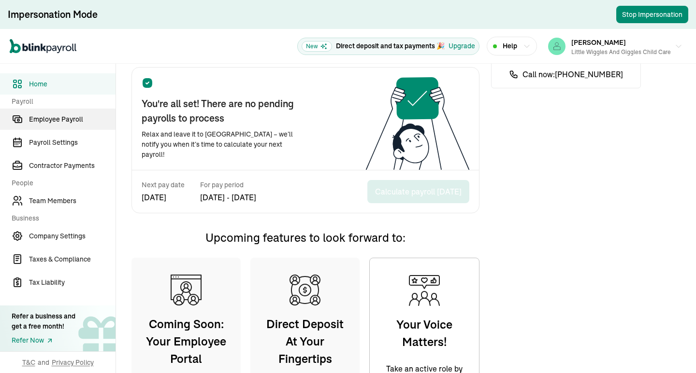
click at [62, 119] on span "Employee Payroll" at bounding box center [72, 119] width 86 height 10
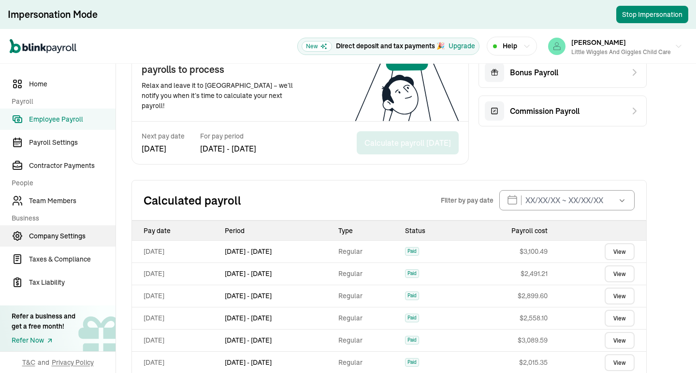
click at [62, 240] on span "Company Settings" at bounding box center [72, 236] width 86 height 10
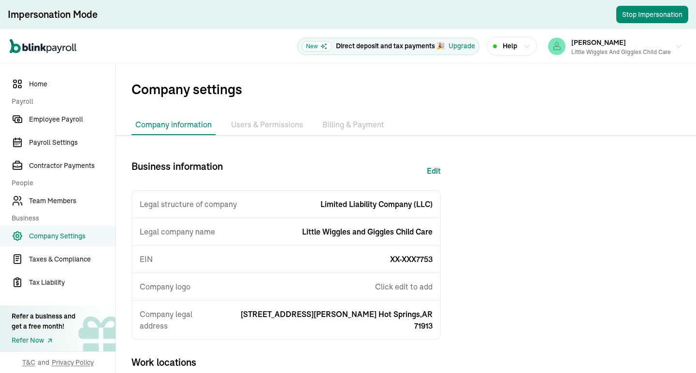
click at [331, 124] on li "Billing & Payment" at bounding box center [353, 125] width 70 height 20
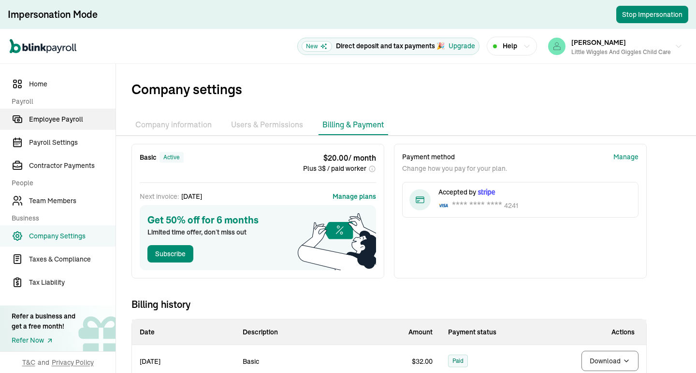
click at [54, 113] on link "Employee Payroll" at bounding box center [57, 119] width 115 height 21
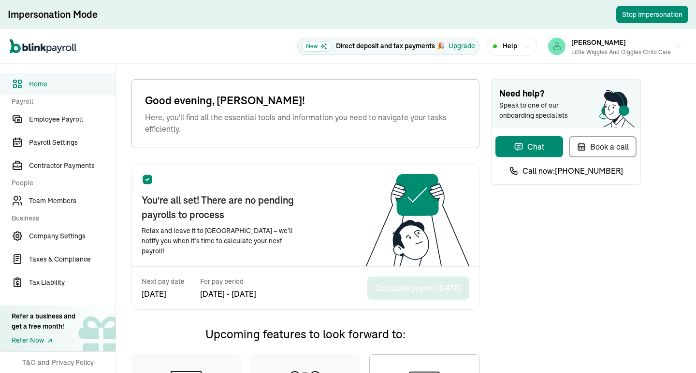
scroll to position [97, 0]
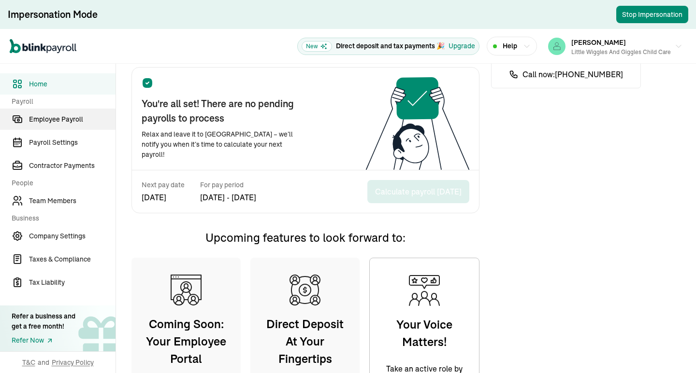
click at [62, 119] on span "Employee Payroll" at bounding box center [72, 119] width 86 height 10
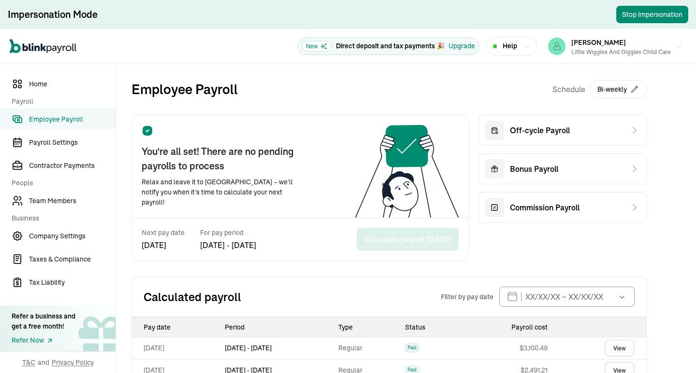
scroll to position [97, 0]
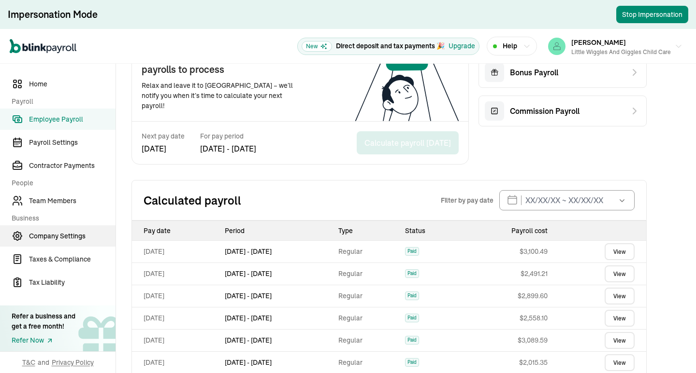
click at [62, 240] on span "Company Settings" at bounding box center [72, 236] width 86 height 10
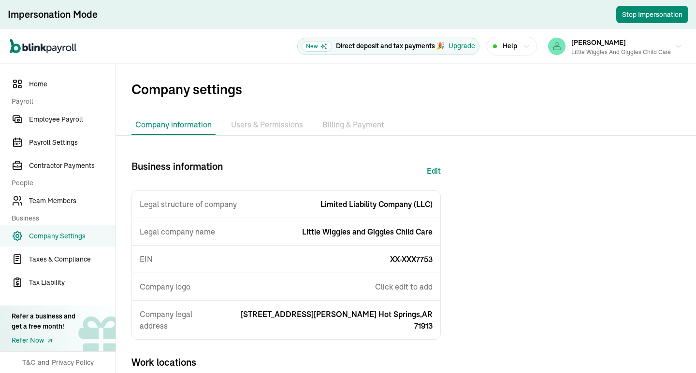
click at [331, 124] on li "Billing & Payment" at bounding box center [353, 125] width 70 height 20
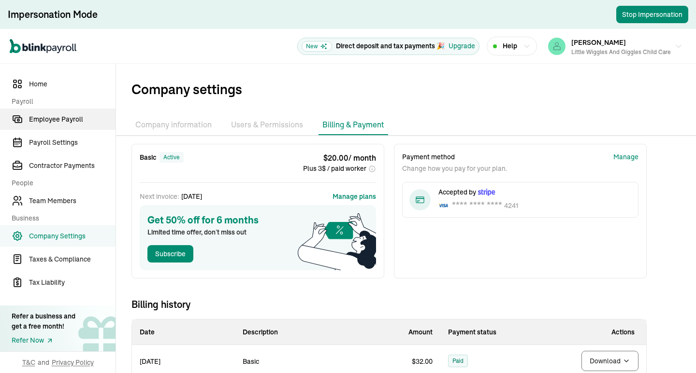
click at [54, 113] on link "Employee Payroll" at bounding box center [57, 119] width 115 height 21
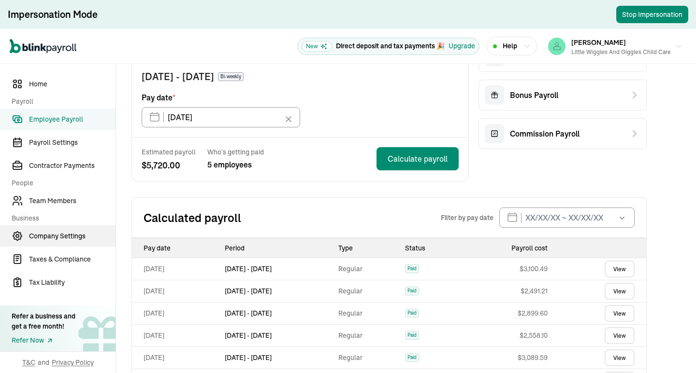
click at [54, 236] on span "Company Settings" at bounding box center [72, 236] width 86 height 10
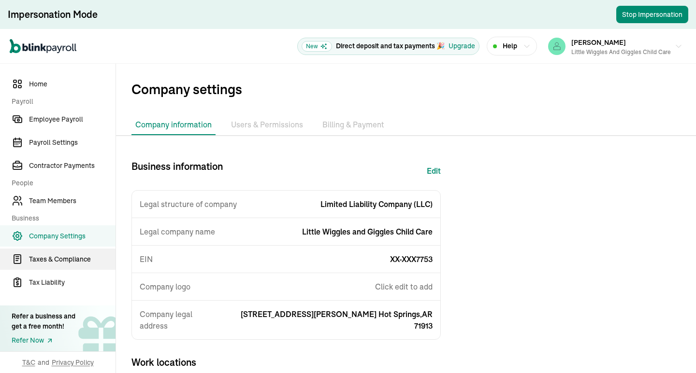
click at [56, 259] on span "Taxes & Compliance" at bounding box center [72, 260] width 86 height 10
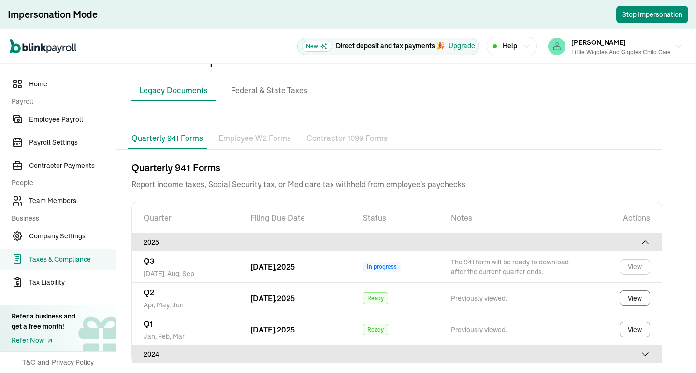
click at [355, 136] on p "Contractor 1099 Forms" at bounding box center [346, 138] width 81 height 13
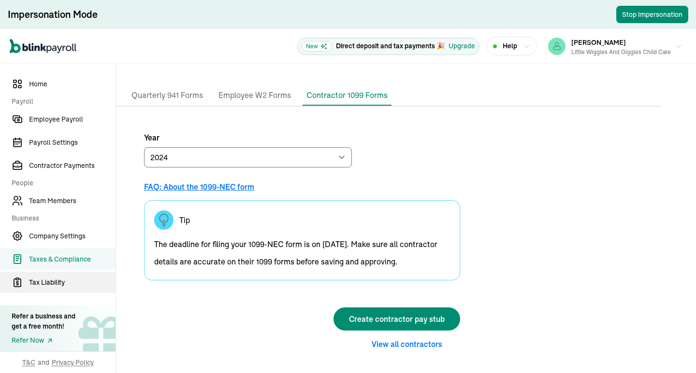
click at [57, 283] on span "Tax Liability" at bounding box center [72, 283] width 86 height 10
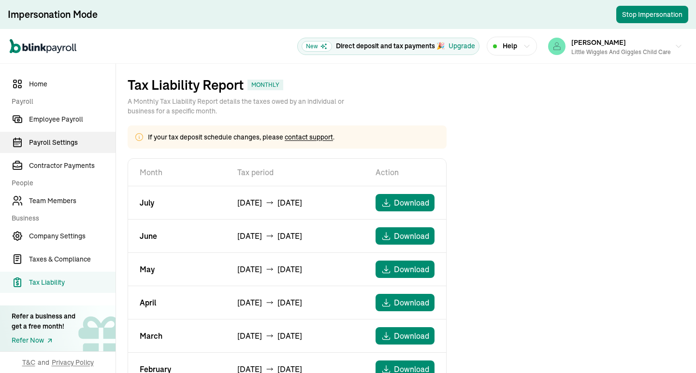
click at [65, 147] on span "Payroll Settings" at bounding box center [72, 143] width 86 height 10
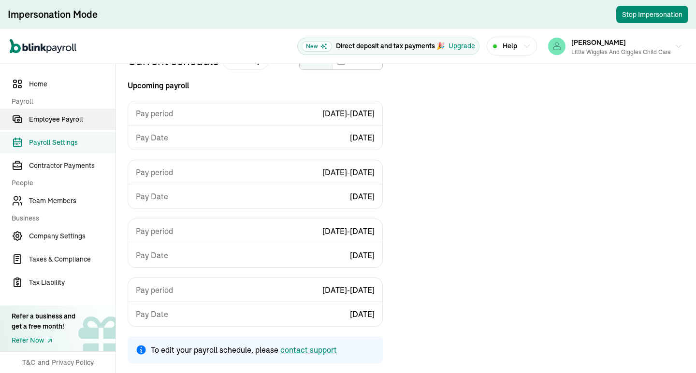
click at [74, 117] on span "Employee Payroll" at bounding box center [72, 119] width 86 height 10
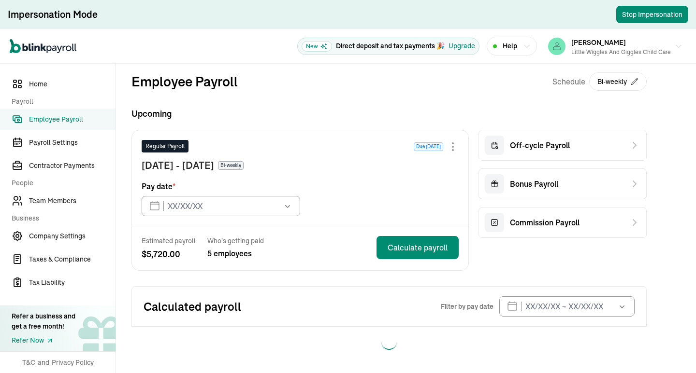
type input "[DATE]"
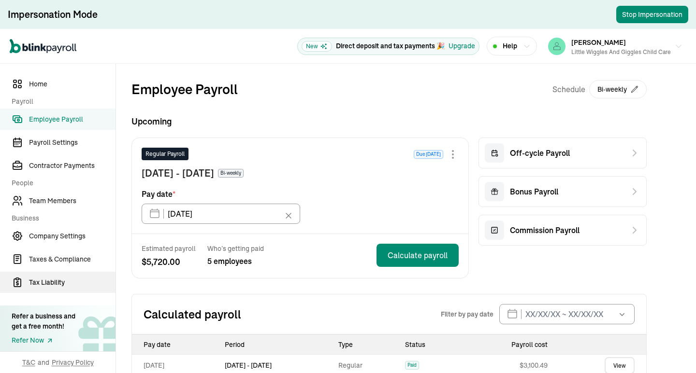
click at [53, 285] on span "Tax Liability" at bounding box center [72, 283] width 86 height 10
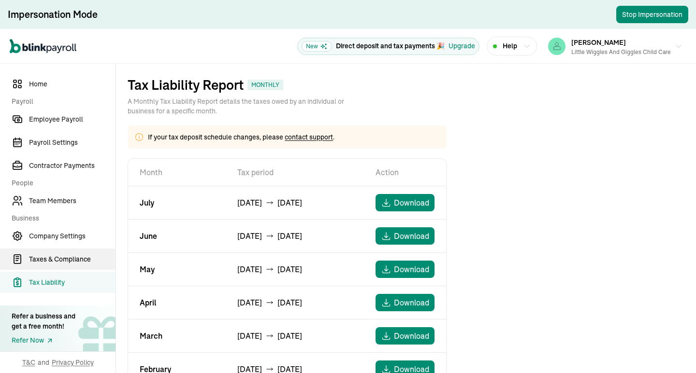
click at [66, 259] on span "Taxes & Compliance" at bounding box center [72, 260] width 86 height 10
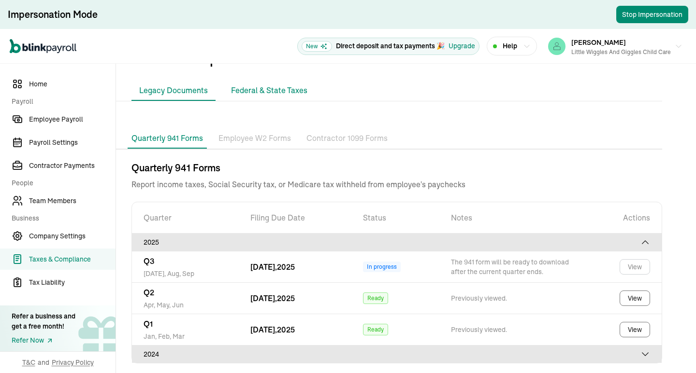
click at [259, 98] on li "Federal & State Taxes" at bounding box center [269, 91] width 92 height 20
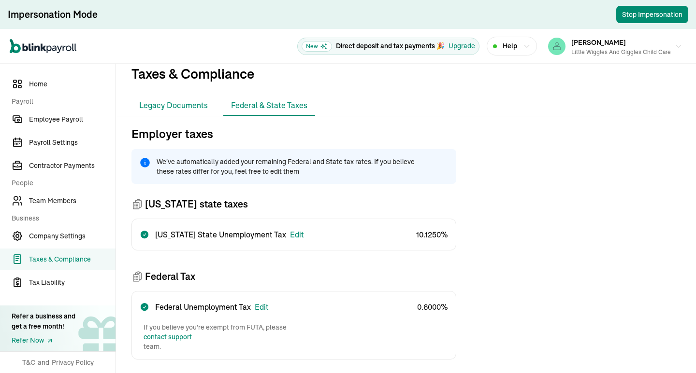
click at [187, 100] on li "Legacy Documents" at bounding box center [173, 106] width 84 height 20
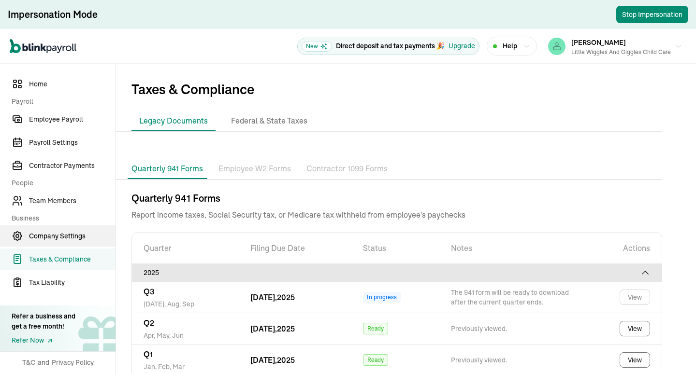
click at [77, 230] on link "Company Settings" at bounding box center [57, 236] width 115 height 21
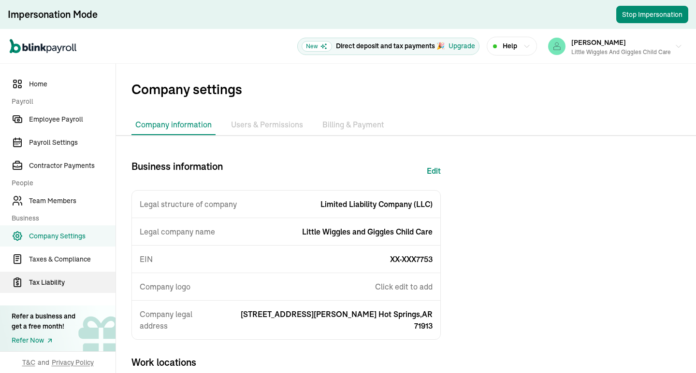
click at [60, 275] on link "Tax Liability" at bounding box center [57, 282] width 115 height 21
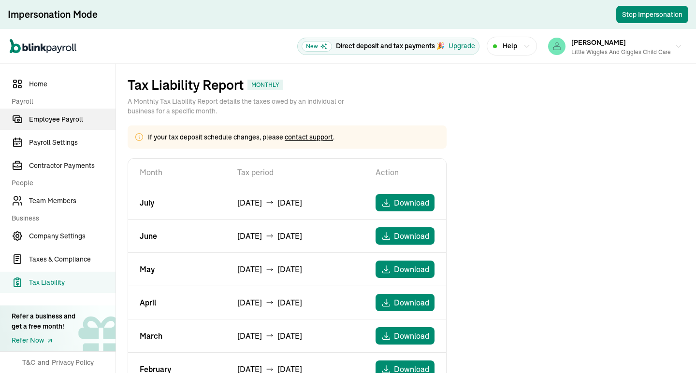
click at [85, 116] on span "Employee Payroll" at bounding box center [72, 119] width 86 height 10
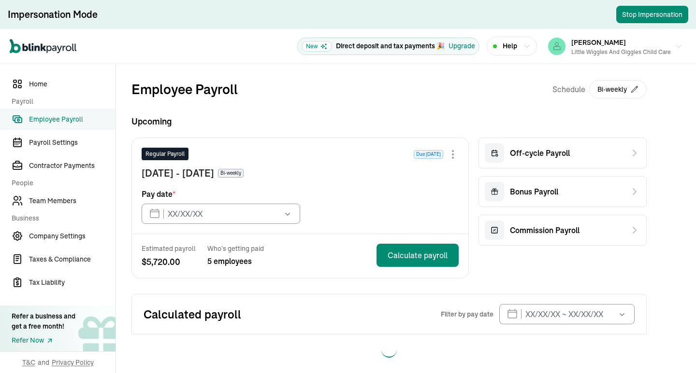
type input "[DATE]"
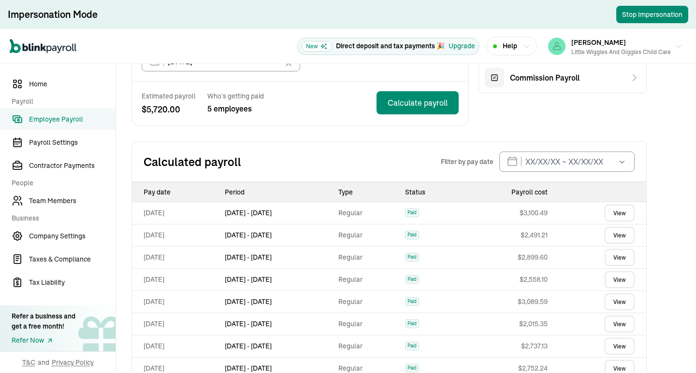
click at [613, 216] on link "View" at bounding box center [619, 213] width 30 height 17
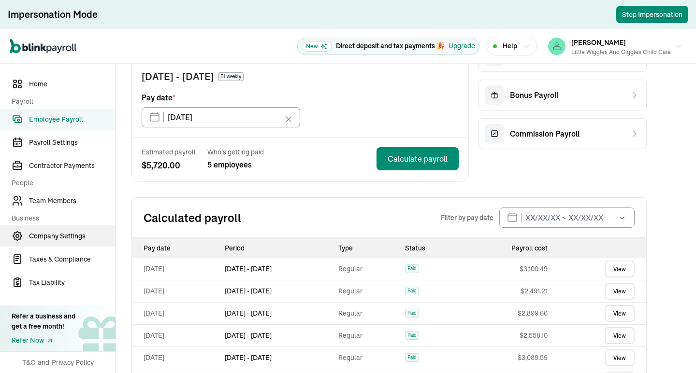
click at [54, 236] on span "Company Settings" at bounding box center [72, 236] width 86 height 10
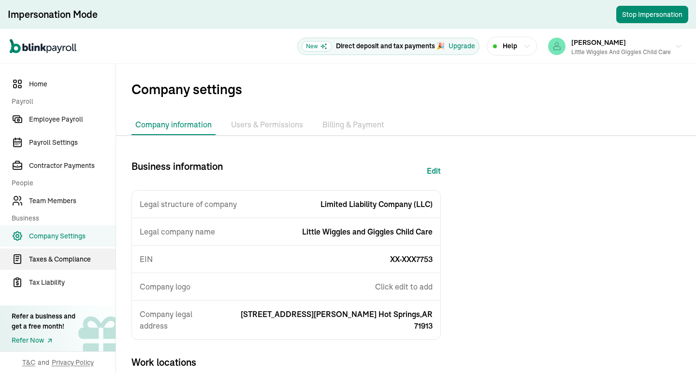
click at [56, 259] on span "Taxes & Compliance" at bounding box center [72, 260] width 86 height 10
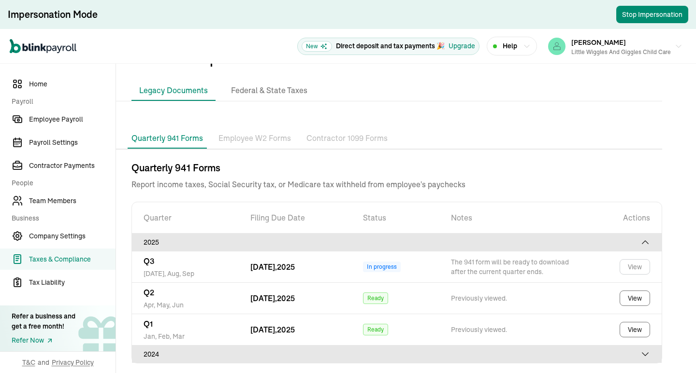
click at [355, 136] on p "Contractor 1099 Forms" at bounding box center [346, 138] width 81 height 13
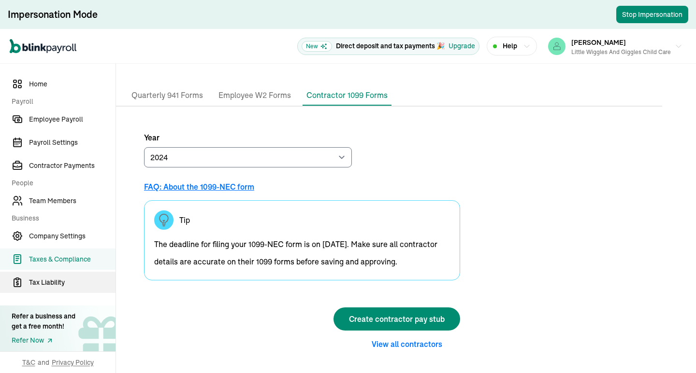
click at [57, 283] on span "Tax Liability" at bounding box center [72, 283] width 86 height 10
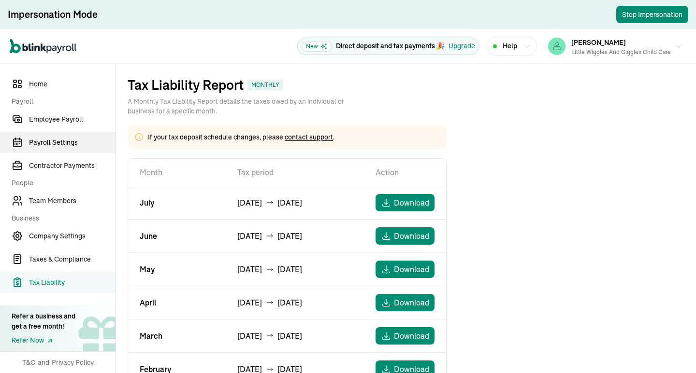
click at [65, 147] on span "Payroll Settings" at bounding box center [72, 143] width 86 height 10
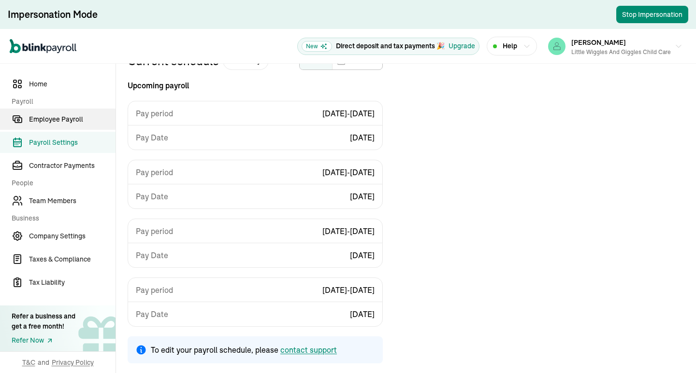
click at [74, 117] on span "Employee Payroll" at bounding box center [72, 119] width 86 height 10
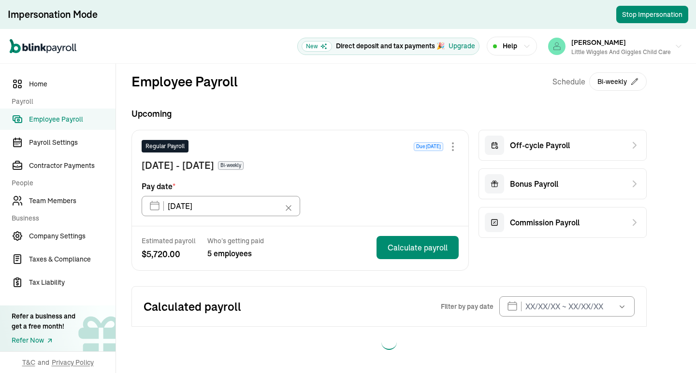
type input "[DATE]"
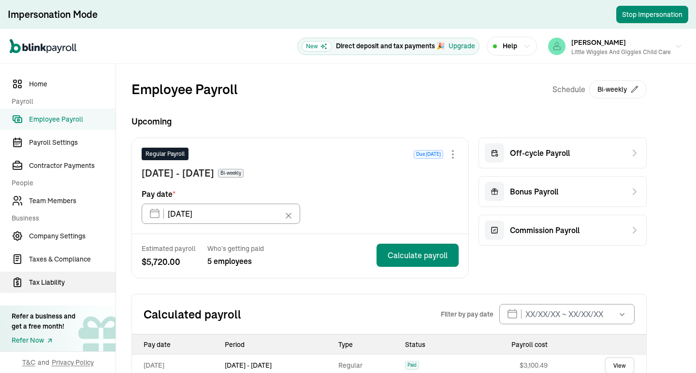
click at [53, 285] on span "Tax Liability" at bounding box center [72, 283] width 86 height 10
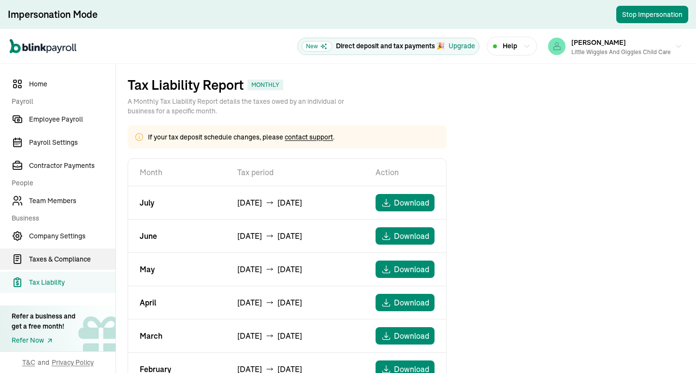
click at [66, 259] on span "Taxes & Compliance" at bounding box center [72, 260] width 86 height 10
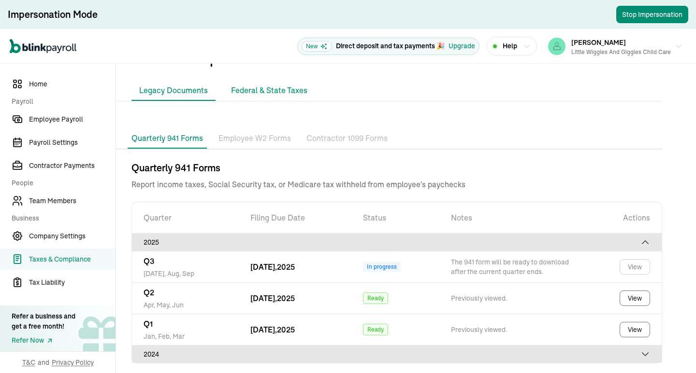
click at [259, 98] on li "Federal & State Taxes" at bounding box center [269, 91] width 92 height 20
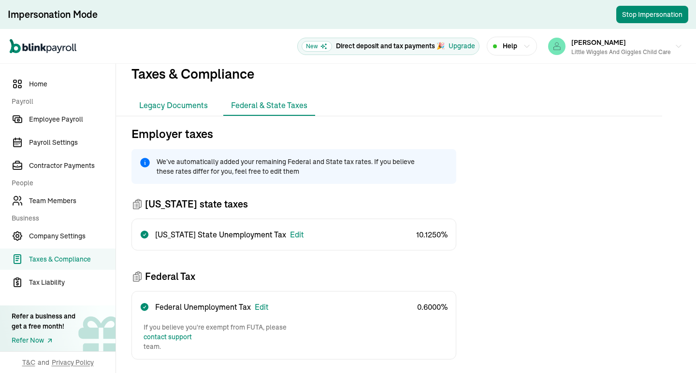
click at [187, 100] on li "Legacy Documents" at bounding box center [173, 106] width 84 height 20
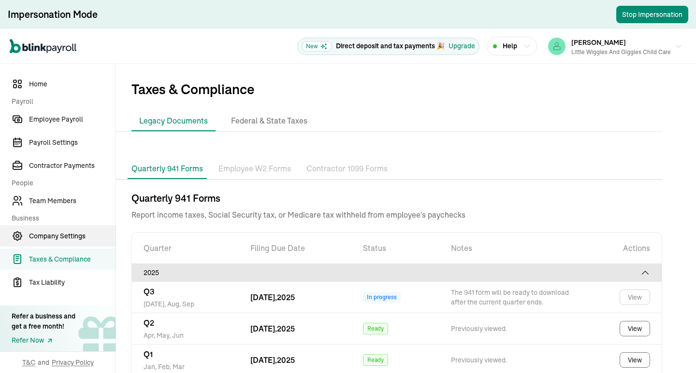
click at [77, 230] on link "Company Settings" at bounding box center [57, 236] width 115 height 21
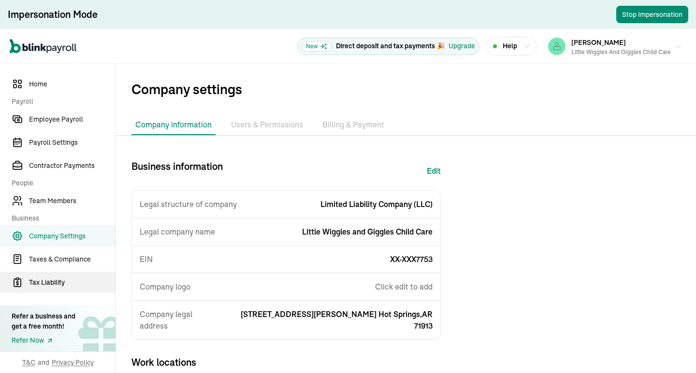
click at [60, 275] on link "Tax Liability" at bounding box center [57, 282] width 115 height 21
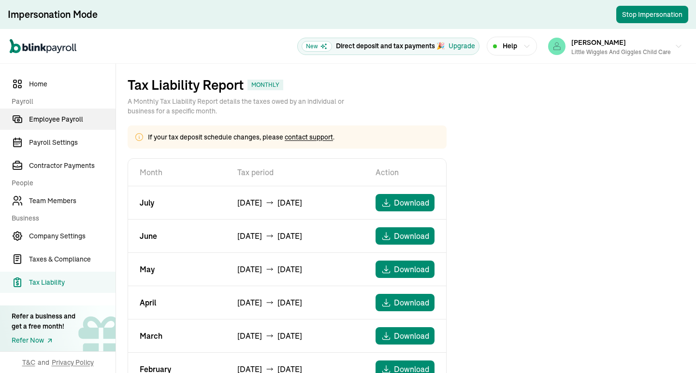
click at [85, 116] on span "Employee Payroll" at bounding box center [72, 119] width 86 height 10
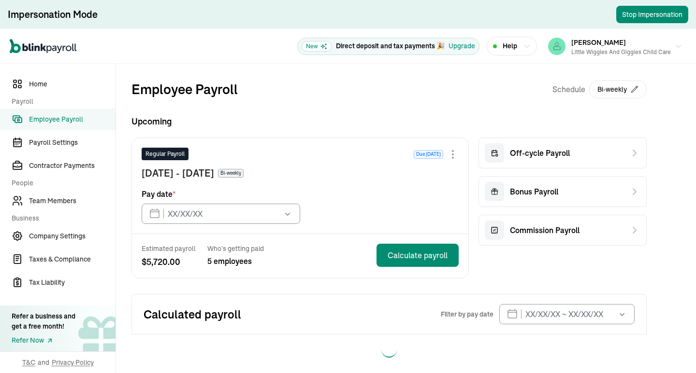
type input "[DATE]"
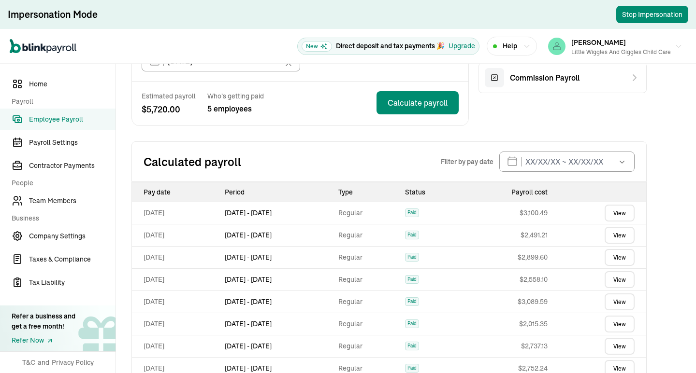
click at [613, 216] on link "View" at bounding box center [619, 213] width 30 height 17
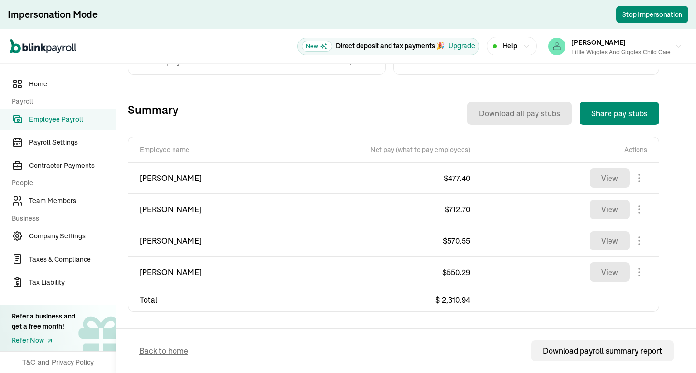
scroll to position [151, 0]
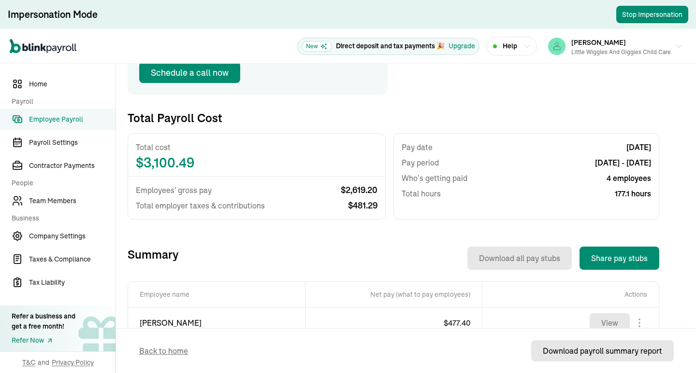
click at [615, 353] on div "Download payroll summary report" at bounding box center [601, 351] width 119 height 12
drag, startPoint x: 280, startPoint y: 3, endPoint x: 229, endPoint y: 36, distance: 60.4
click at [229, 36] on div "Open main menu New Direct deposit and tax payments 🎉 Upgrade Help [PERSON_NAME]…" at bounding box center [348, 46] width 696 height 35
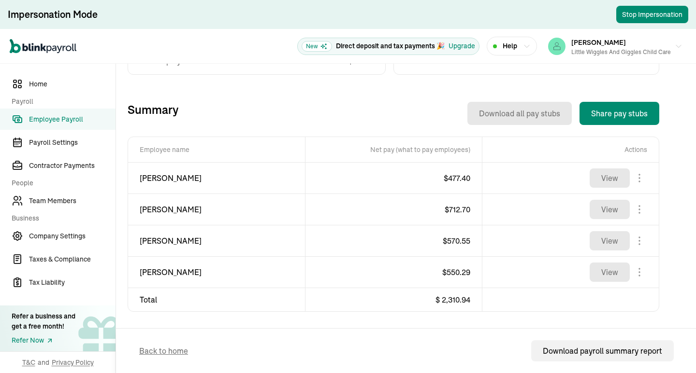
scroll to position [151, 0]
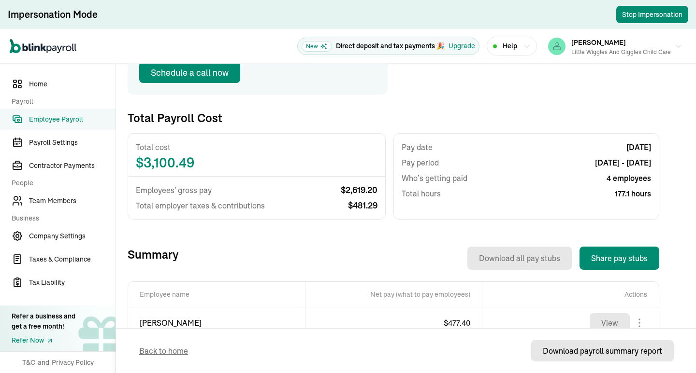
click at [615, 353] on div "Download payroll summary report" at bounding box center [601, 351] width 119 height 12
drag, startPoint x: 280, startPoint y: 3, endPoint x: 229, endPoint y: 36, distance: 60.4
click at [229, 36] on div "Open main menu New Direct deposit and tax payments 🎉 Upgrade Help Yolanda hunte…" at bounding box center [348, 46] width 696 height 35
